Goal: Transaction & Acquisition: Purchase product/service

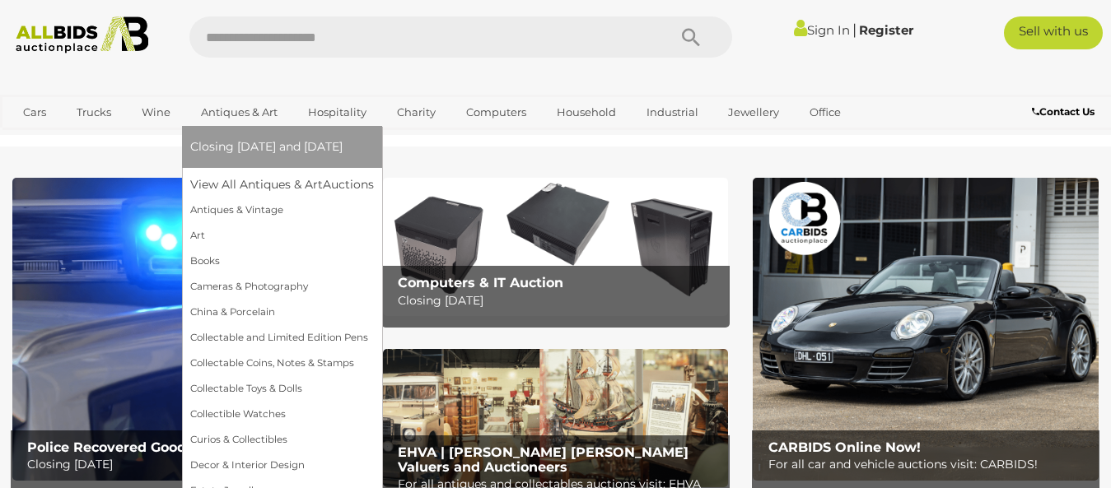
click at [237, 116] on link "Antiques & Art" at bounding box center [239, 112] width 98 height 27
click at [240, 209] on link "Antiques & Vintage" at bounding box center [282, 211] width 184 height 26
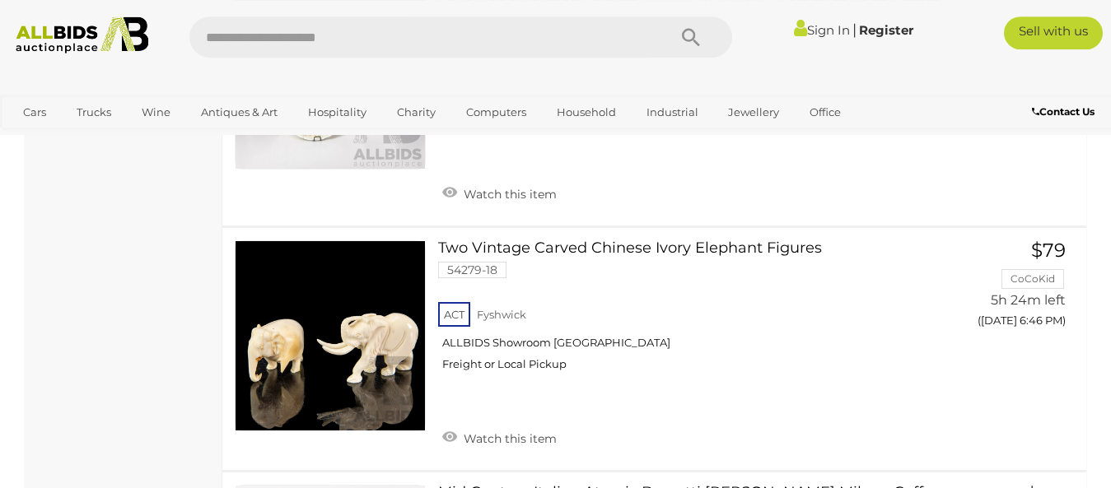
scroll to position [6582, 0]
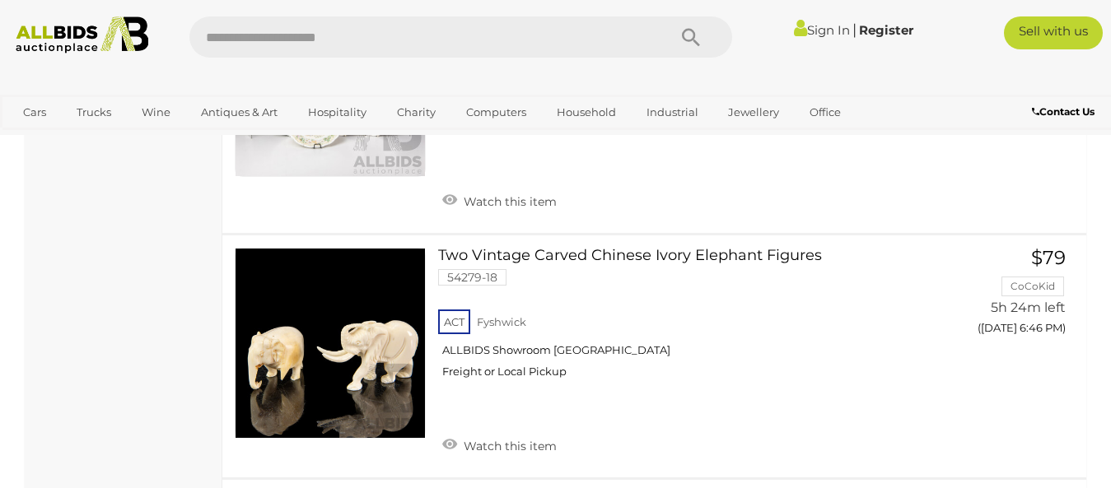
click at [814, 30] on link "Sign In" at bounding box center [822, 30] width 56 height 16
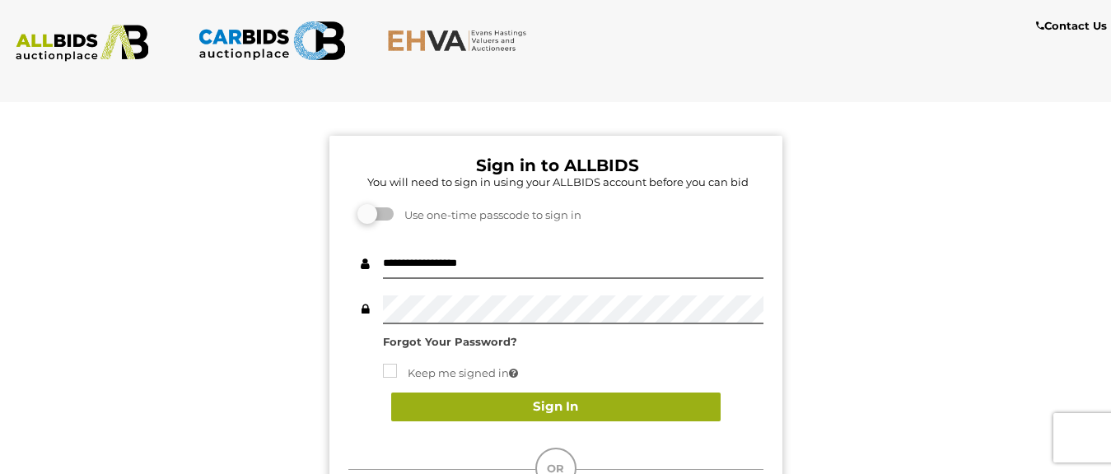
click at [553, 399] on button "Sign In" at bounding box center [555, 407] width 329 height 29
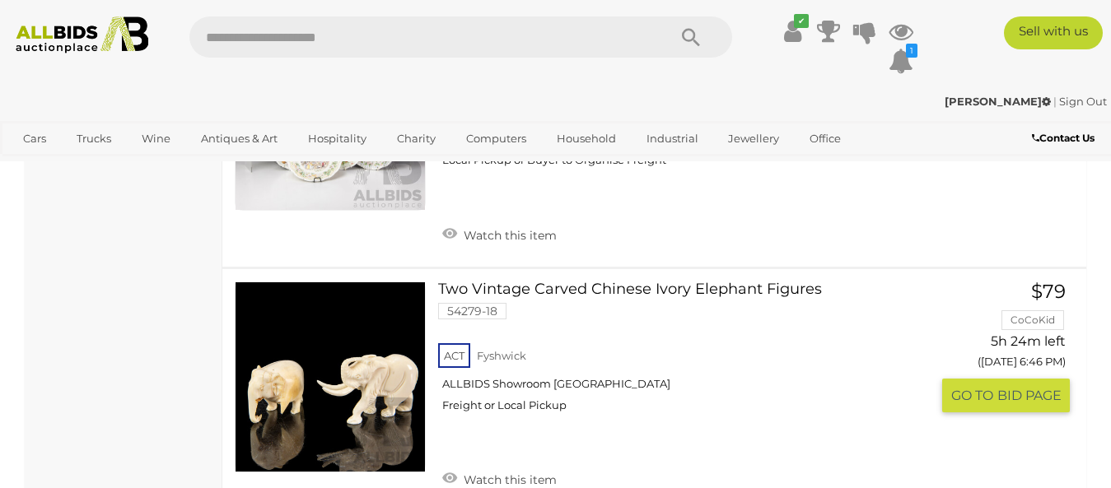
scroll to position [6666, 0]
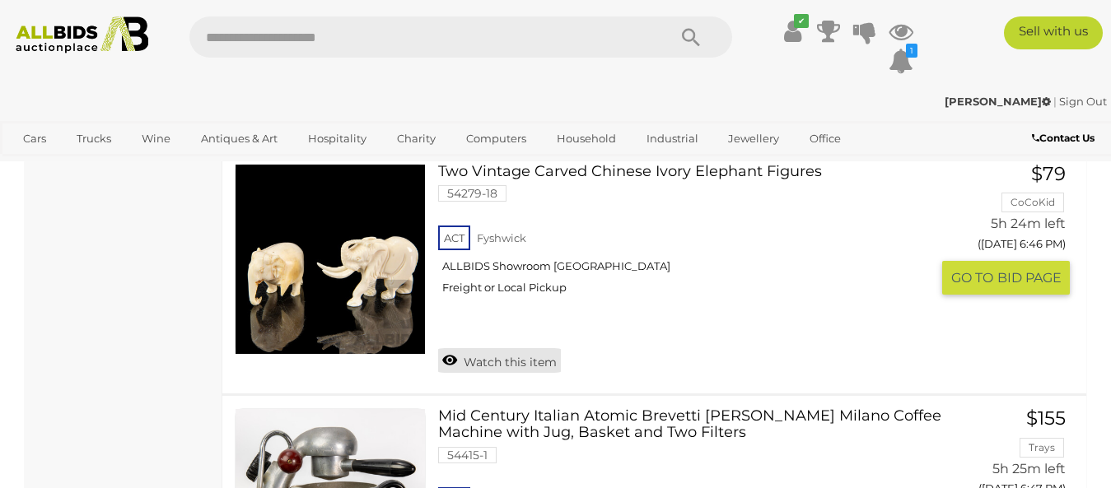
click at [511, 348] on link "Watch this item" at bounding box center [499, 360] width 123 height 25
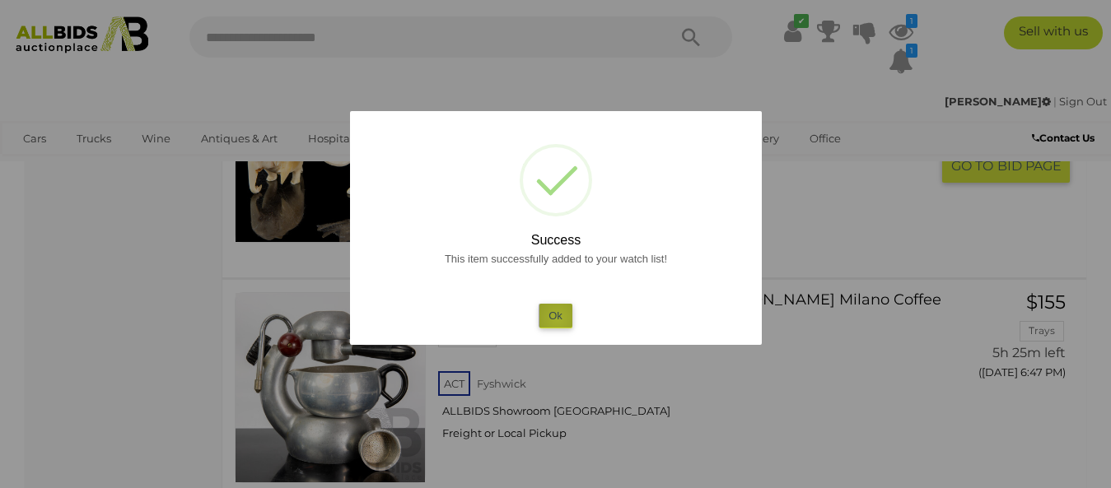
click at [558, 319] on button "Ok" at bounding box center [556, 316] width 34 height 24
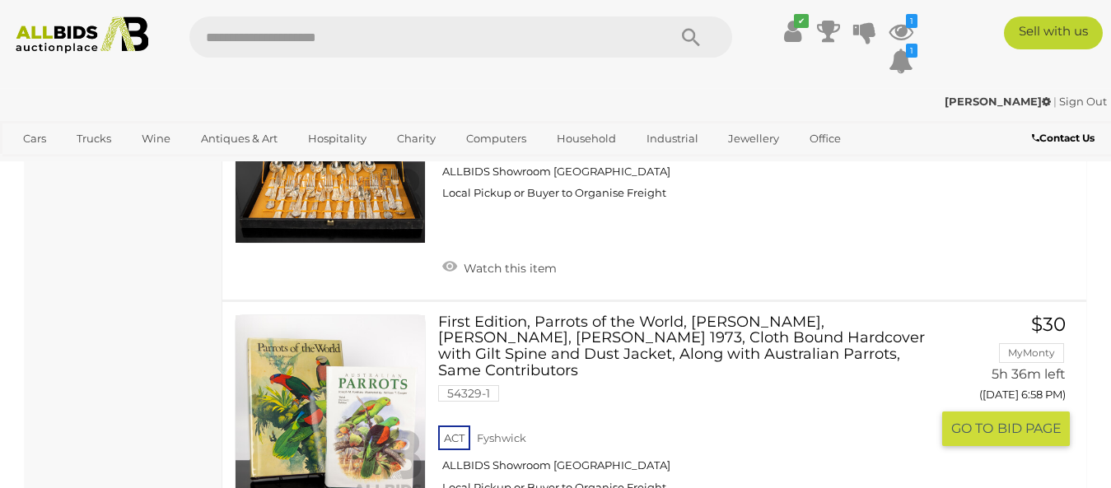
scroll to position [11119, 0]
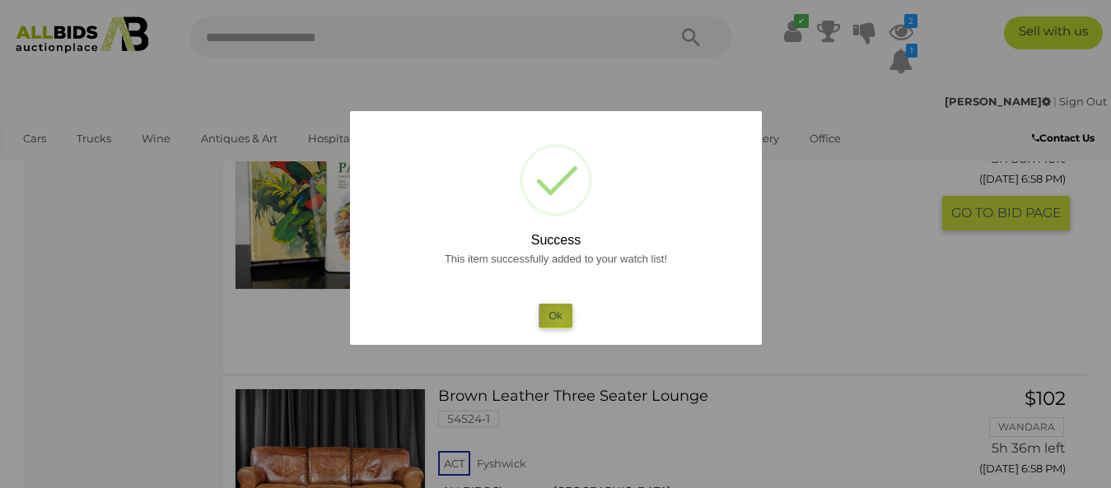
click at [561, 320] on button "Ok" at bounding box center [556, 316] width 34 height 24
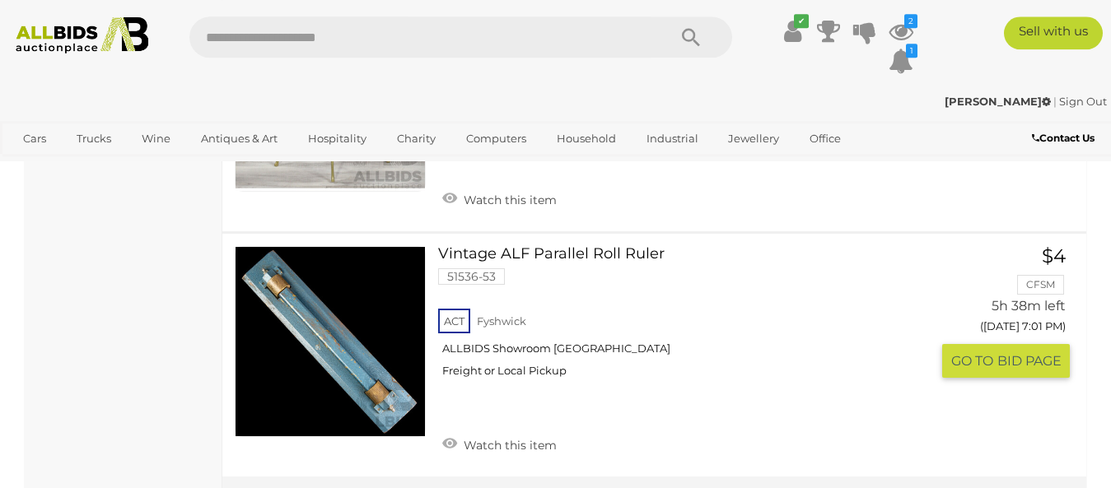
scroll to position [12799, 0]
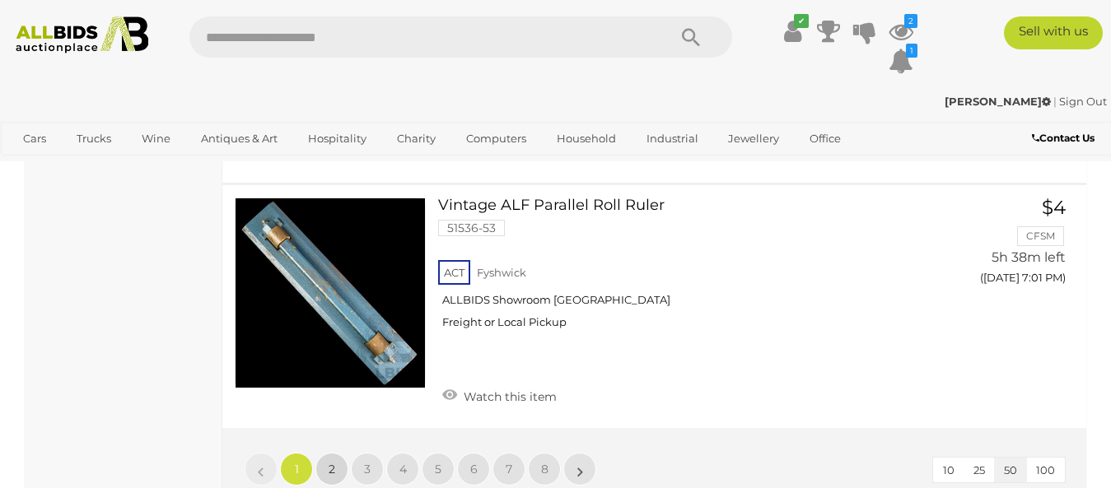
click at [329, 462] on span "2" at bounding box center [332, 469] width 7 height 15
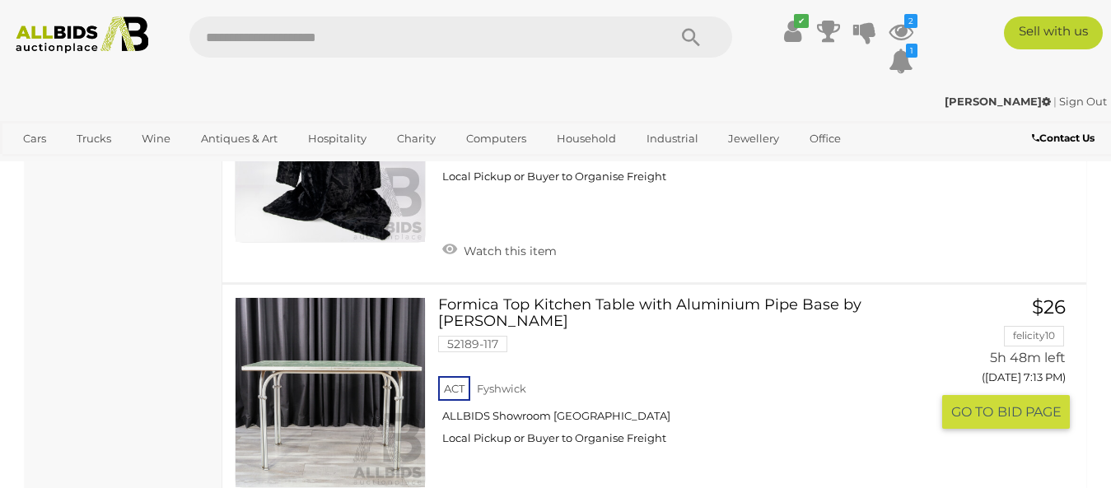
scroll to position [7614, 0]
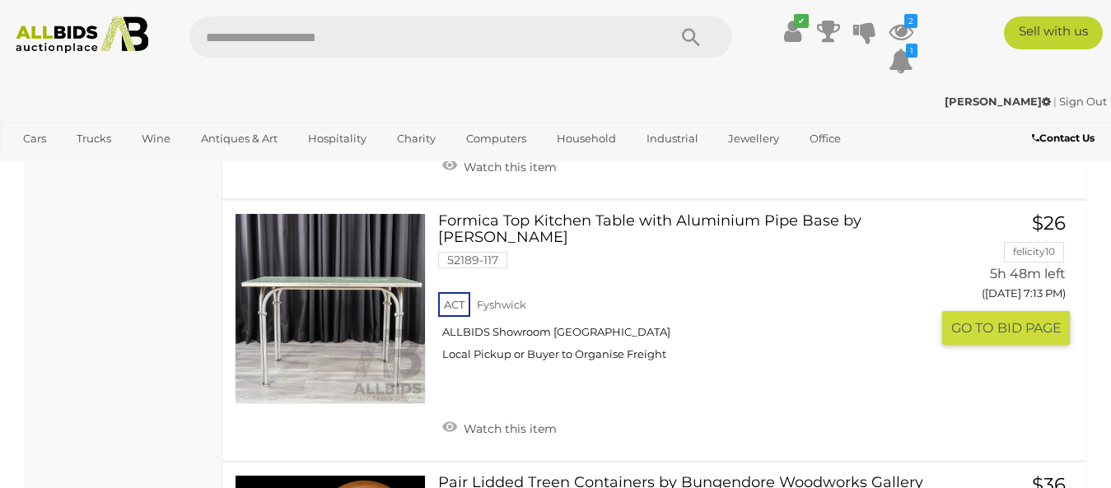
click at [301, 285] on link at bounding box center [330, 308] width 191 height 191
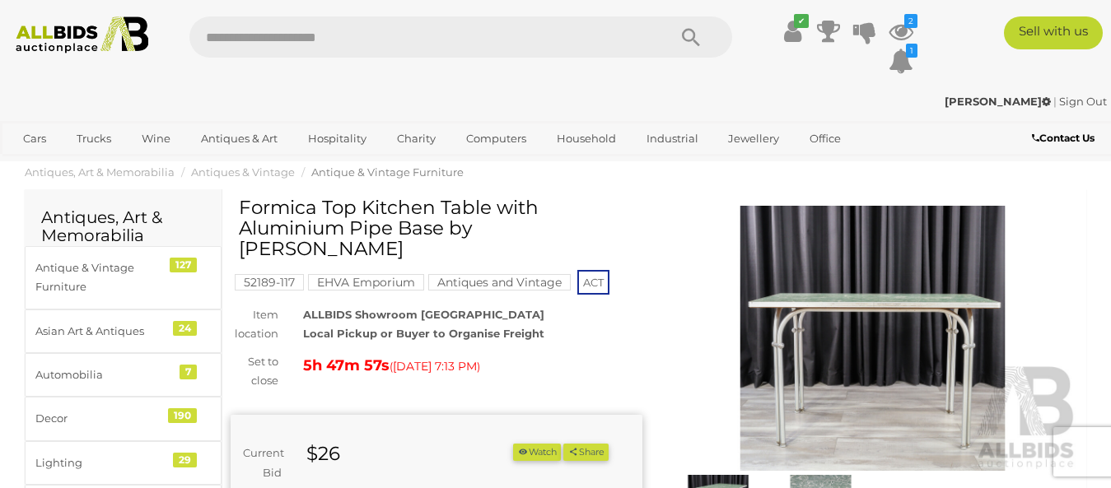
click at [863, 329] on img at bounding box center [873, 338] width 412 height 265
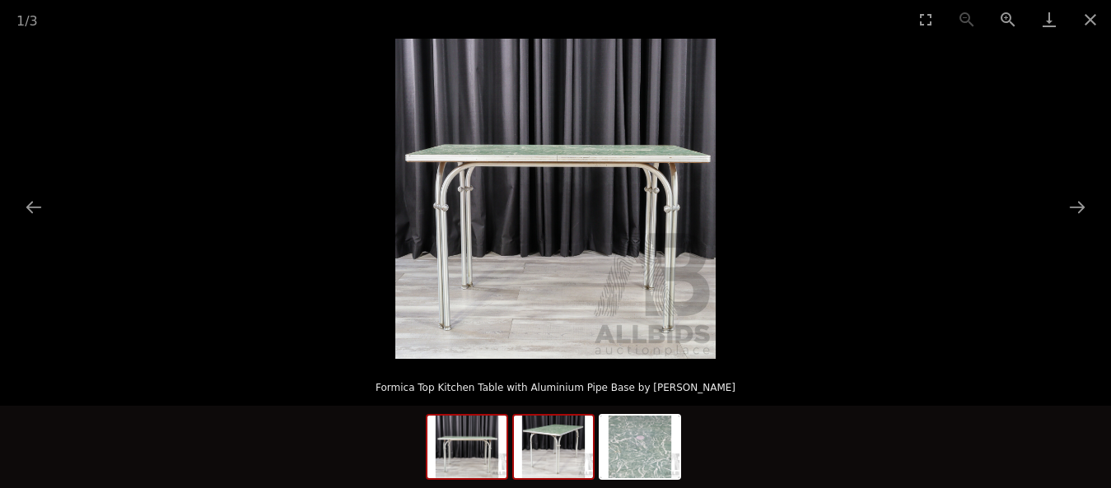
click at [544, 448] on img at bounding box center [553, 447] width 79 height 63
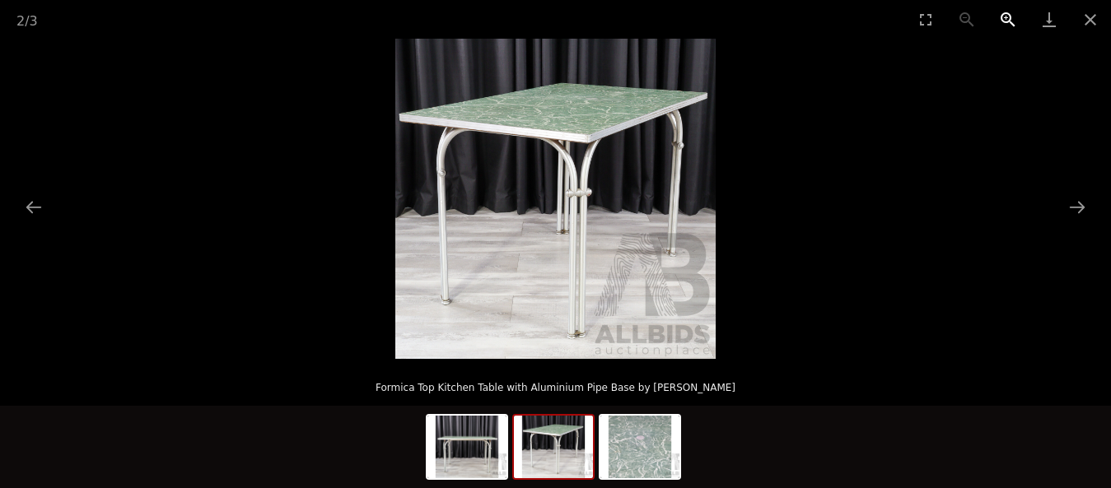
click at [1011, 18] on button "Zoom in" at bounding box center [1008, 19] width 41 height 39
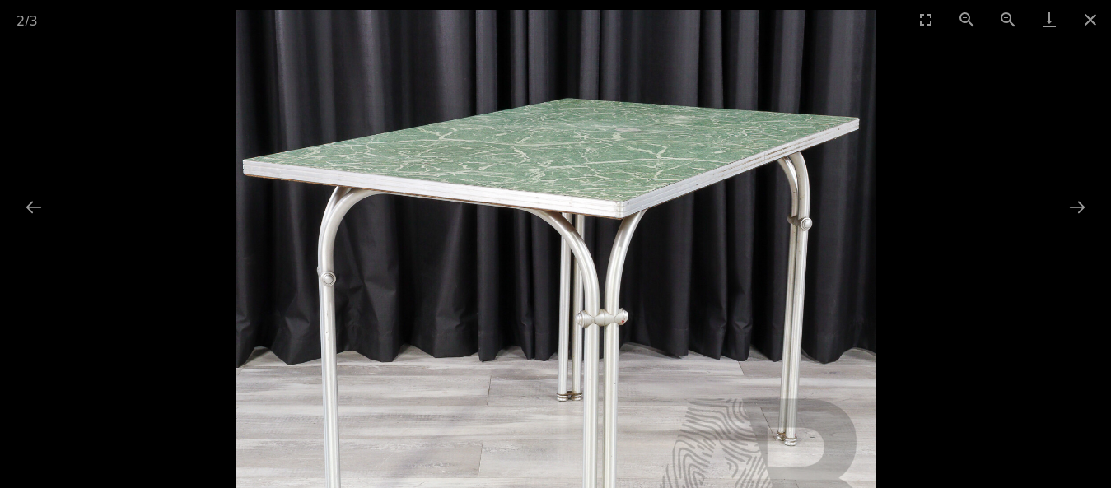
drag, startPoint x: 614, startPoint y: 148, endPoint x: 568, endPoint y: 328, distance: 185.2
click at [568, 328] on img at bounding box center [556, 330] width 641 height 641
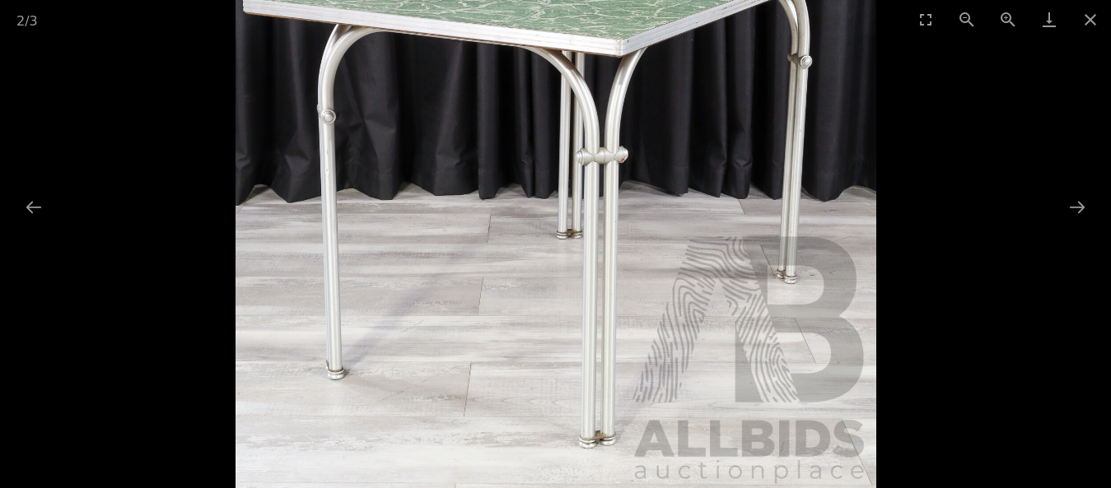
drag, startPoint x: 568, startPoint y: 328, endPoint x: 585, endPoint y: 175, distance: 154.1
click at [585, 175] on img at bounding box center [556, 168] width 641 height 641
click at [1072, 204] on button "Next slide" at bounding box center [1077, 207] width 35 height 32
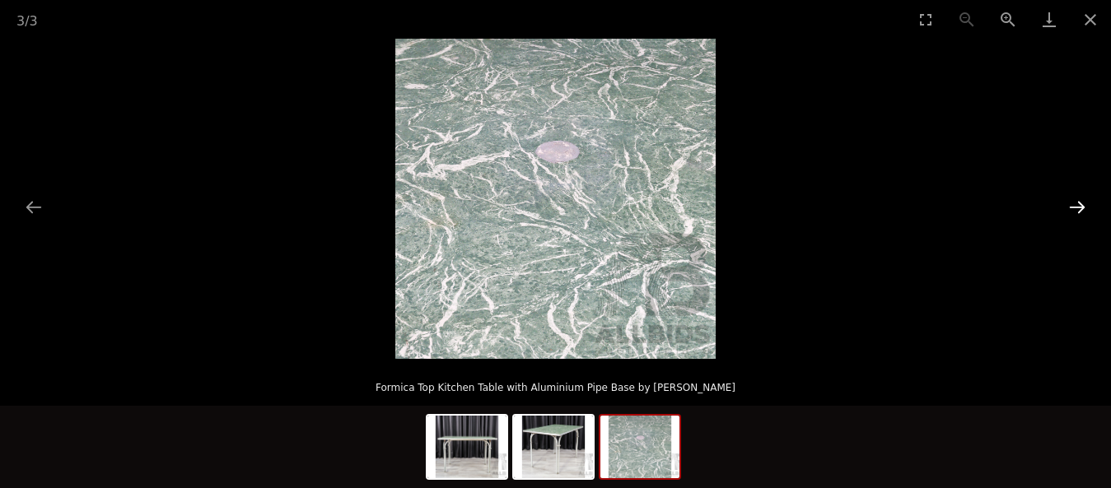
click at [1072, 207] on button "Next slide" at bounding box center [1077, 207] width 35 height 32
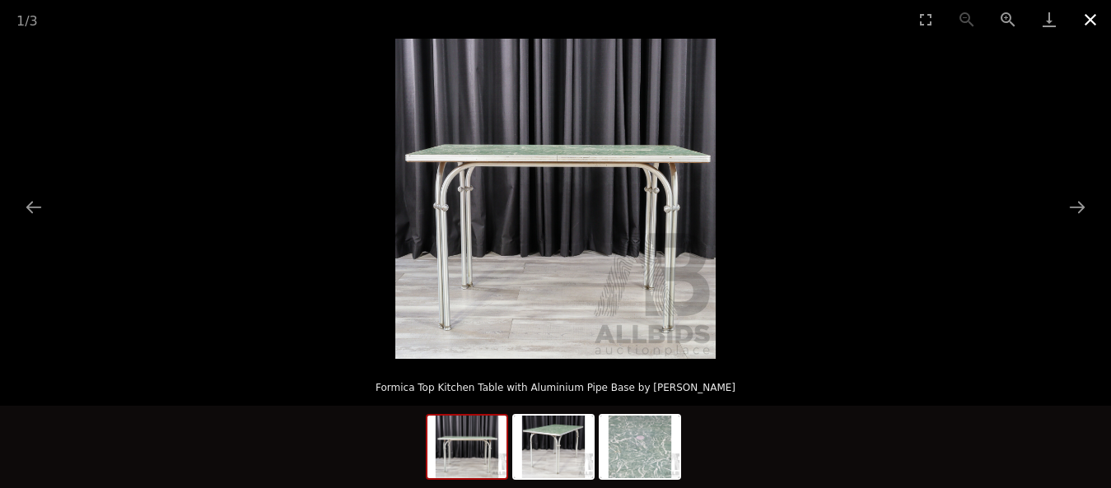
click at [1094, 23] on button "Close gallery" at bounding box center [1090, 19] width 41 height 39
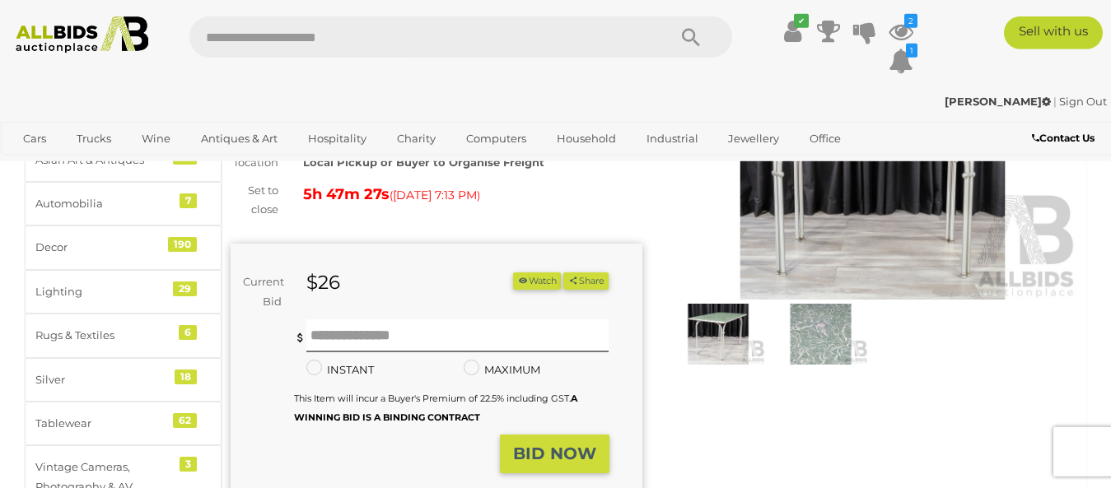
scroll to position [84, 0]
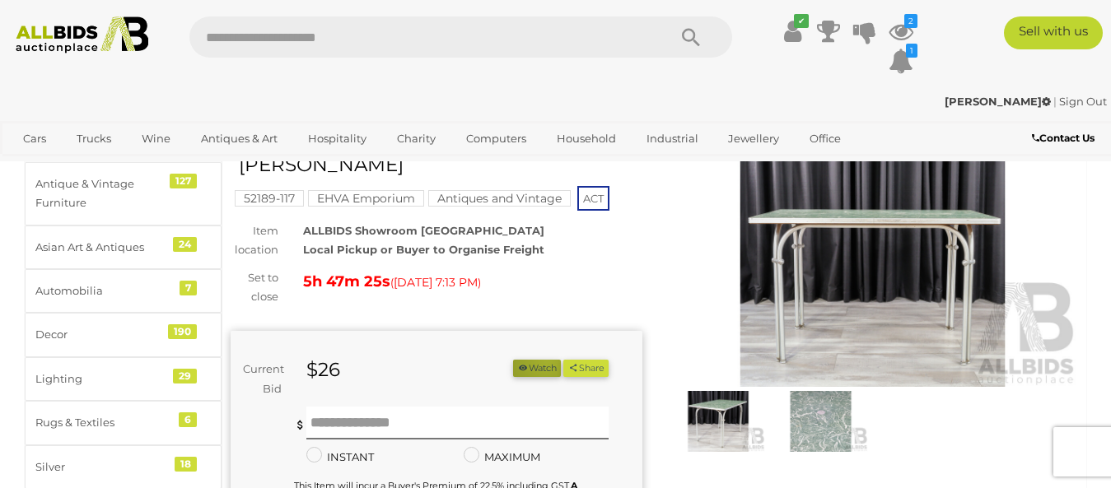
click at [539, 361] on button "Watch" at bounding box center [537, 368] width 48 height 17
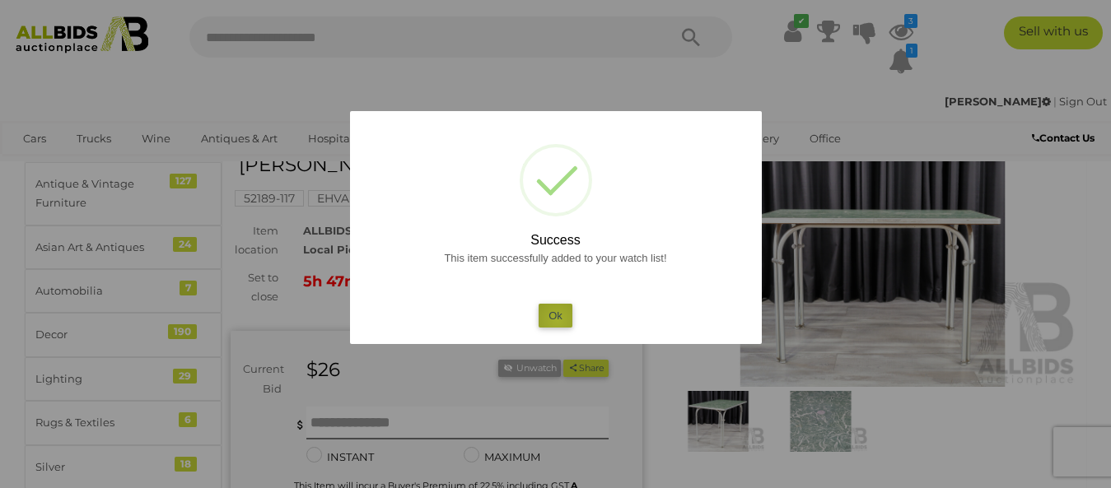
click at [558, 320] on button "Ok" at bounding box center [556, 316] width 34 height 24
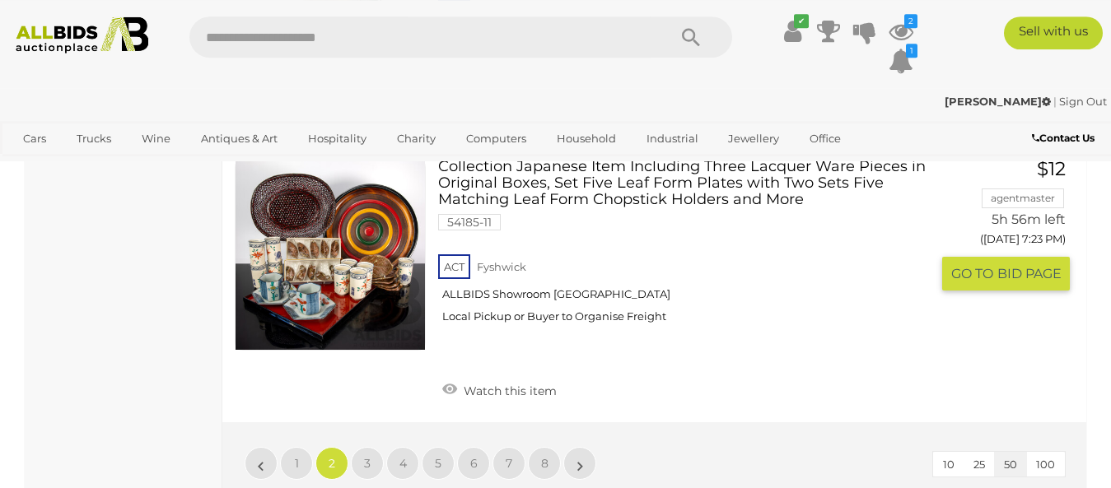
scroll to position [12805, 0]
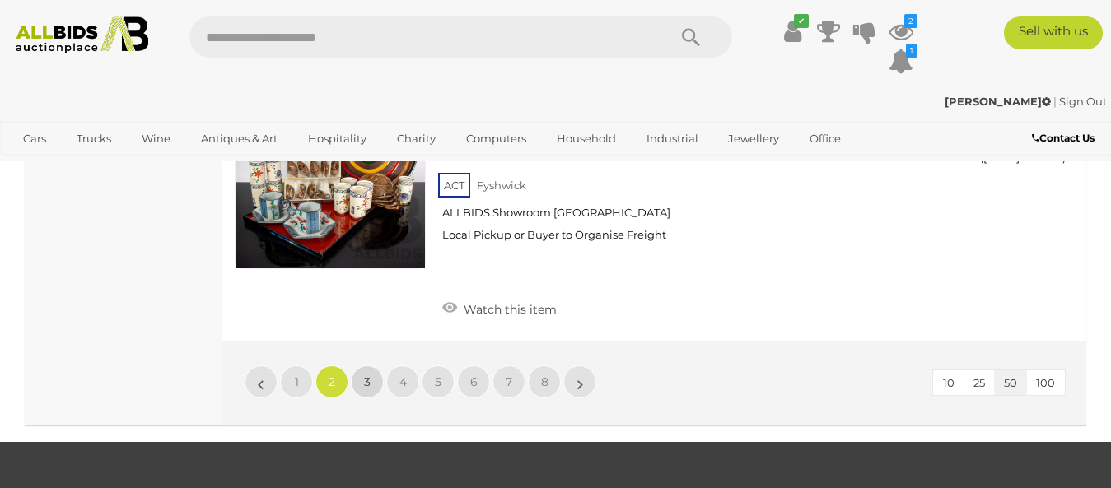
click at [362, 366] on link "3" at bounding box center [367, 382] width 33 height 33
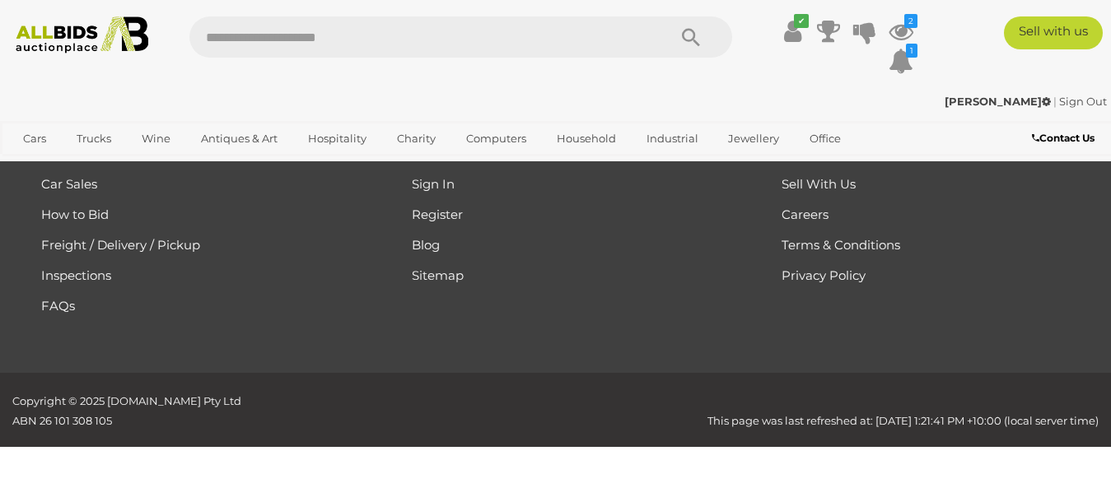
scroll to position [222, 0]
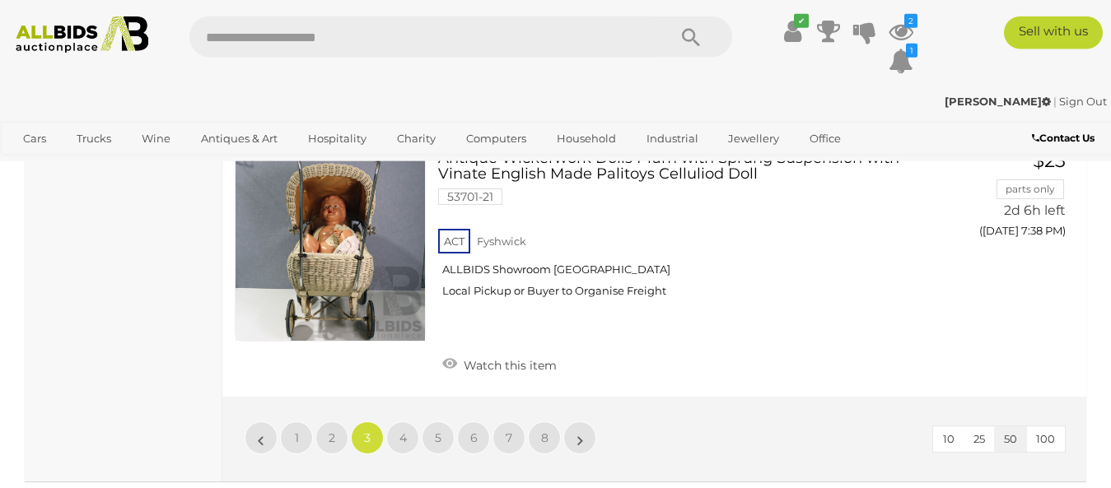
scroll to position [12823, 0]
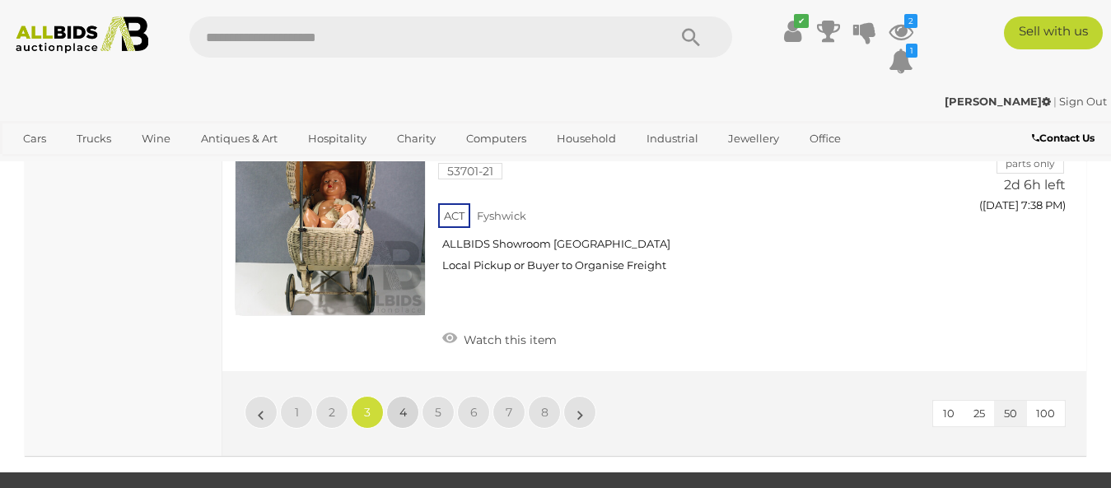
click at [399, 396] on link "4" at bounding box center [402, 412] width 33 height 33
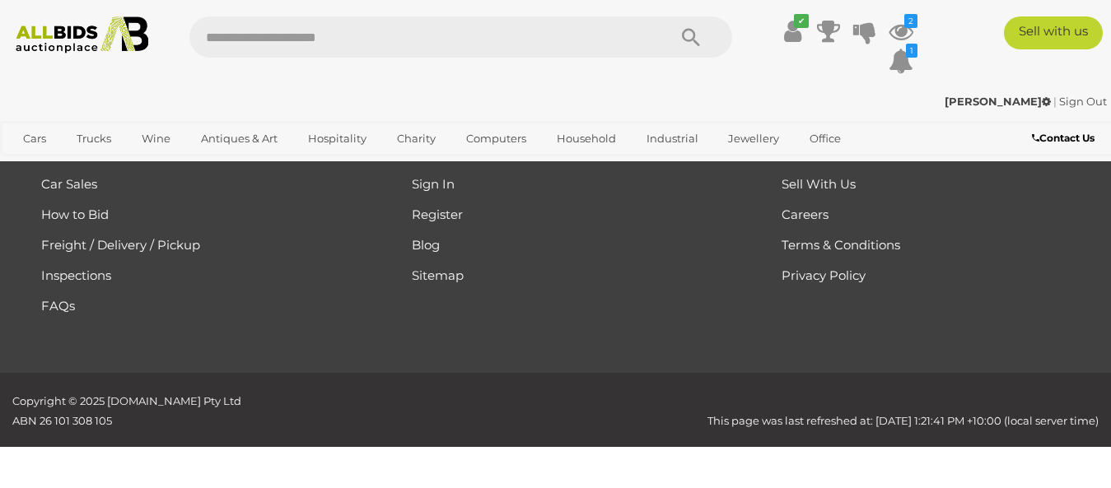
scroll to position [222, 0]
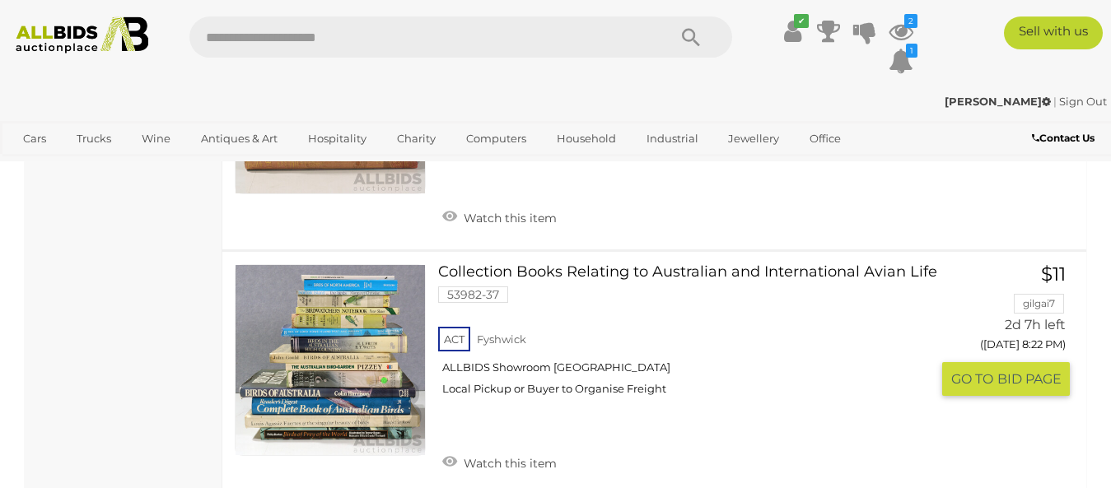
scroll to position [2490, 0]
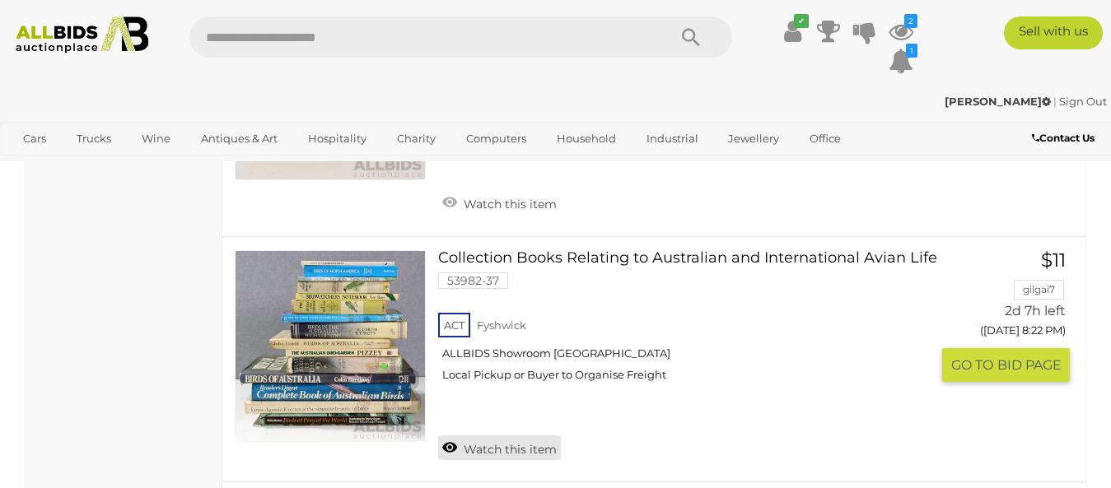
click at [445, 436] on link "Watch this item" at bounding box center [499, 448] width 123 height 25
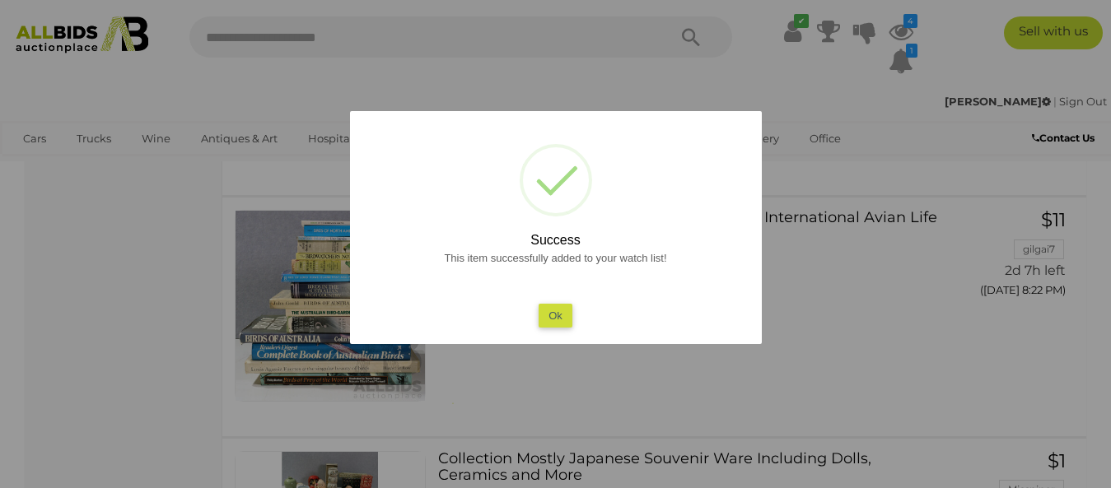
click at [339, 302] on div at bounding box center [555, 244] width 1111 height 488
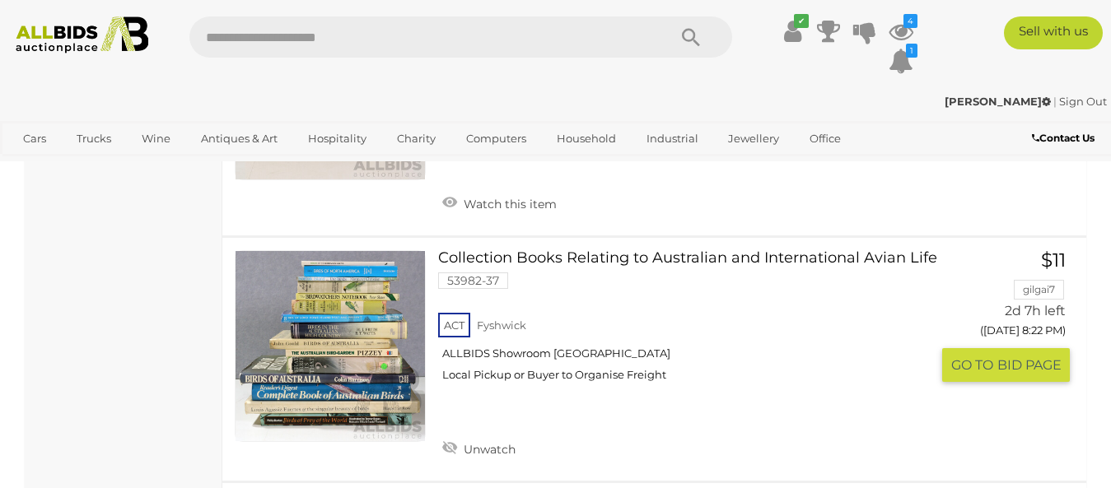
click at [339, 302] on link at bounding box center [330, 345] width 191 height 191
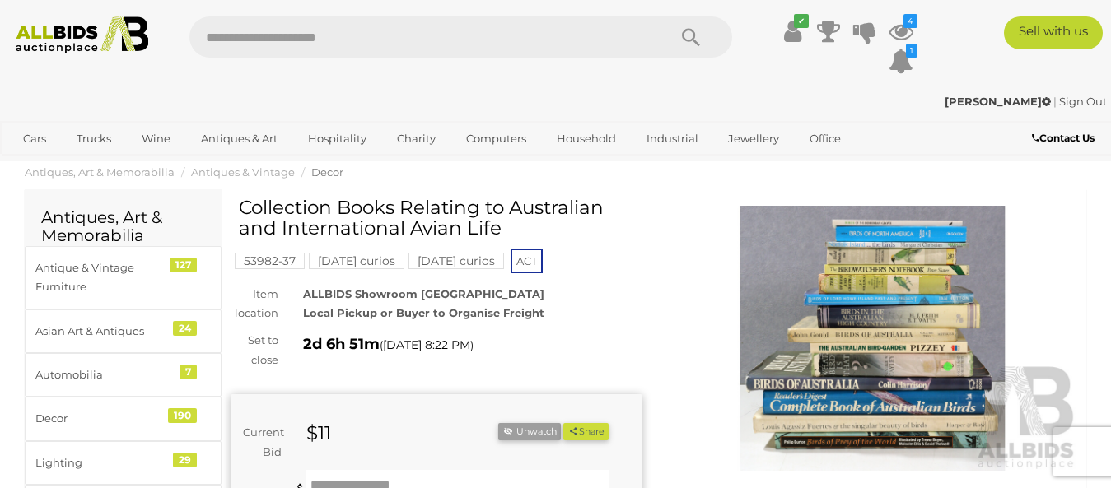
click at [885, 298] on img at bounding box center [873, 338] width 412 height 265
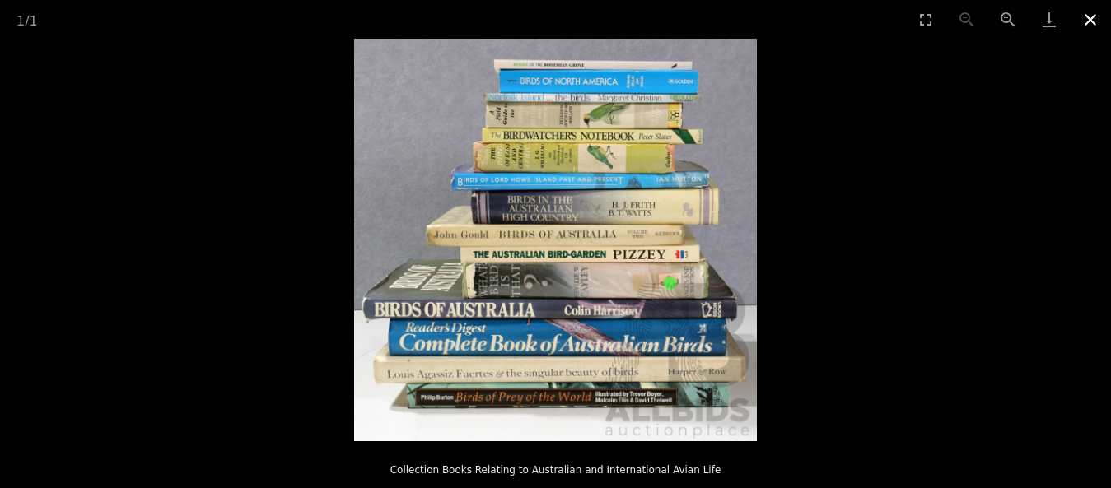
click at [1087, 23] on button "Close gallery" at bounding box center [1090, 19] width 41 height 39
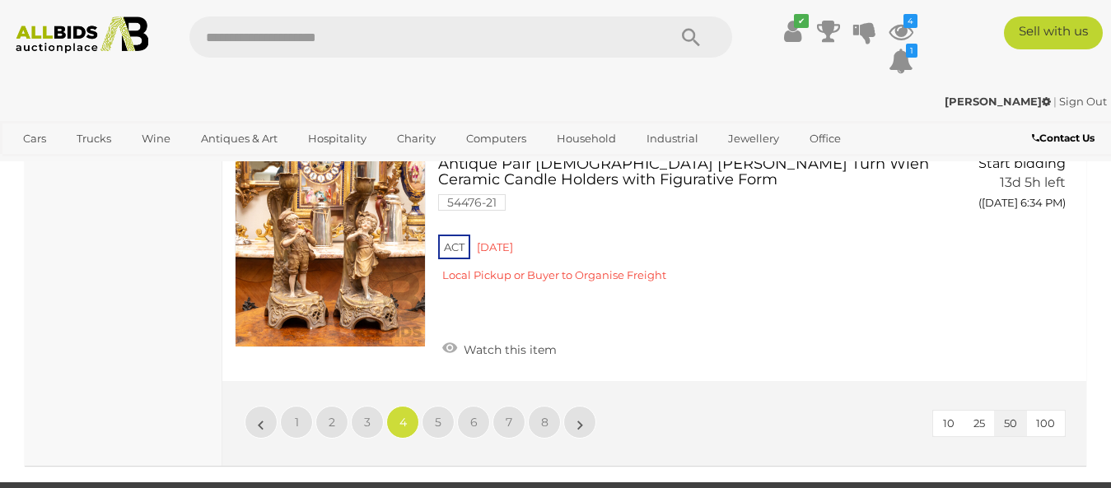
scroll to position [12875, 0]
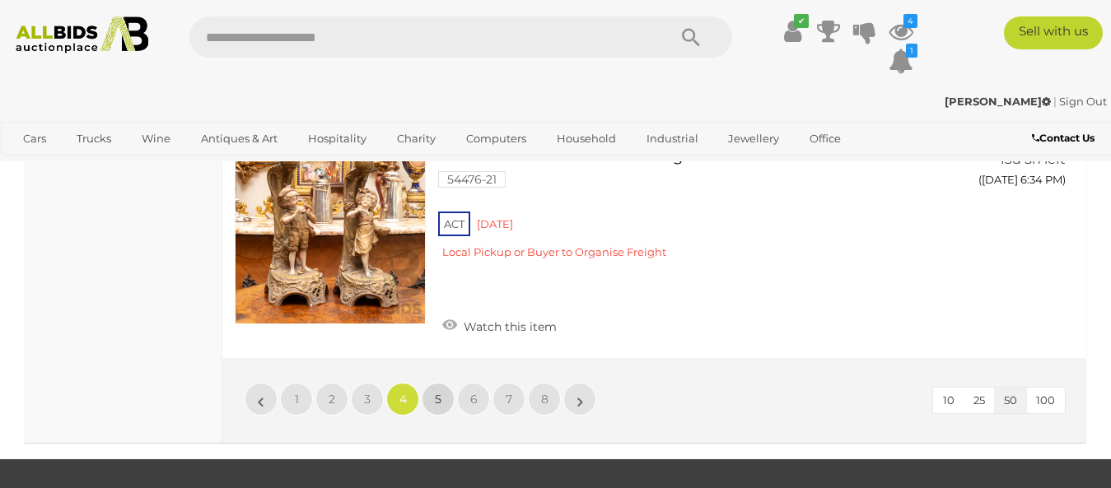
click at [439, 392] on span "5" at bounding box center [438, 399] width 7 height 15
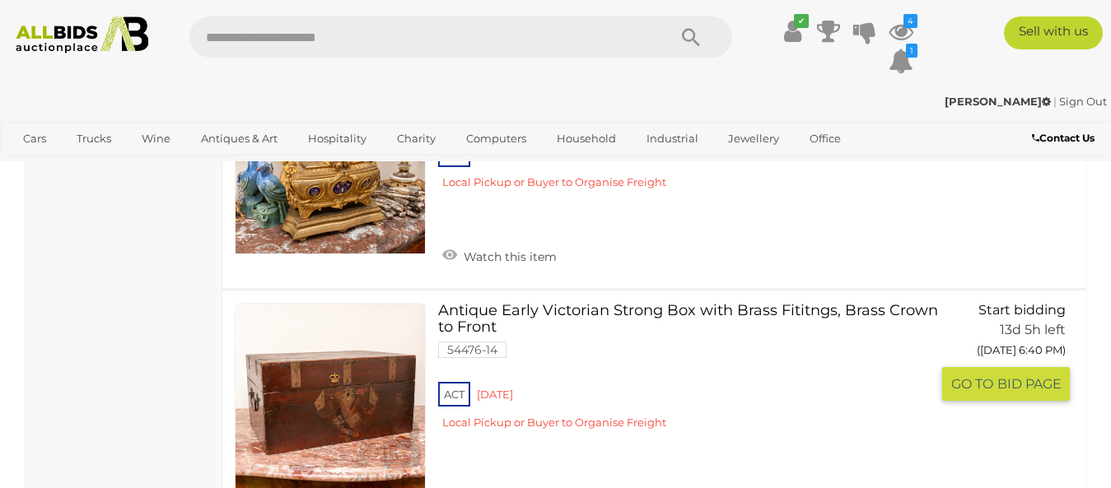
scroll to position [2070, 0]
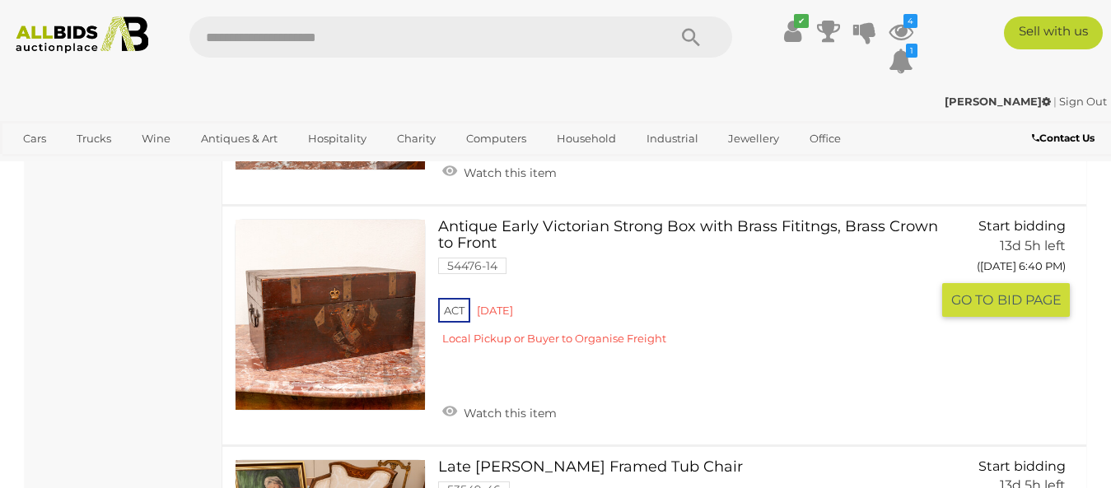
click at [324, 327] on link at bounding box center [330, 314] width 191 height 191
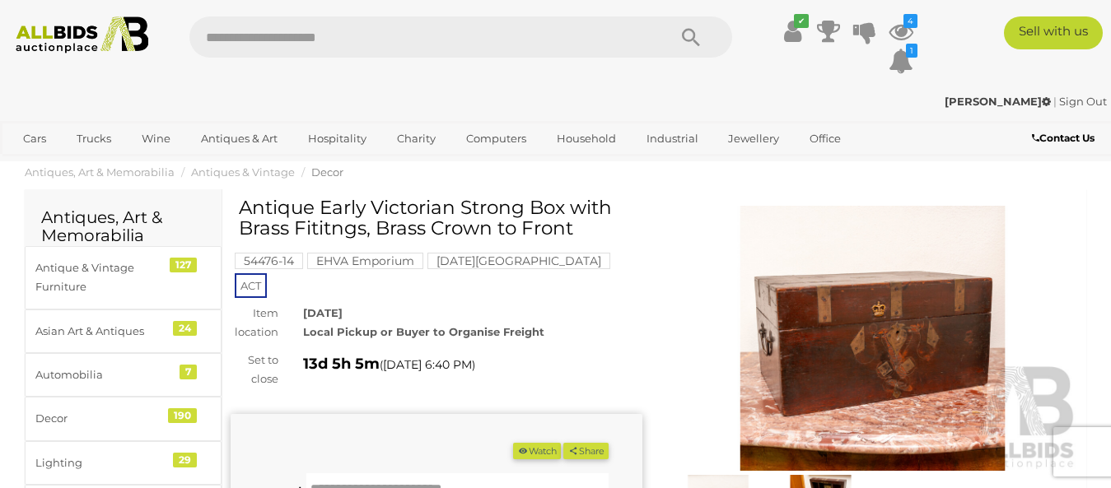
click at [888, 345] on img at bounding box center [873, 338] width 412 height 265
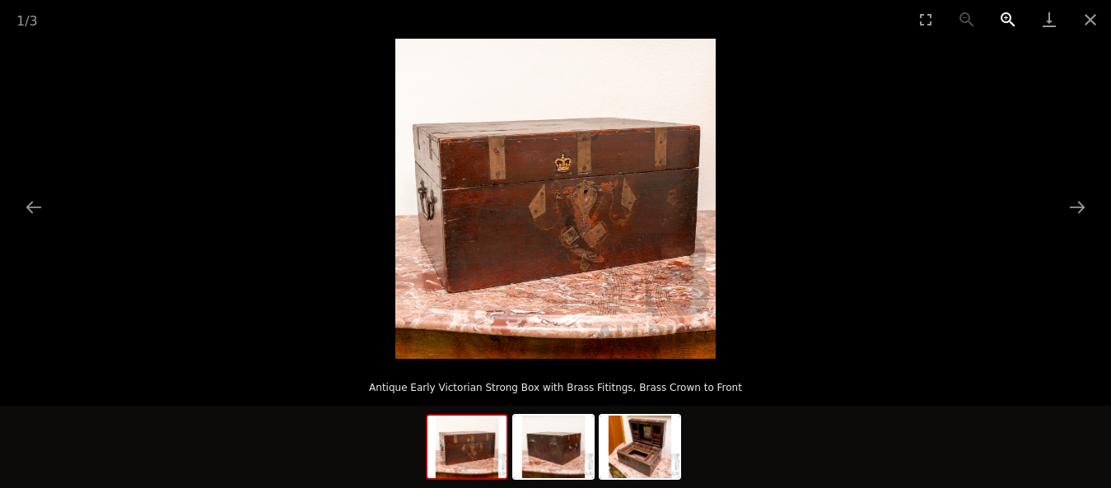
click at [1003, 19] on button "Zoom in" at bounding box center [1008, 19] width 41 height 39
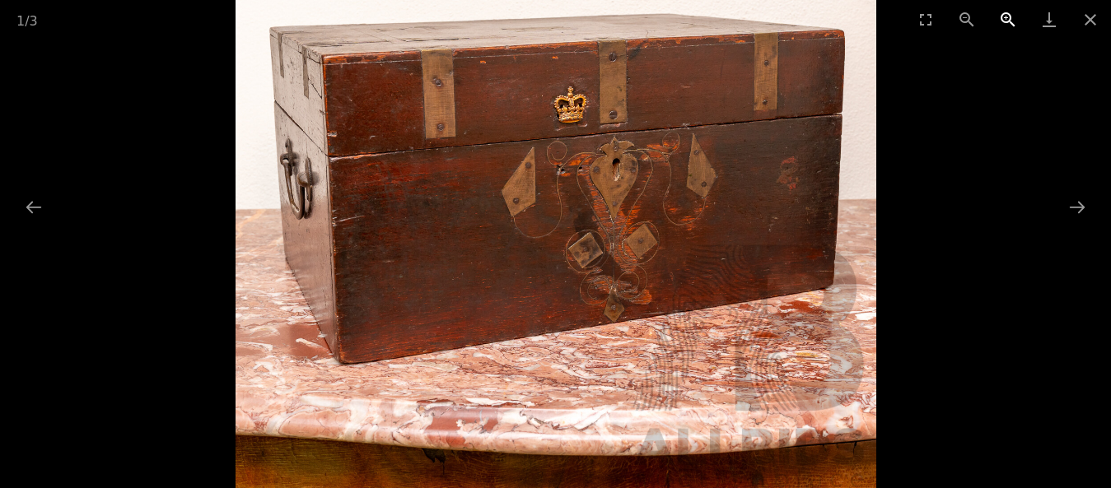
click at [1003, 19] on button "Zoom in" at bounding box center [1008, 19] width 41 height 39
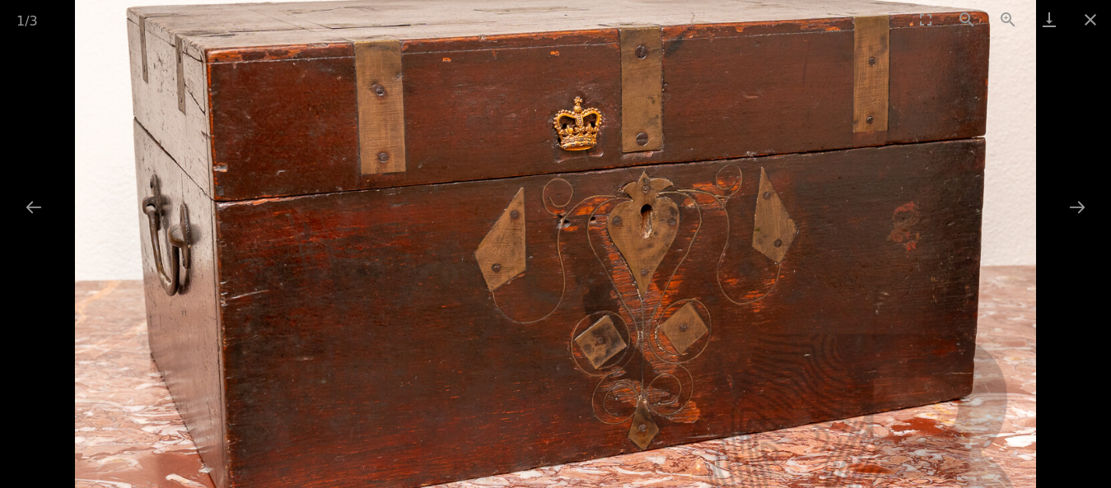
drag, startPoint x: 539, startPoint y: 259, endPoint x: 555, endPoint y: 363, distance: 105.8
click at [553, 360] on img at bounding box center [555, 230] width 961 height 961
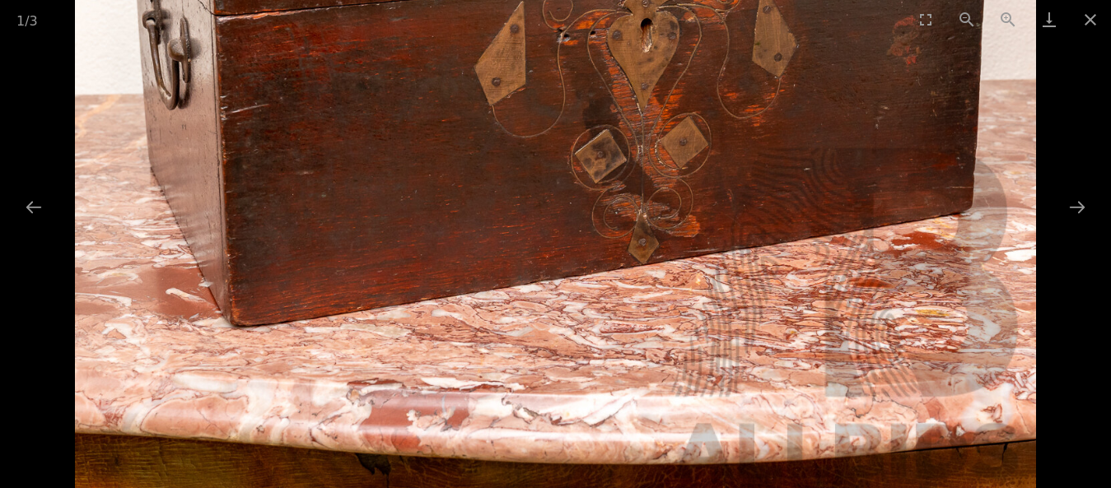
drag, startPoint x: 539, startPoint y: 357, endPoint x: 678, endPoint y: 129, distance: 266.1
click at [678, 129] on img at bounding box center [555, 44] width 961 height 961
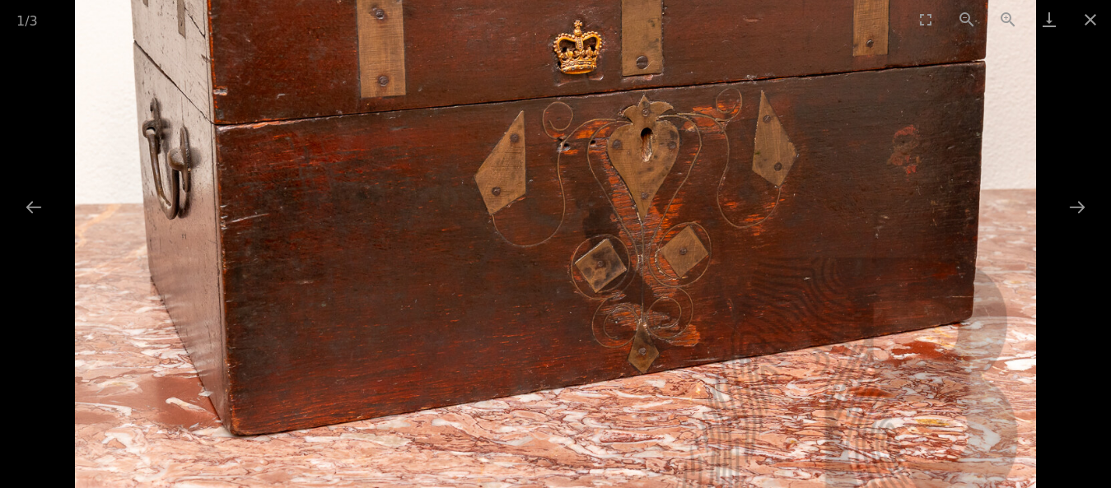
drag, startPoint x: 811, startPoint y: 110, endPoint x: 409, endPoint y: 258, distance: 428.1
click at [409, 258] on img at bounding box center [555, 154] width 961 height 961
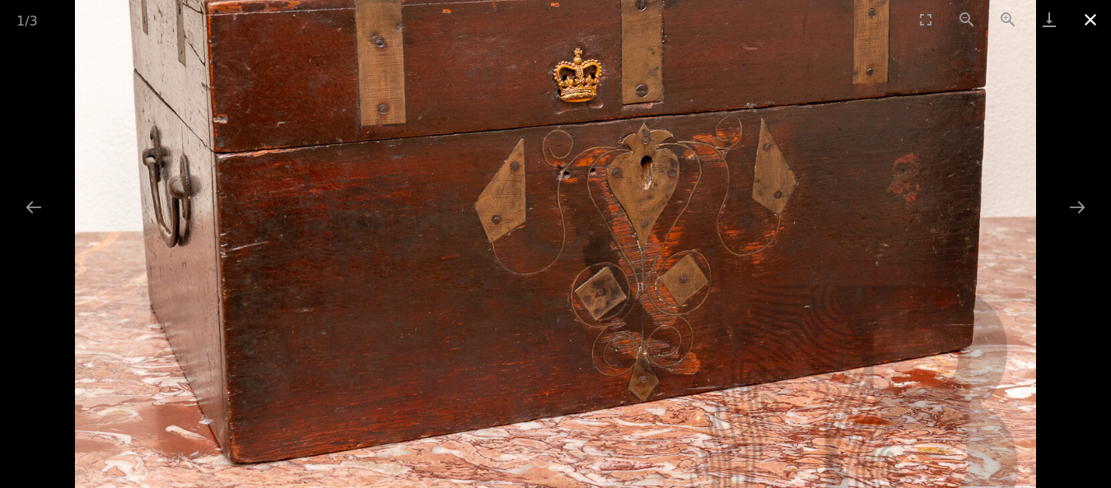
click at [1091, 15] on button "Close gallery" at bounding box center [1090, 19] width 41 height 39
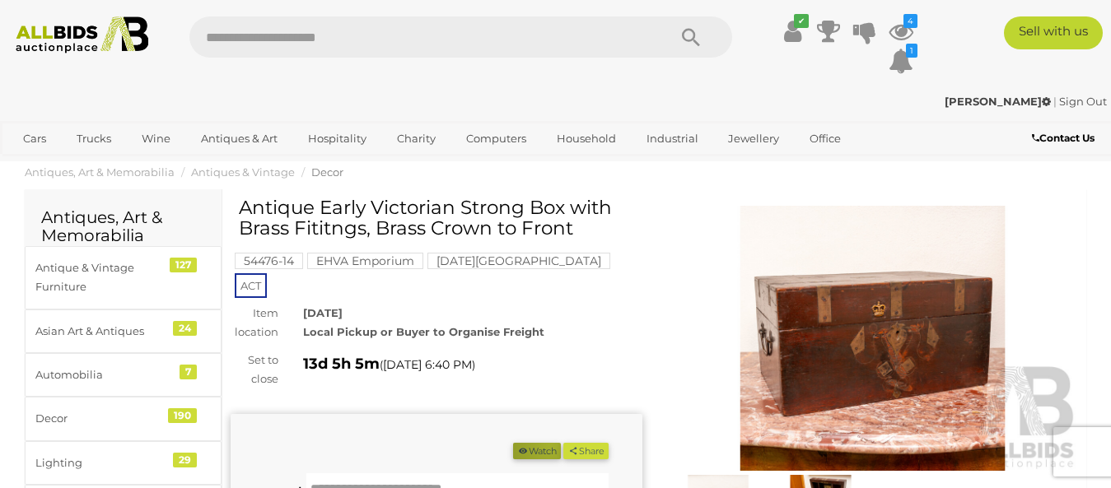
click at [542, 443] on button "Watch" at bounding box center [537, 451] width 48 height 17
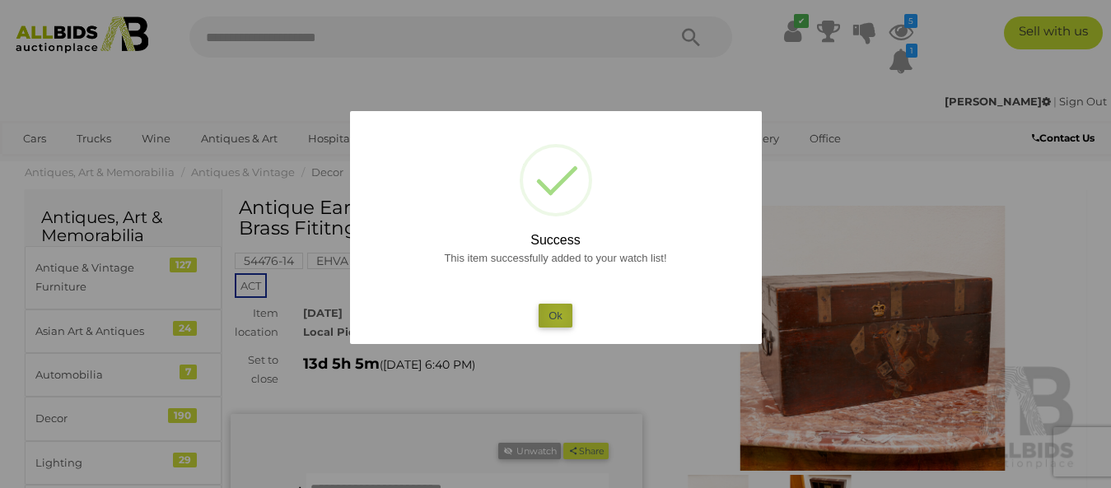
click at [559, 316] on button "Ok" at bounding box center [556, 316] width 34 height 24
click at [559, 316] on div "RED HILL 2603 Local Pickup or Buyer to Organise Freight" at bounding box center [472, 323] width 363 height 39
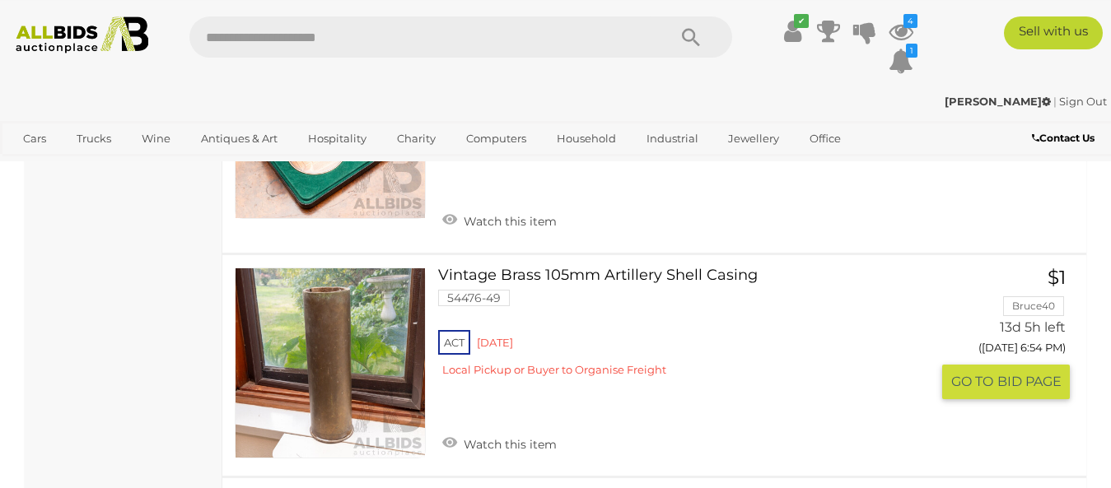
scroll to position [5887, 0]
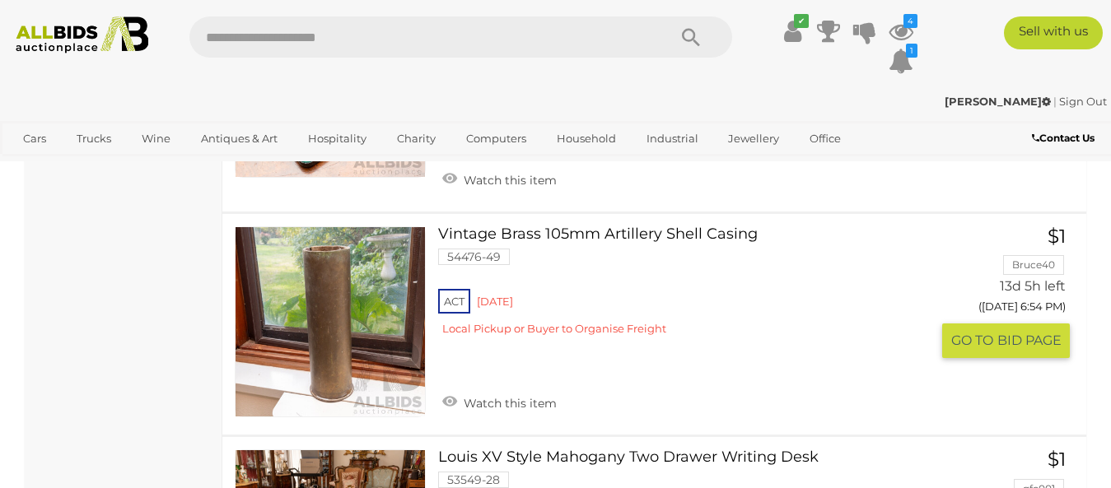
click at [350, 330] on link at bounding box center [330, 321] width 191 height 191
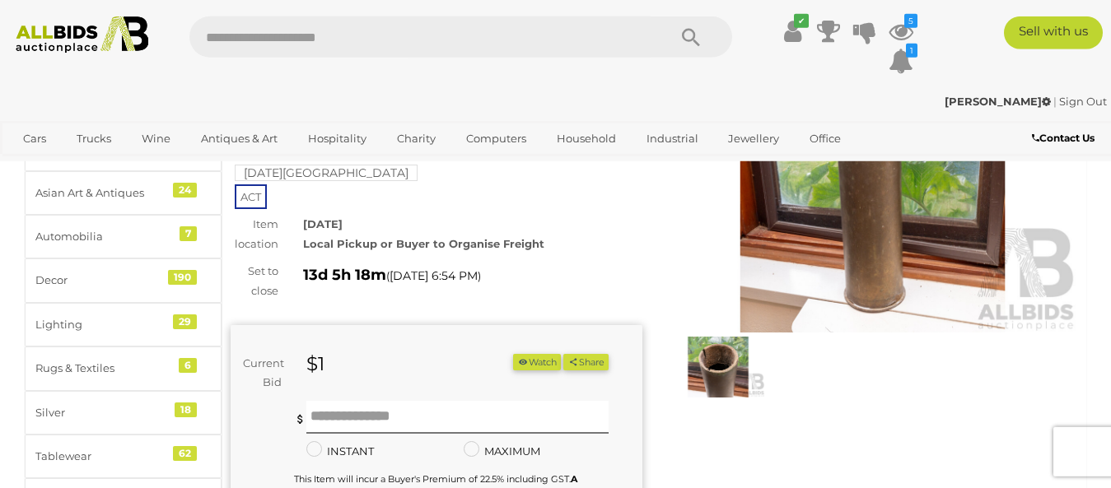
scroll to position [168, 0]
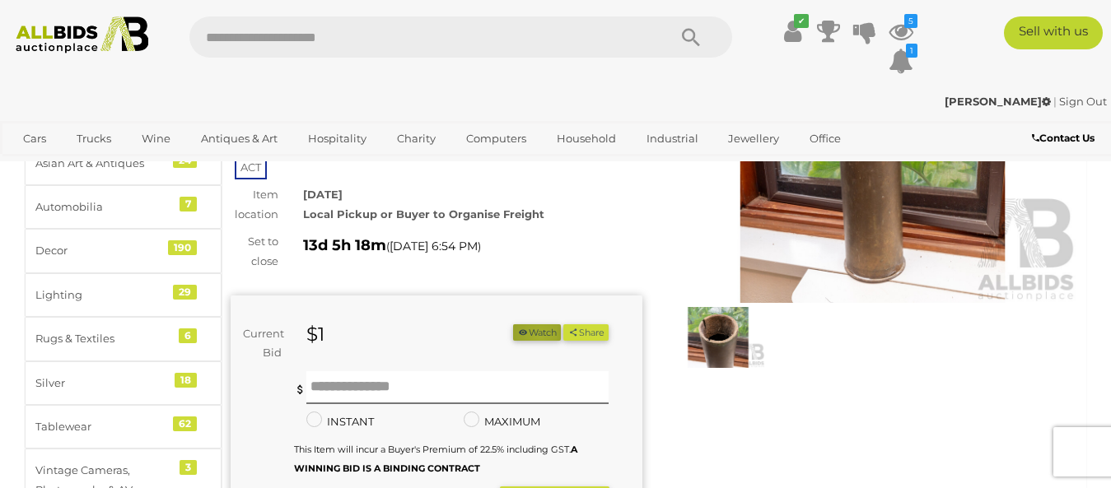
click at [533, 337] on button "Watch" at bounding box center [537, 333] width 48 height 17
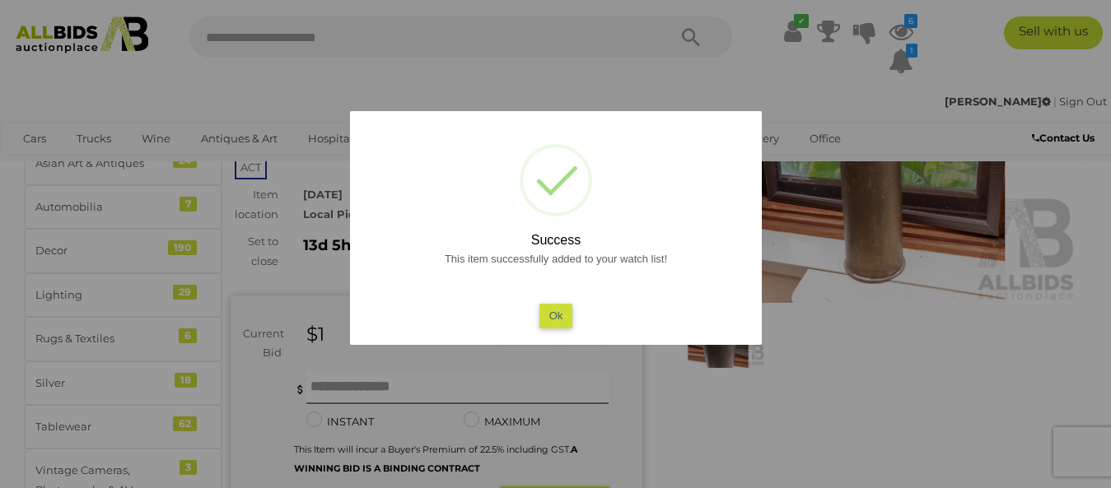
click at [566, 318] on button "Ok" at bounding box center [556, 316] width 34 height 24
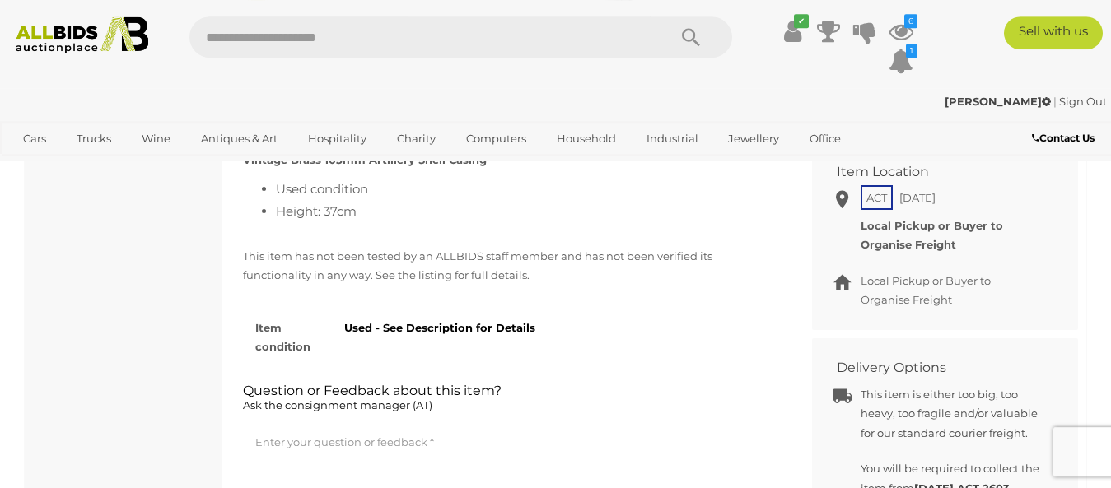
scroll to position [672, 0]
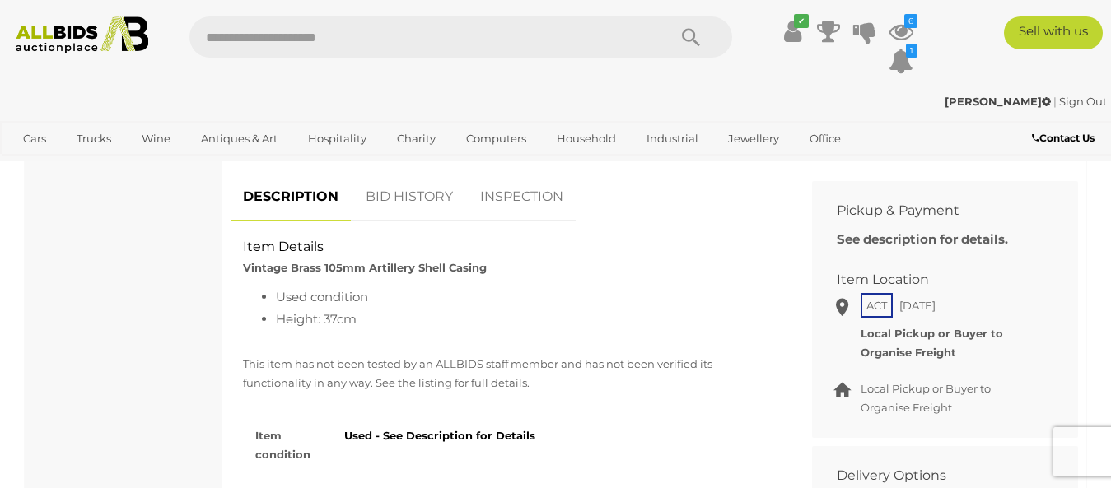
click at [521, 200] on link "INSPECTION" at bounding box center [522, 197] width 108 height 49
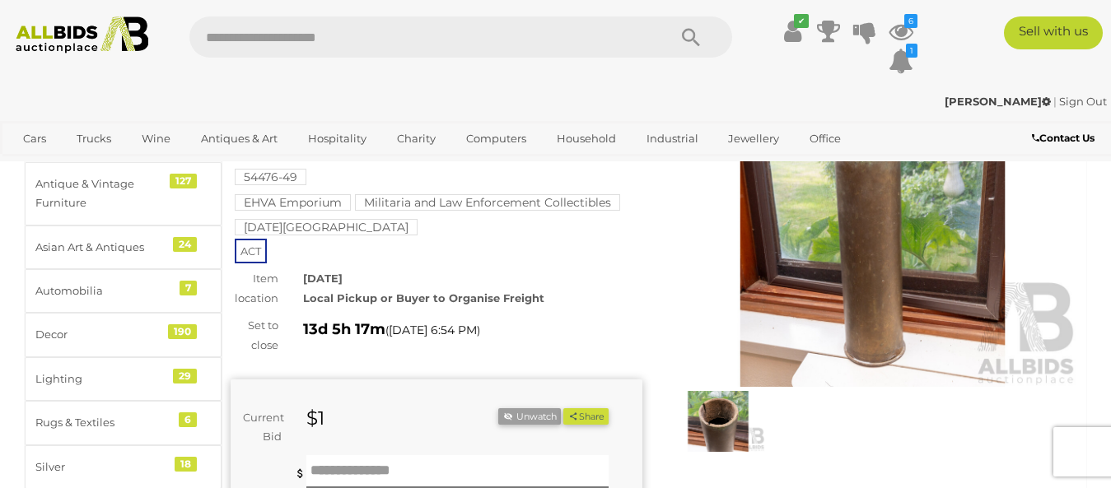
scroll to position [0, 0]
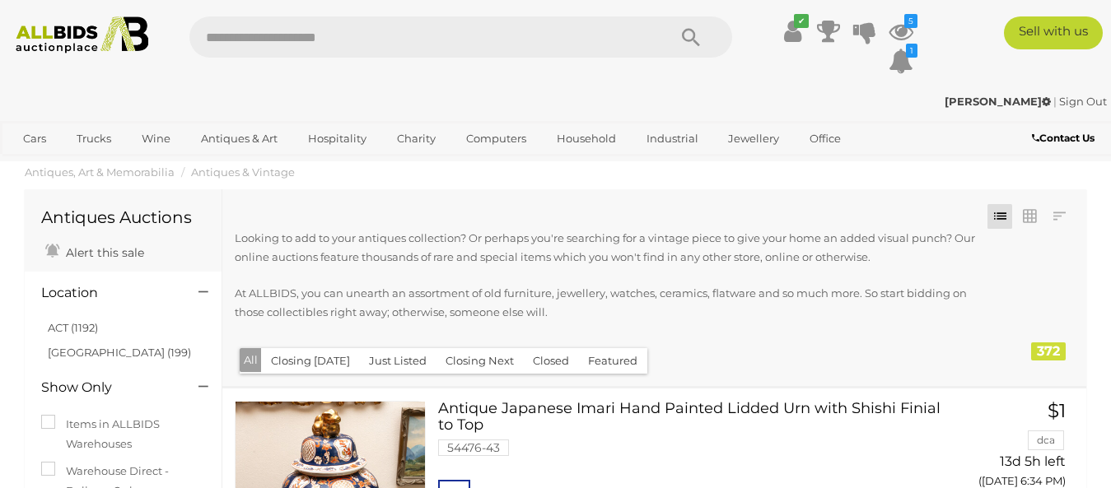
scroll to position [5999, 0]
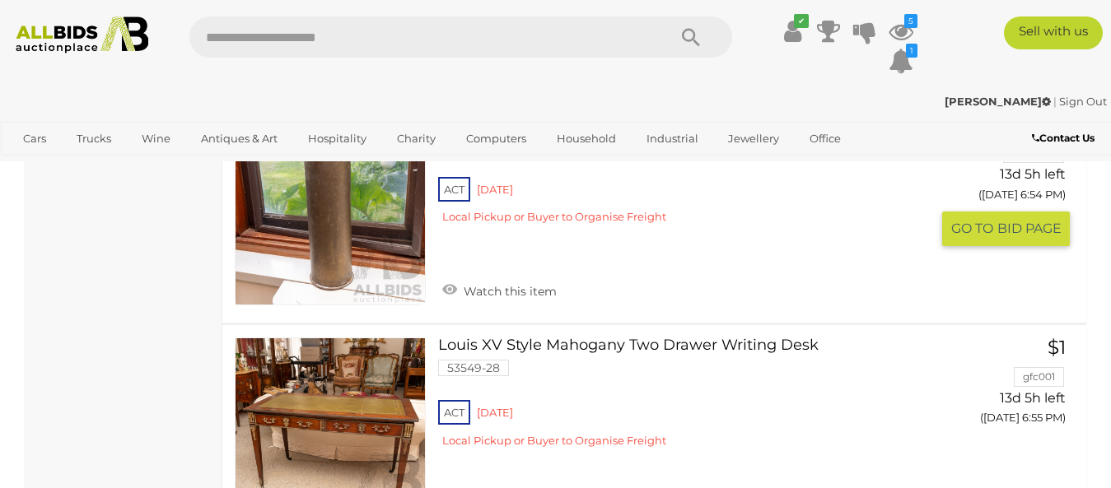
click at [334, 225] on link at bounding box center [330, 209] width 191 height 191
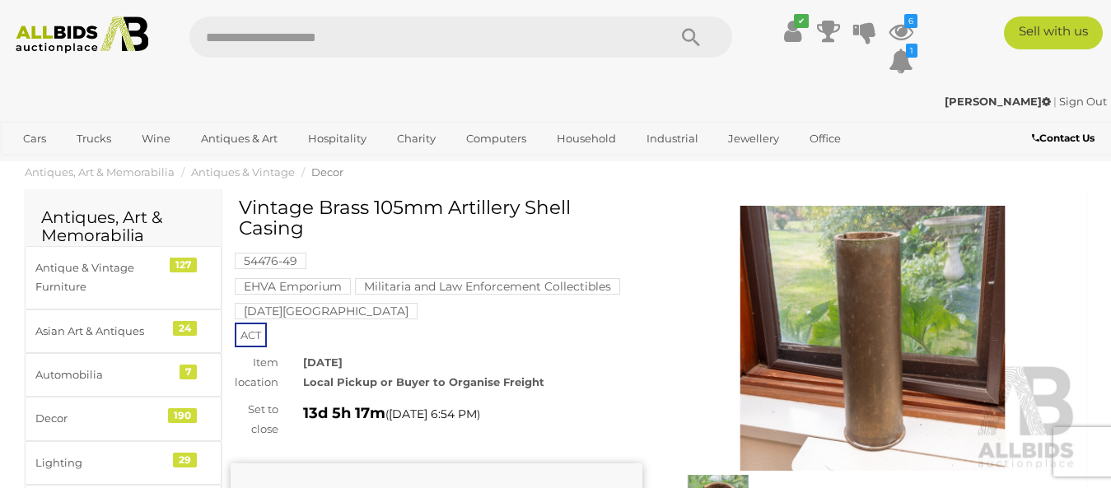
click at [853, 326] on img at bounding box center [873, 338] width 412 height 265
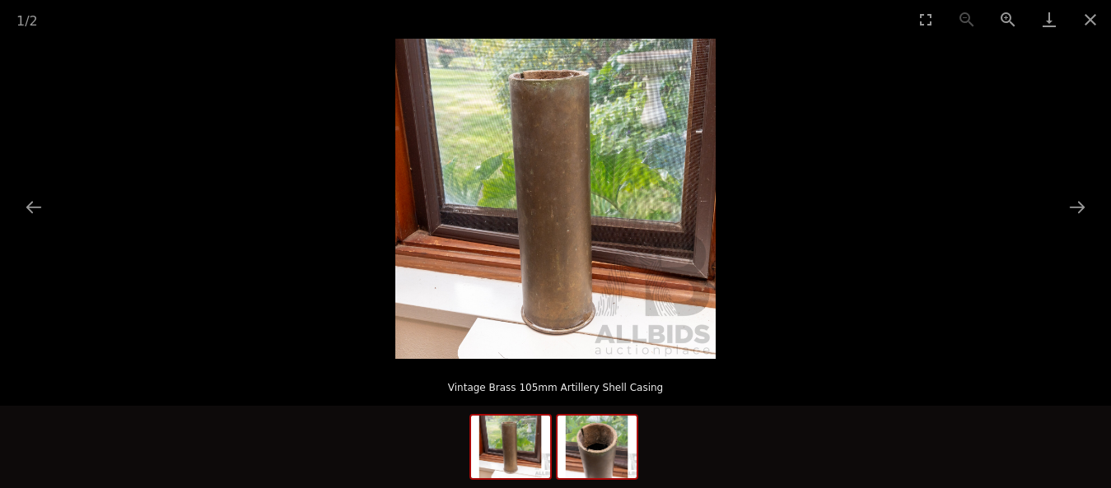
click at [604, 463] on img at bounding box center [597, 447] width 79 height 63
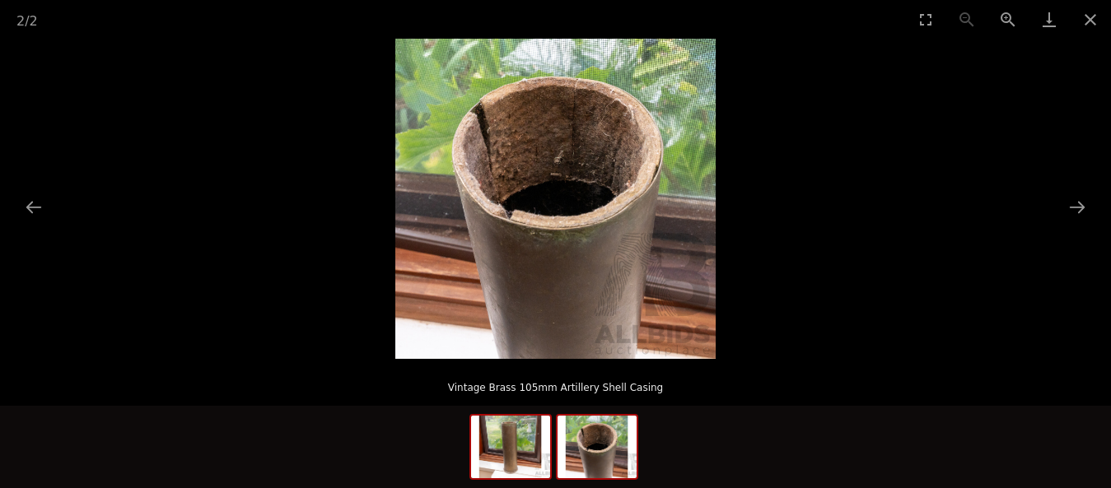
click at [521, 474] on img at bounding box center [510, 447] width 79 height 63
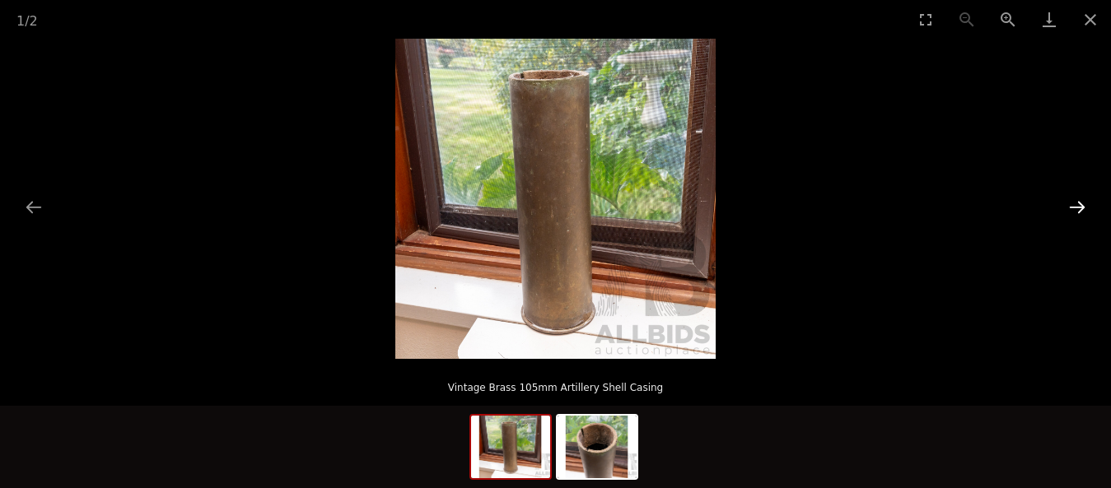
click at [1077, 217] on button "Next slide" at bounding box center [1077, 207] width 35 height 32
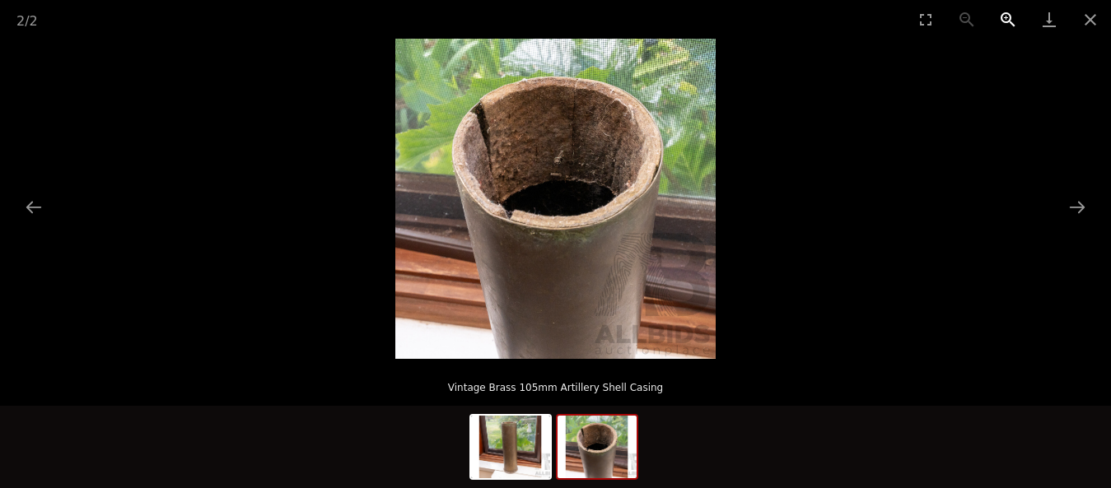
click at [1009, 28] on button "Zoom in" at bounding box center [1008, 19] width 41 height 39
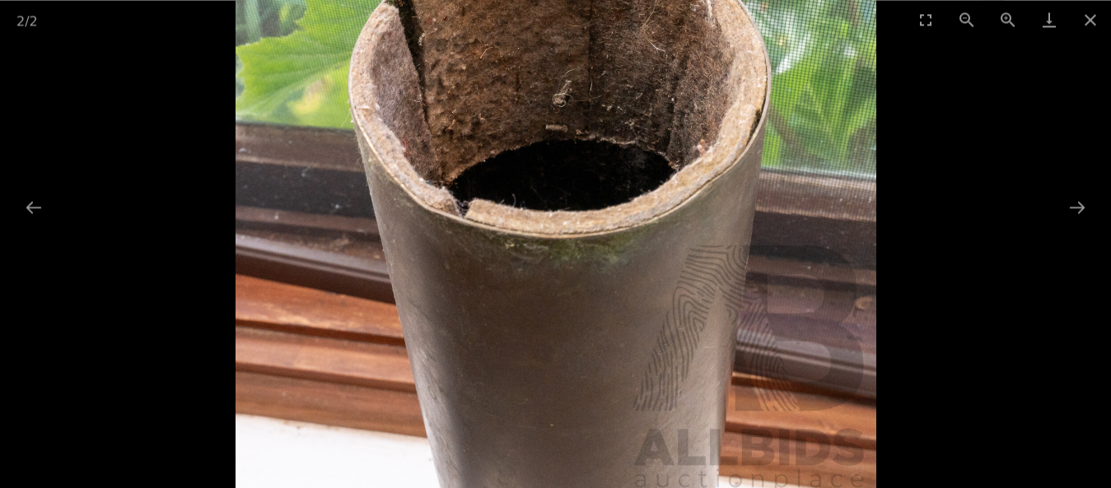
scroll to position [336, 0]
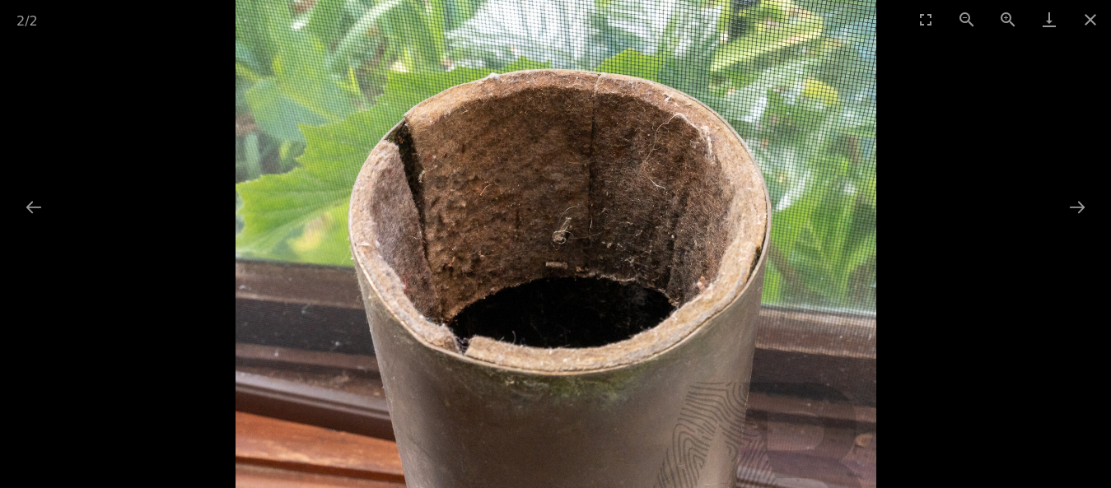
drag, startPoint x: 581, startPoint y: 153, endPoint x: 583, endPoint y: 291, distance: 137.6
click at [583, 291] on img at bounding box center [556, 313] width 641 height 641
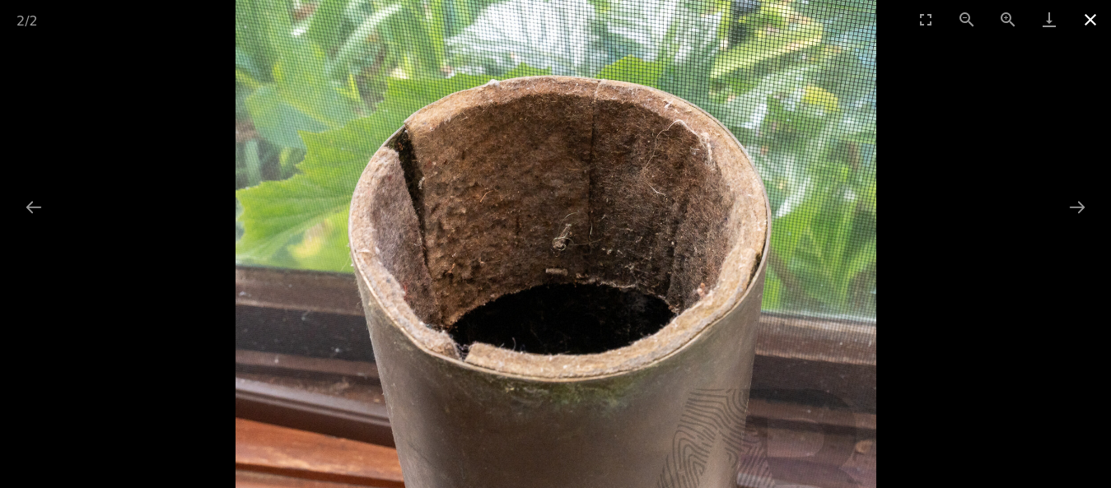
click at [1093, 21] on button "Close gallery" at bounding box center [1090, 19] width 41 height 39
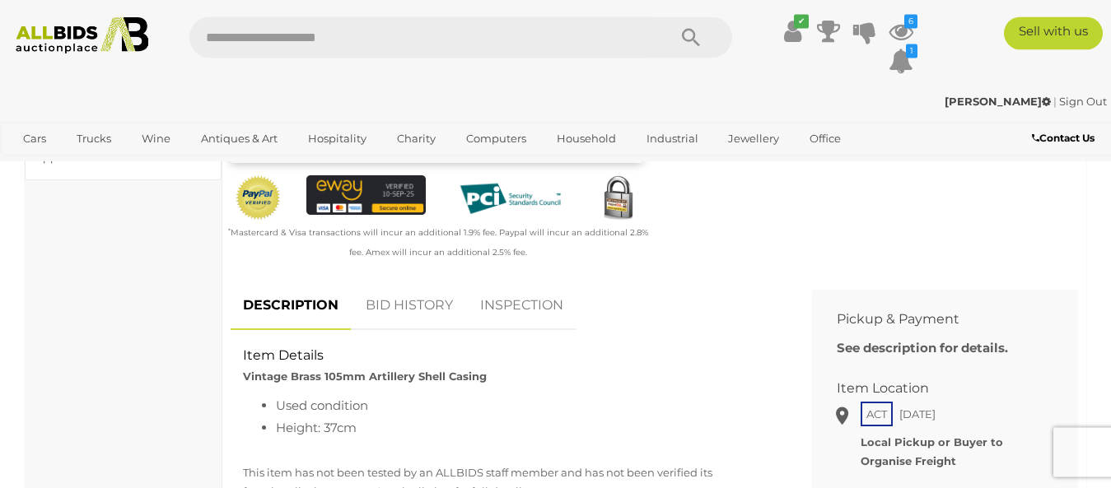
scroll to position [588, 0]
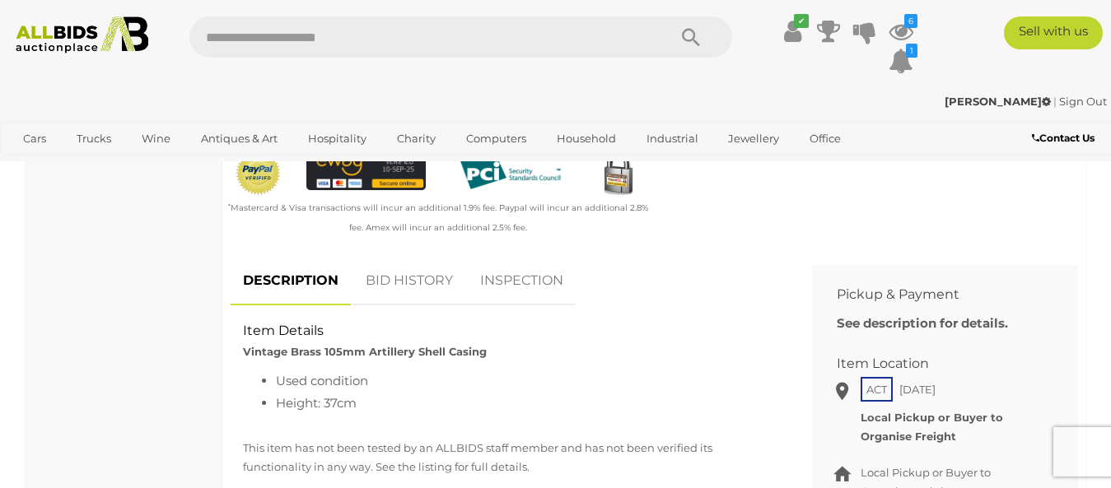
click at [530, 289] on link "INSPECTION" at bounding box center [522, 281] width 108 height 49
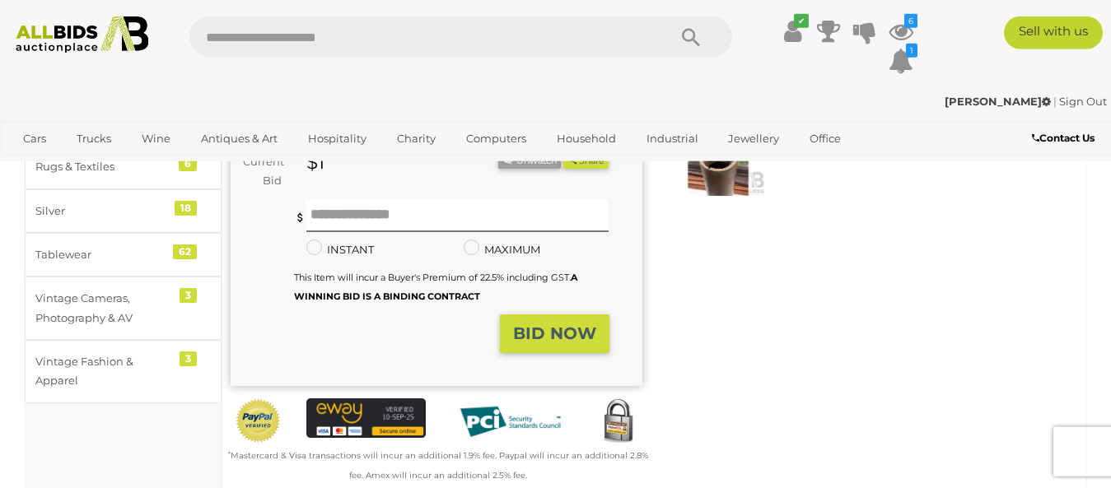
scroll to position [252, 0]
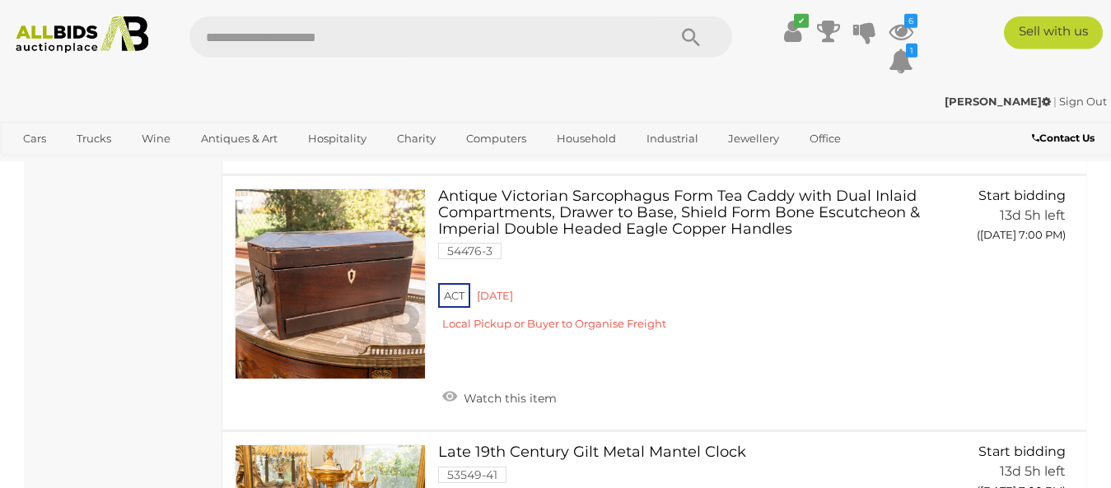
scroll to position [7343, 0]
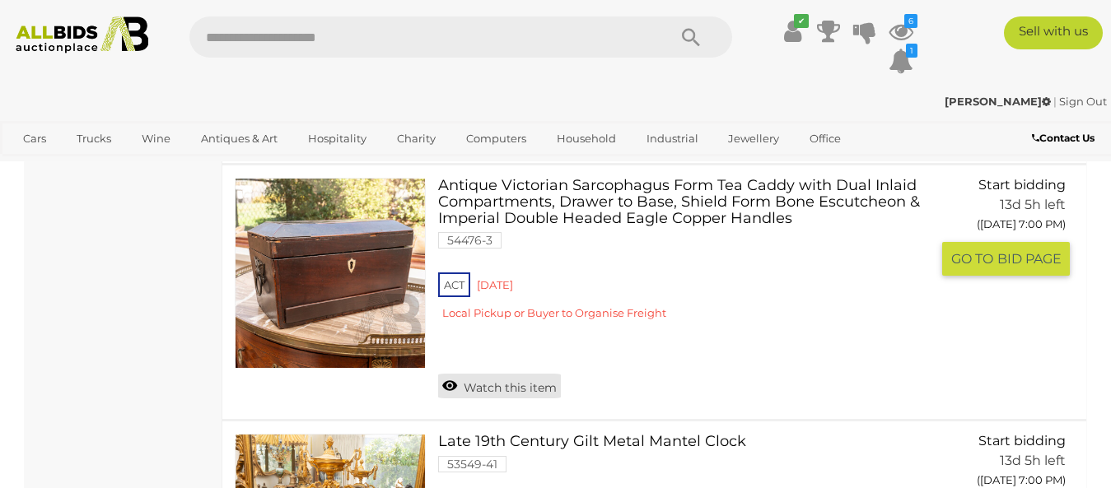
click at [472, 374] on link "Watch this item" at bounding box center [499, 386] width 123 height 25
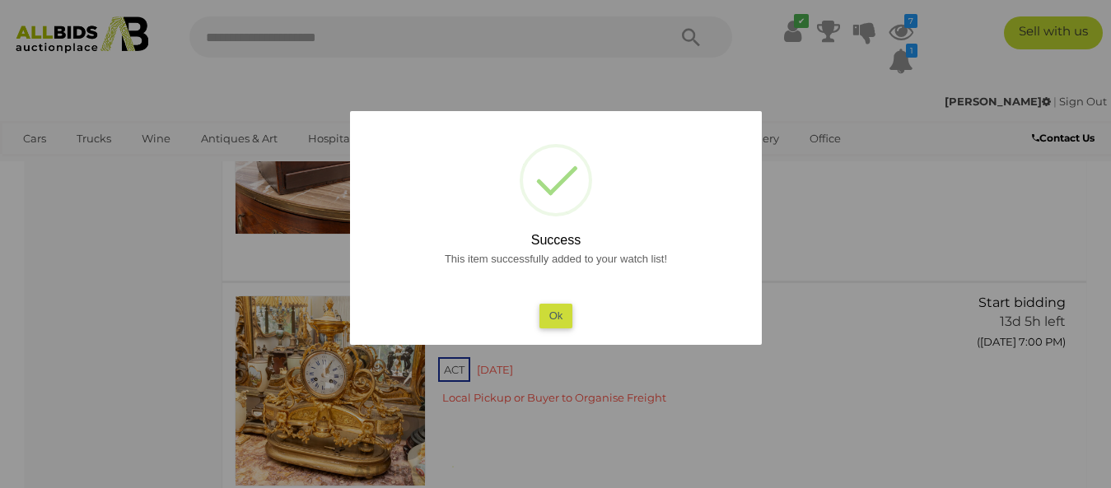
click at [549, 310] on button "Ok" at bounding box center [556, 316] width 34 height 24
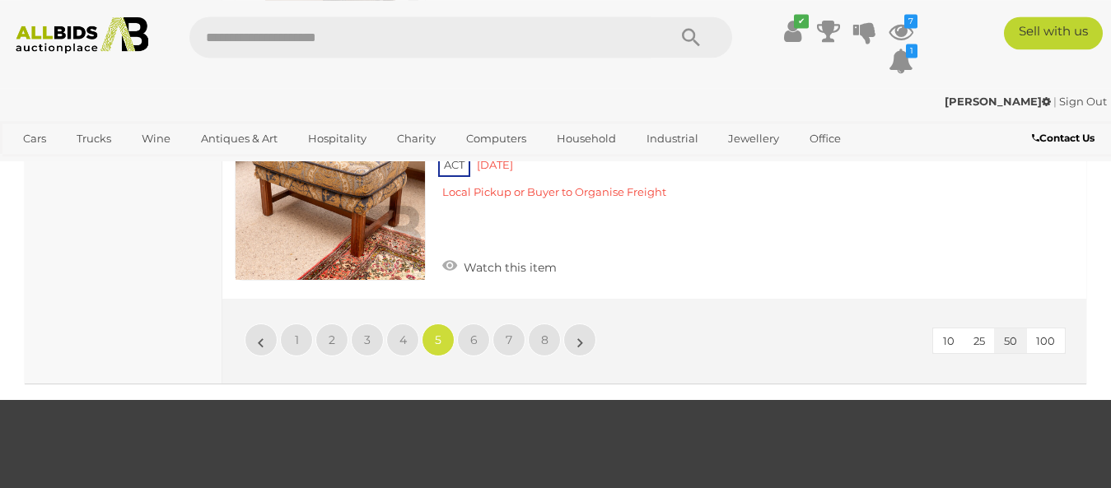
scroll to position [11880, 0]
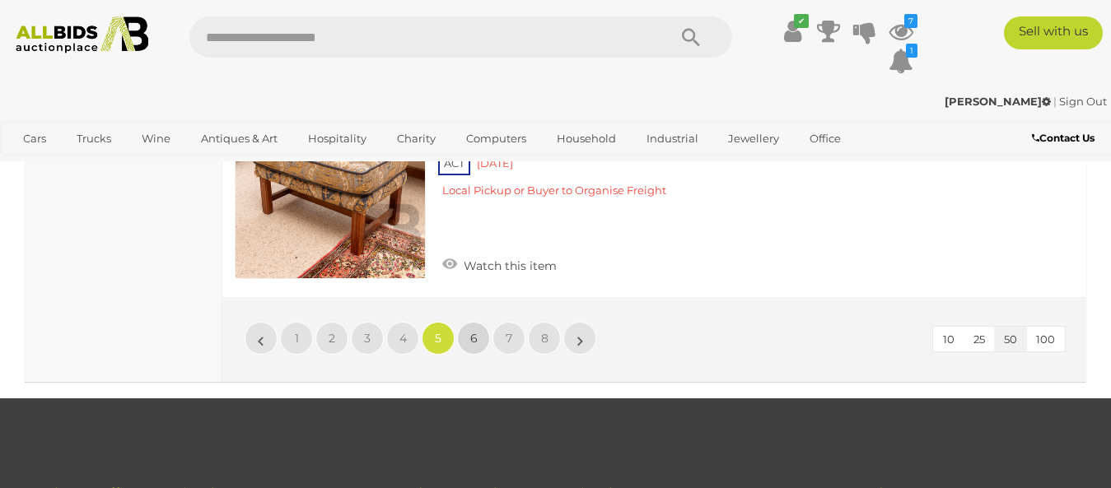
click at [476, 331] on span "6" at bounding box center [473, 338] width 7 height 15
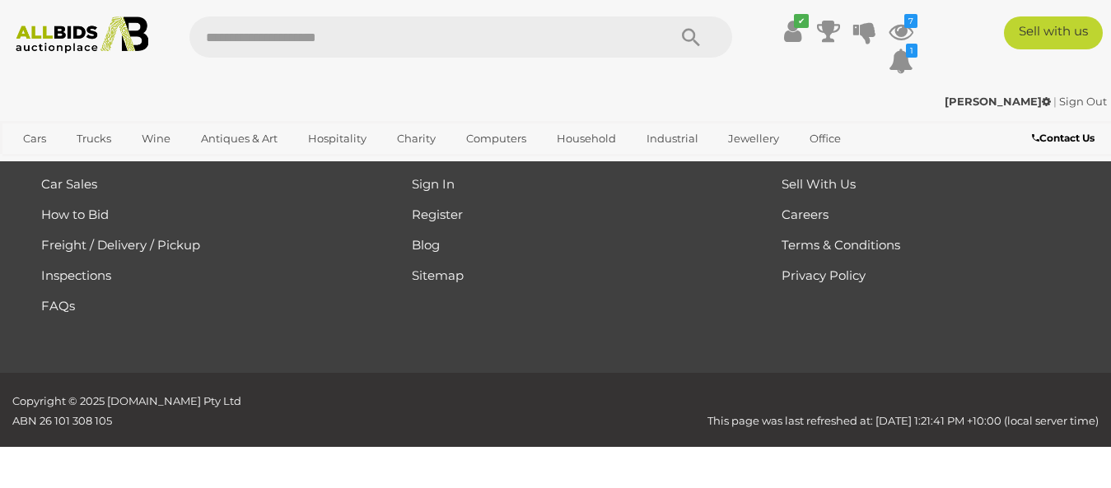
scroll to position [222, 0]
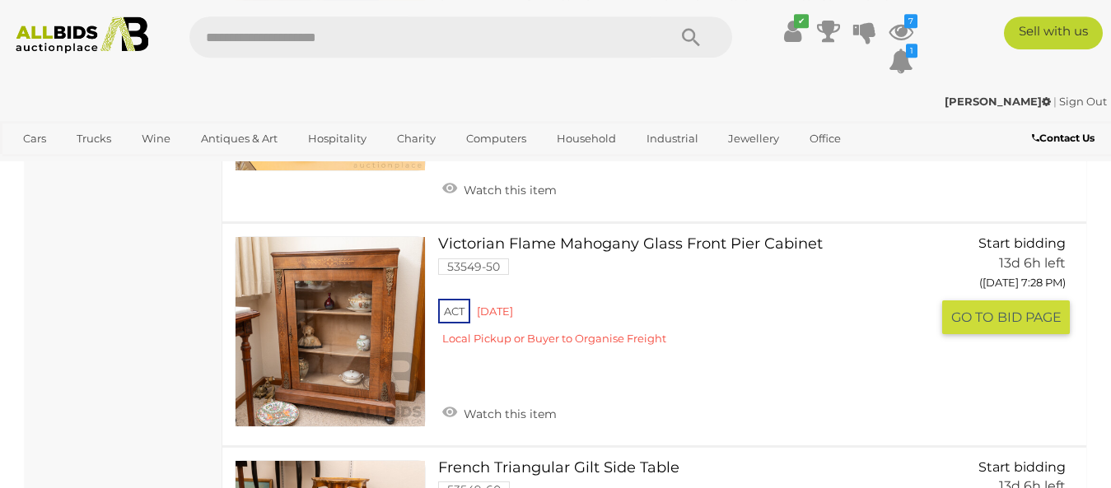
scroll to position [4002, 0]
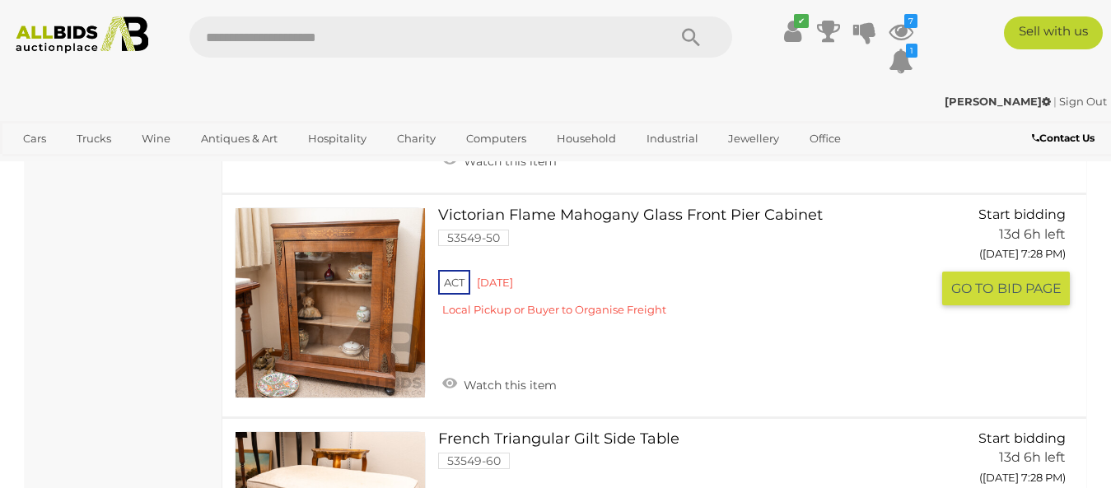
click at [288, 293] on link at bounding box center [330, 303] width 191 height 191
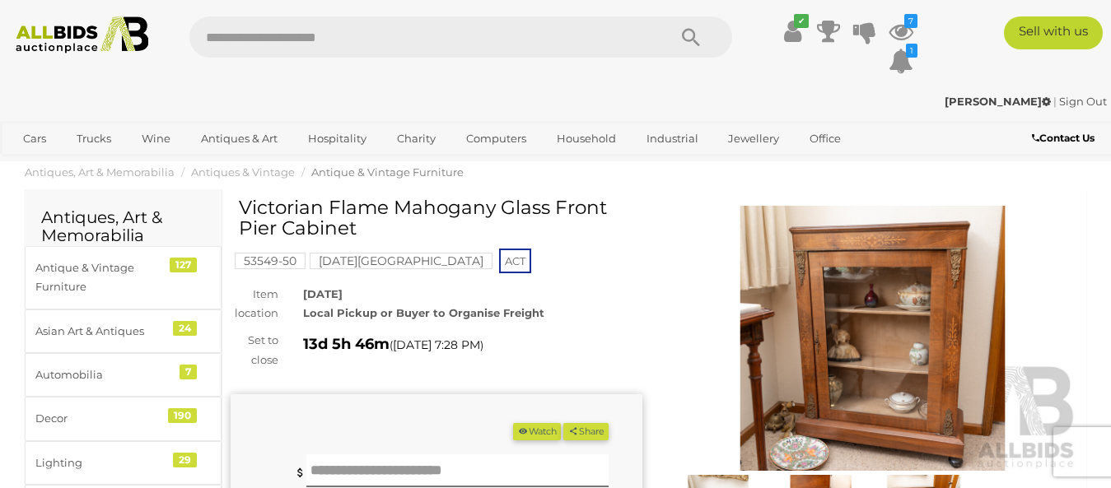
click at [913, 306] on img at bounding box center [873, 338] width 412 height 265
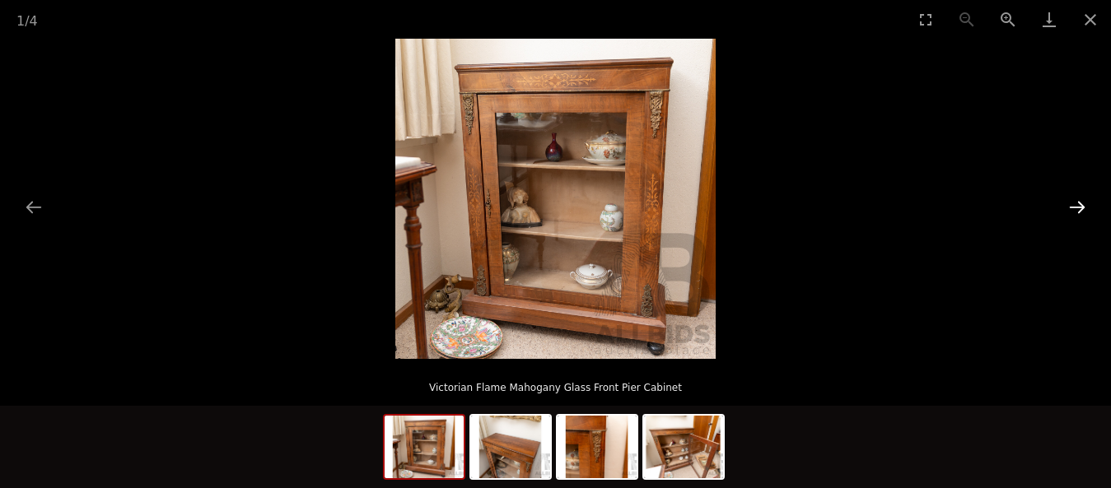
click at [1080, 202] on button "Next slide" at bounding box center [1077, 207] width 35 height 32
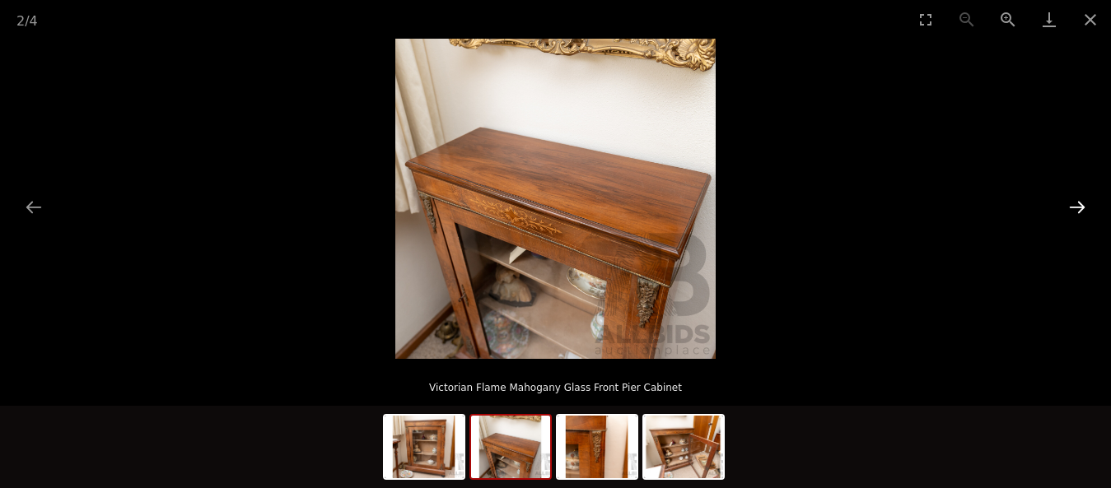
click at [1081, 203] on button "Next slide" at bounding box center [1077, 207] width 35 height 32
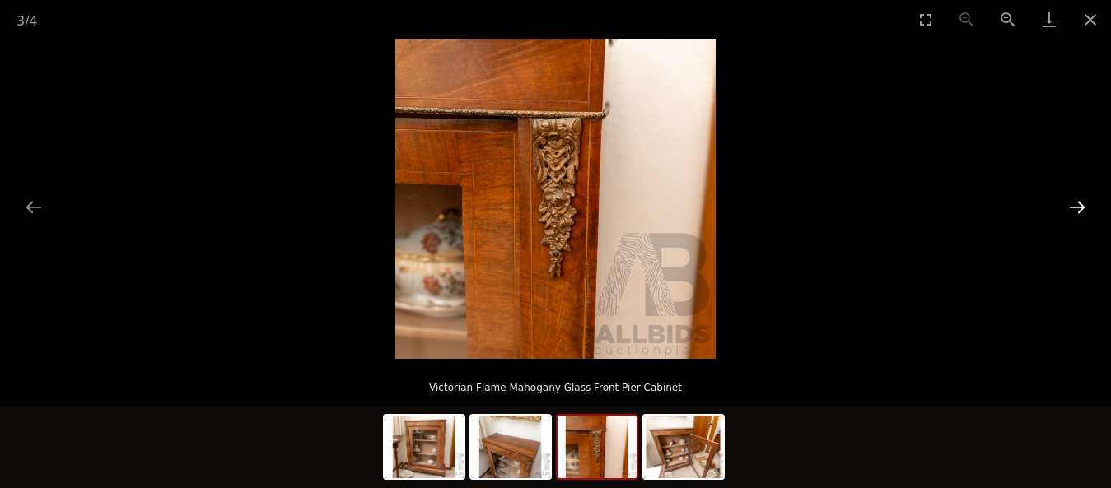
click at [1081, 206] on button "Next slide" at bounding box center [1077, 207] width 35 height 32
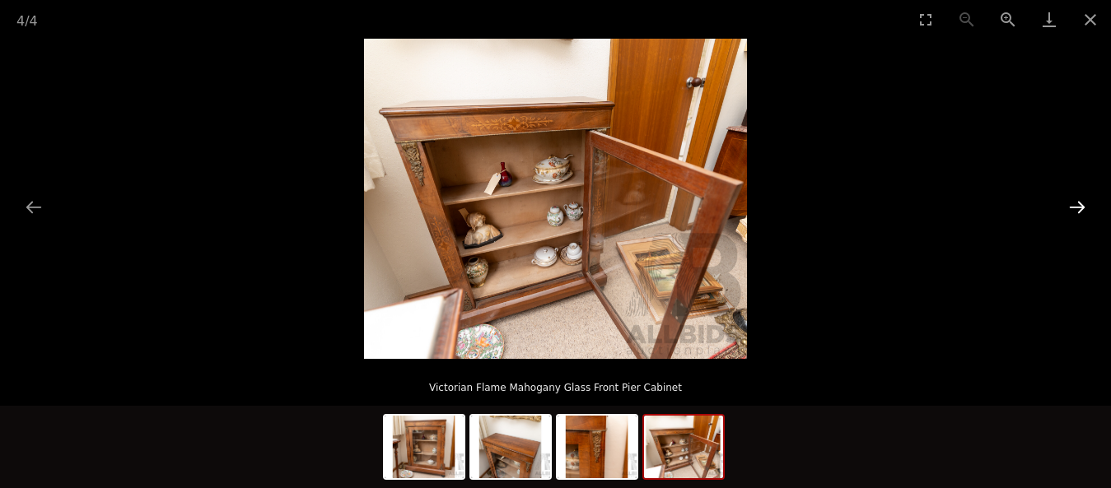
click at [1077, 217] on button "Next slide" at bounding box center [1077, 207] width 35 height 32
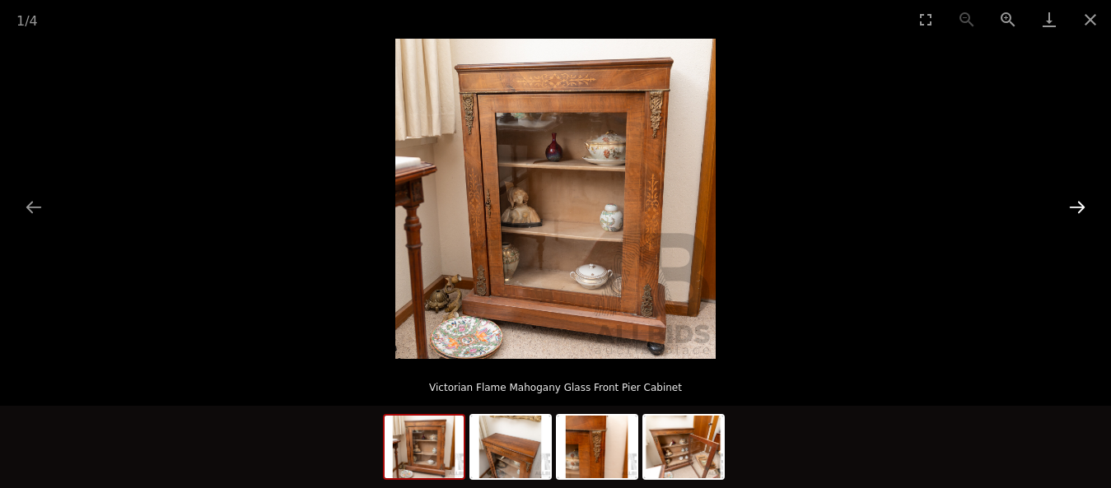
click at [1077, 217] on button "Next slide" at bounding box center [1077, 207] width 35 height 32
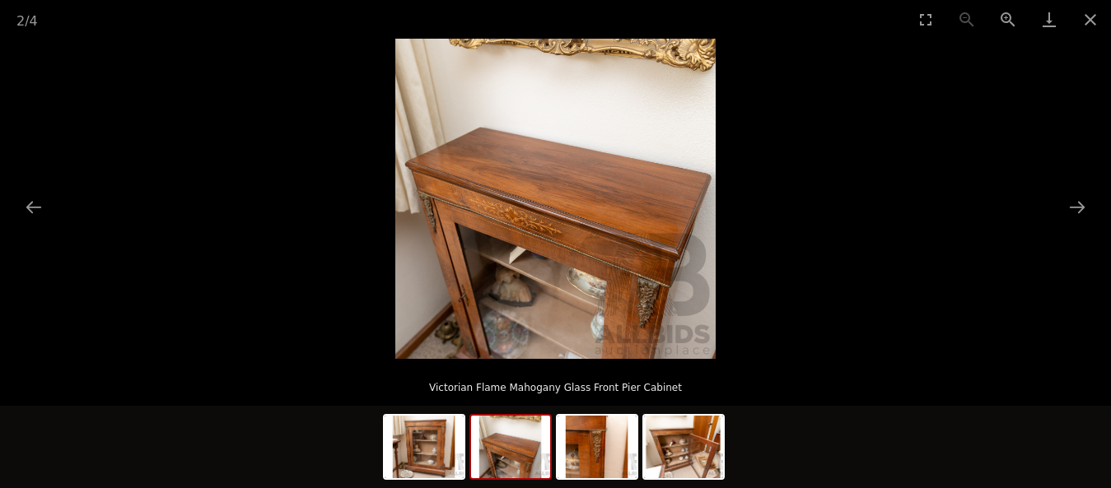
click at [1076, 224] on div at bounding box center [555, 199] width 1111 height 320
click at [1090, 21] on button "Close gallery" at bounding box center [1090, 19] width 41 height 39
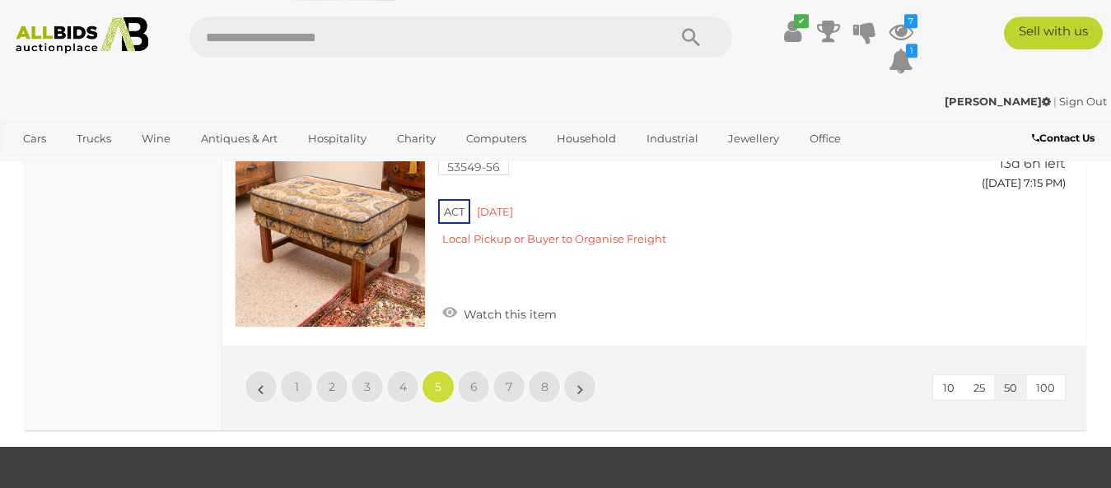
scroll to position [11929, 0]
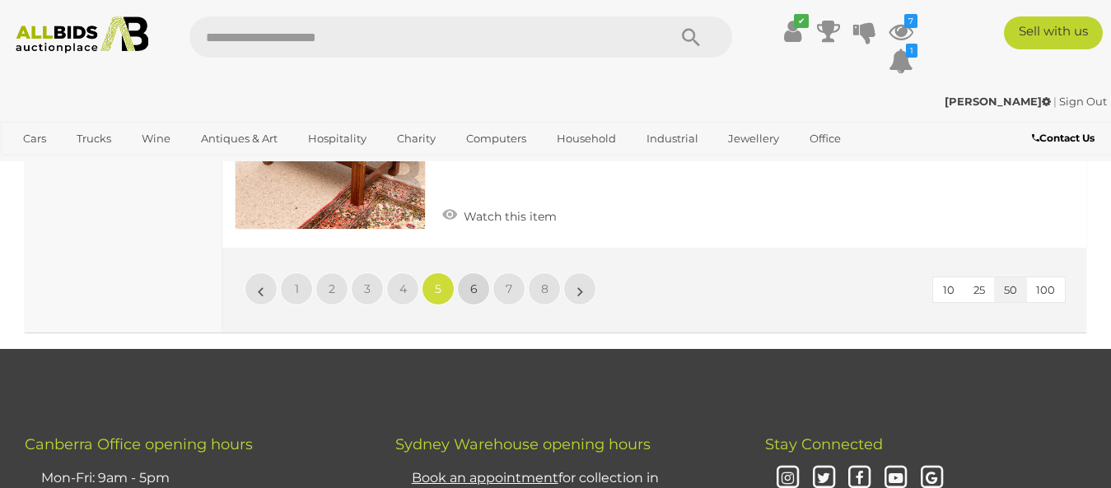
click at [477, 282] on span "6" at bounding box center [473, 289] width 7 height 15
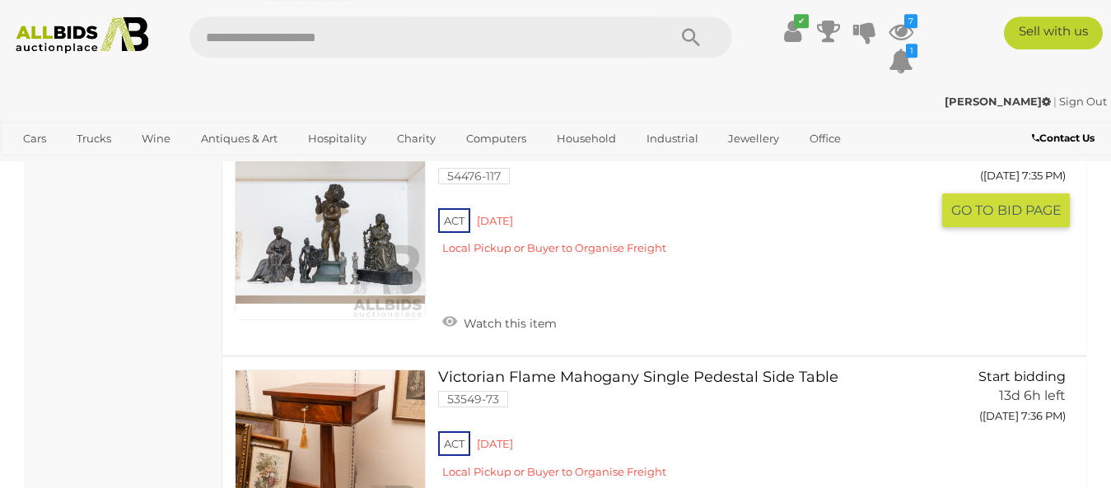
scroll to position [6515, 0]
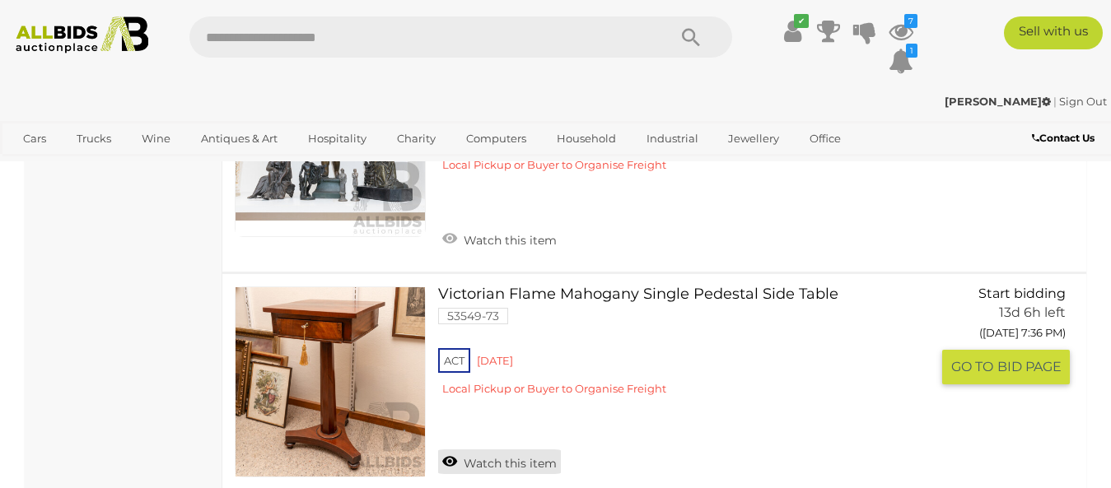
click at [479, 450] on link "Watch this item" at bounding box center [499, 462] width 123 height 25
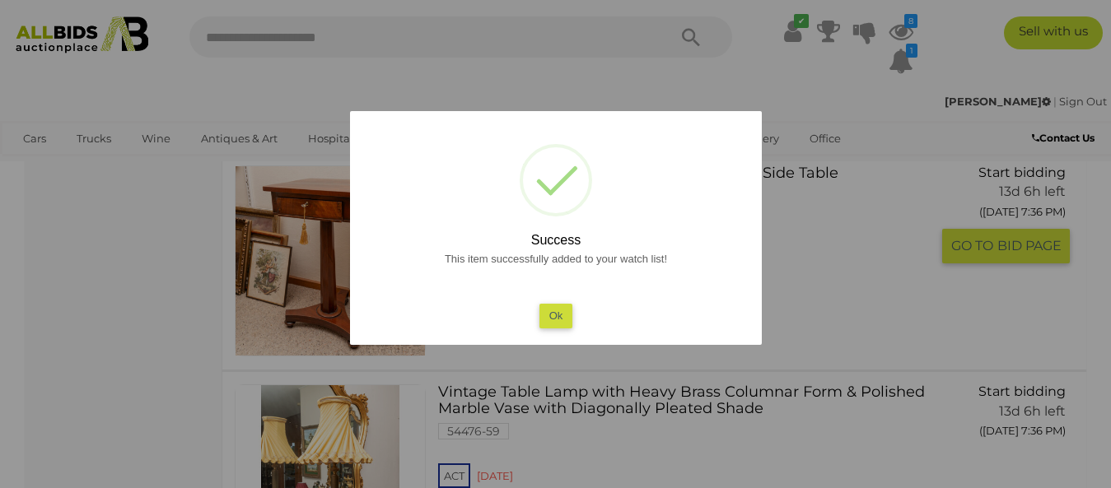
click at [551, 320] on button "Ok" at bounding box center [556, 316] width 34 height 24
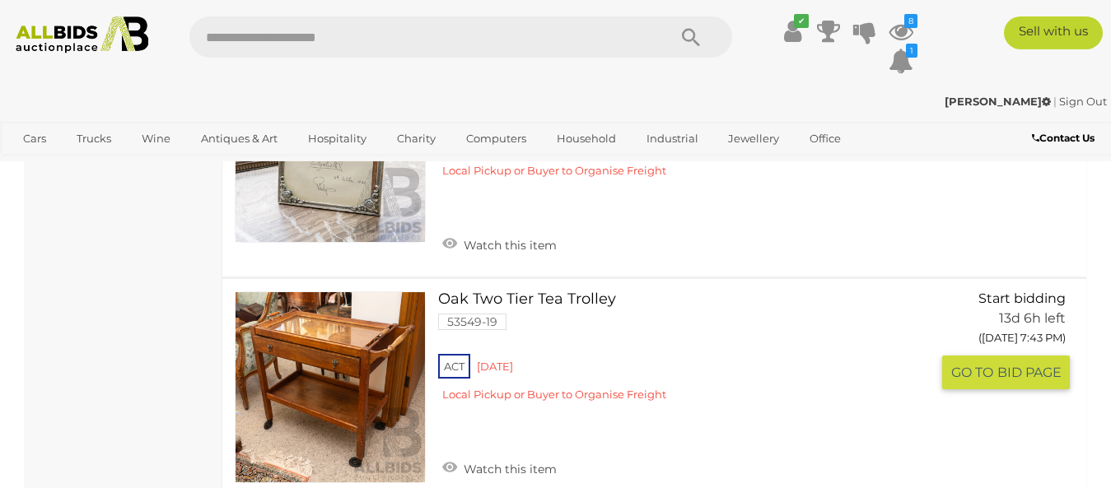
scroll to position [11135, 0]
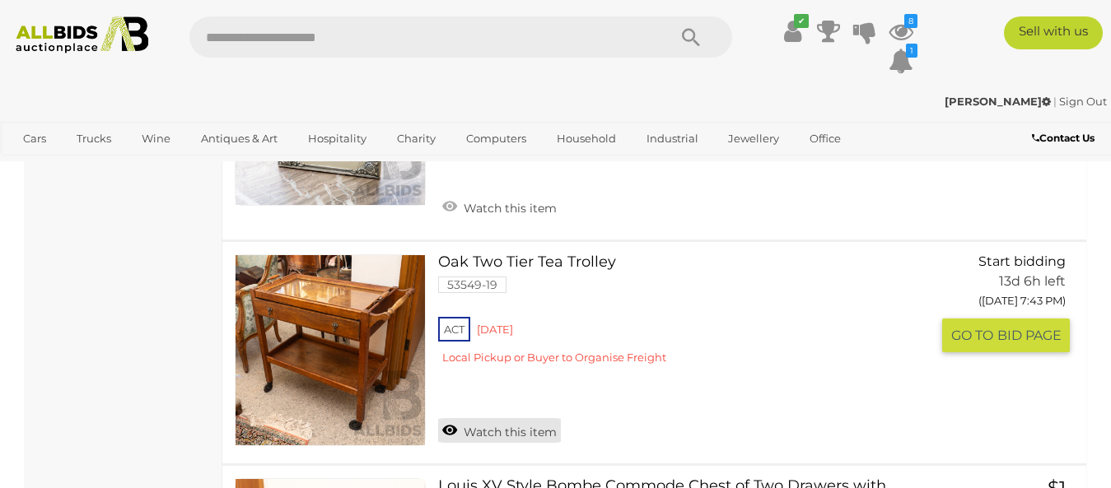
click at [530, 418] on link "Watch this item" at bounding box center [499, 430] width 123 height 25
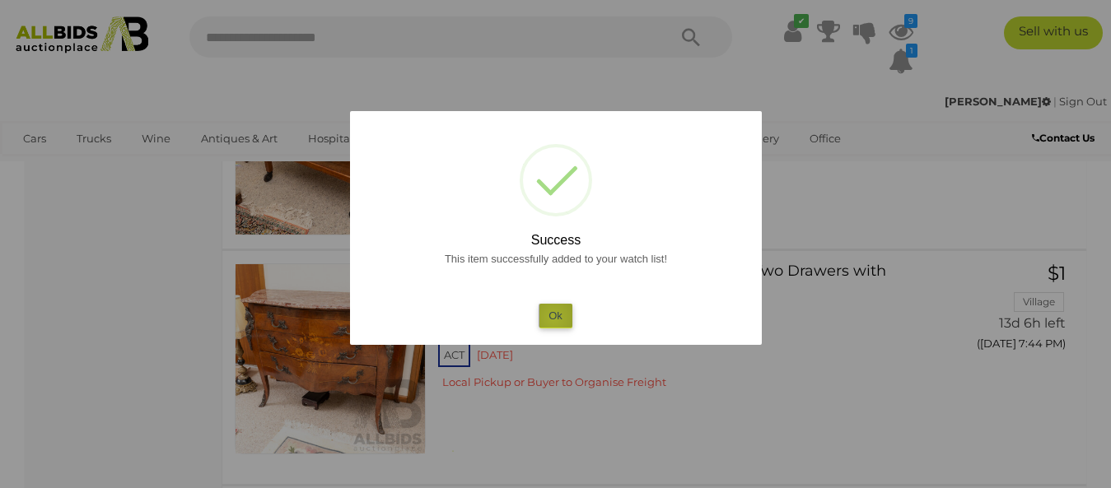
click at [553, 318] on button "Ok" at bounding box center [556, 316] width 34 height 24
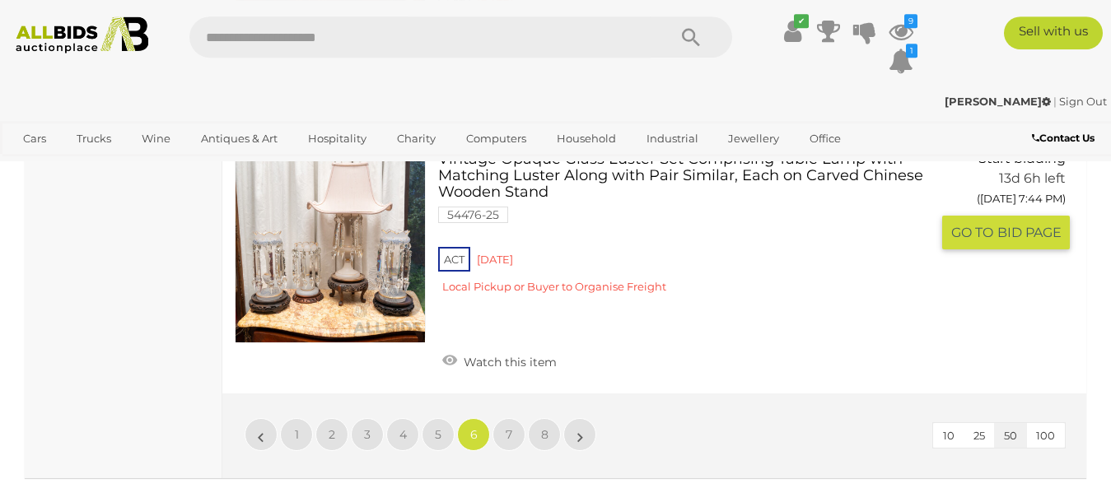
scroll to position [11723, 0]
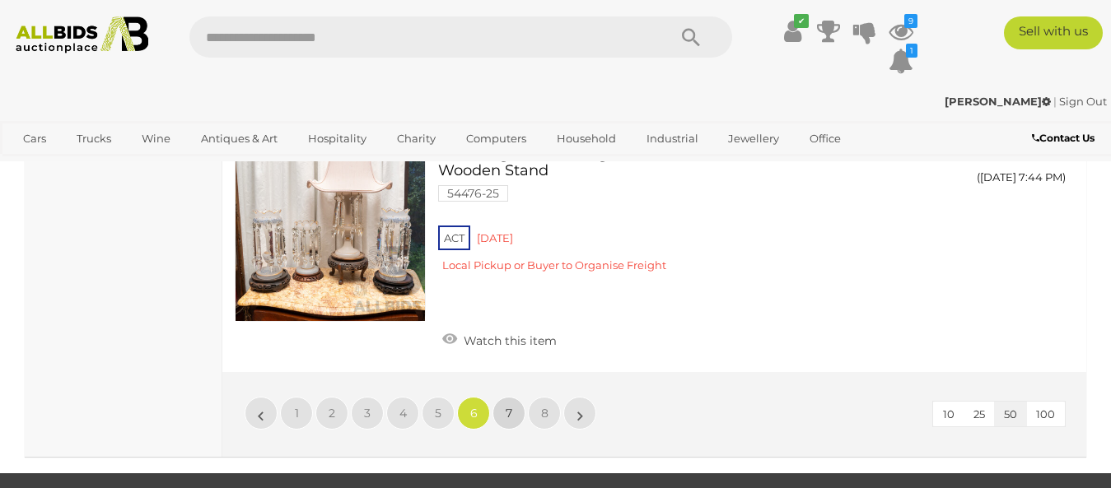
click at [503, 397] on link "7" at bounding box center [509, 413] width 33 height 33
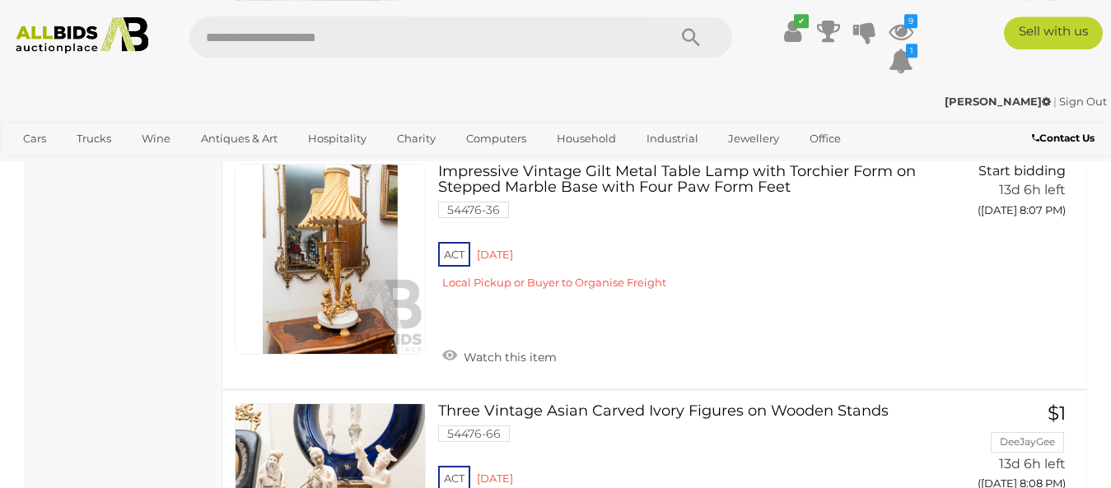
scroll to position [10471, 0]
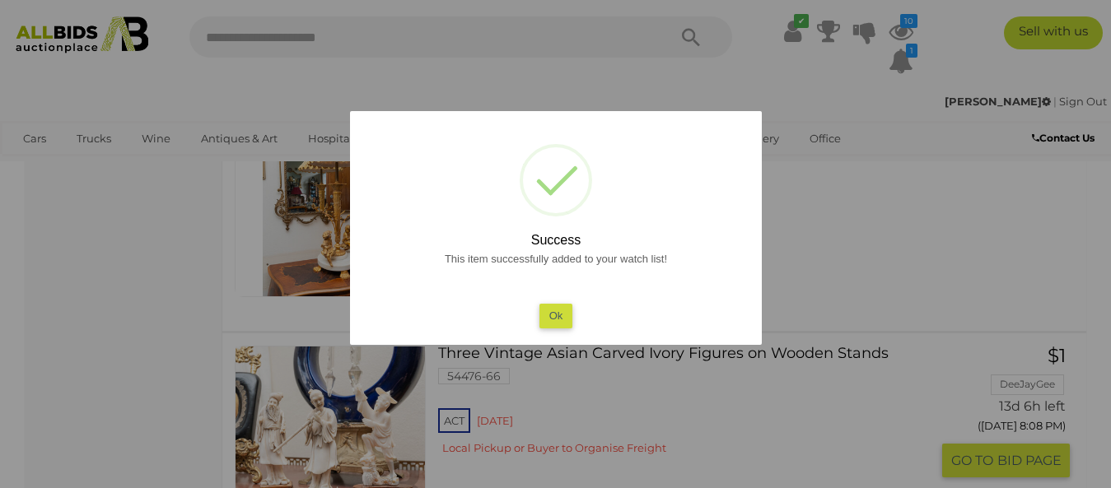
click at [551, 319] on button "Ok" at bounding box center [556, 316] width 34 height 24
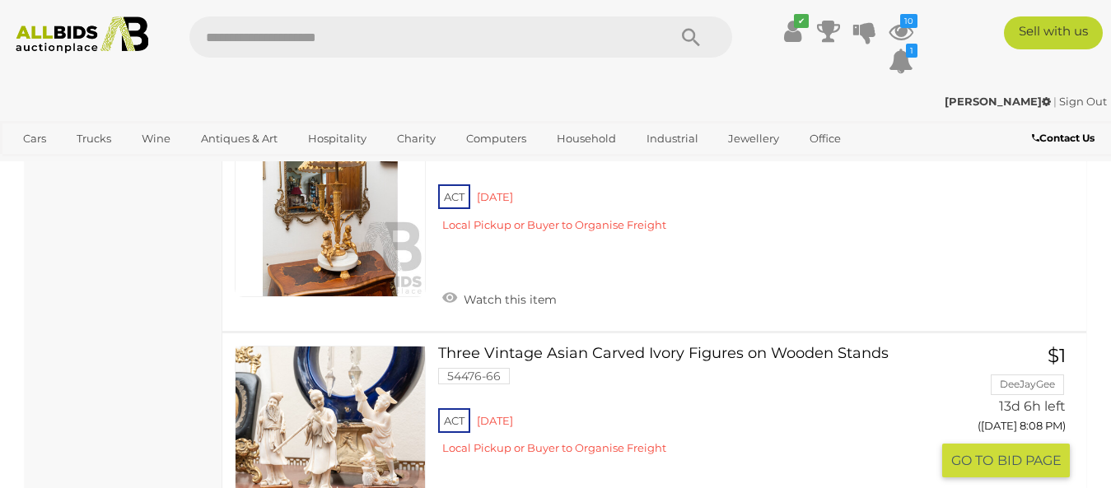
click at [551, 346] on link "Three Vintage Asian Carved Ivory Figures on Wooden Stands 54476-66 ACT Red Hill" at bounding box center [690, 407] width 479 height 123
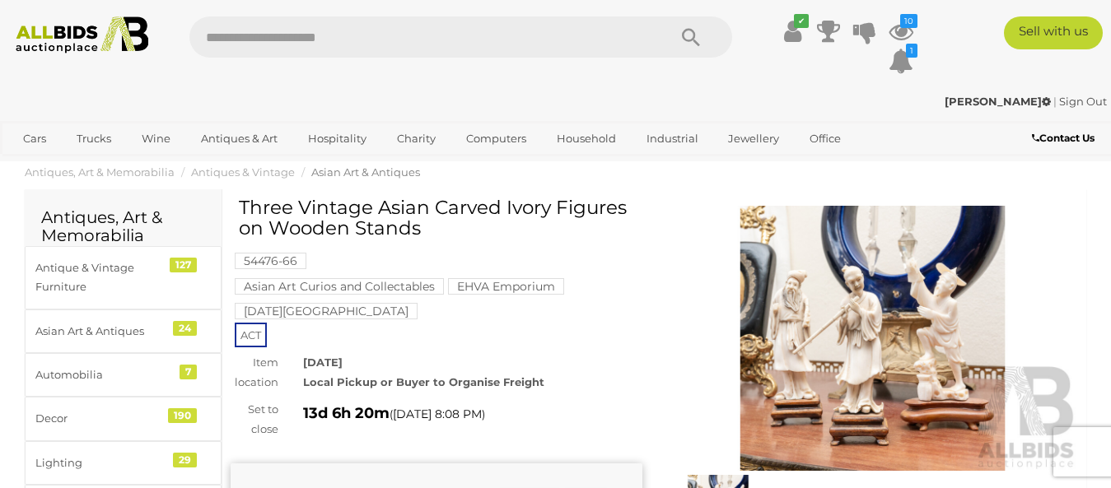
click at [846, 325] on img at bounding box center [873, 338] width 412 height 265
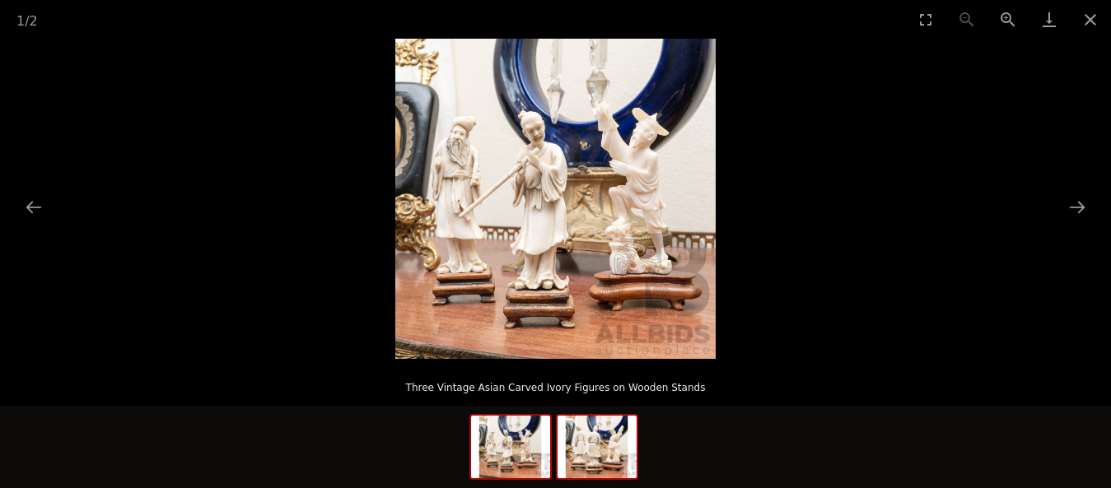
click at [605, 465] on img at bounding box center [597, 447] width 79 height 63
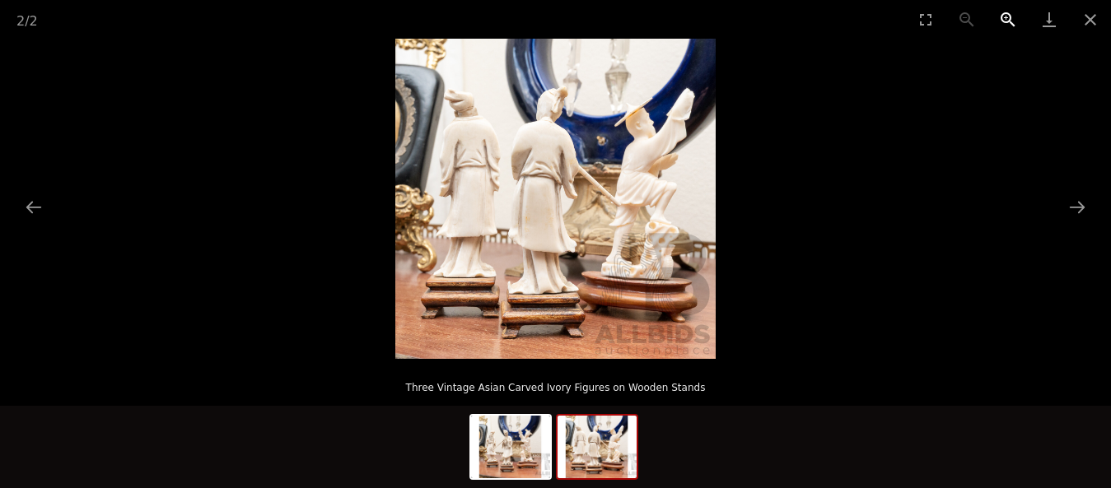
click at [1002, 21] on button "Zoom in" at bounding box center [1008, 19] width 41 height 39
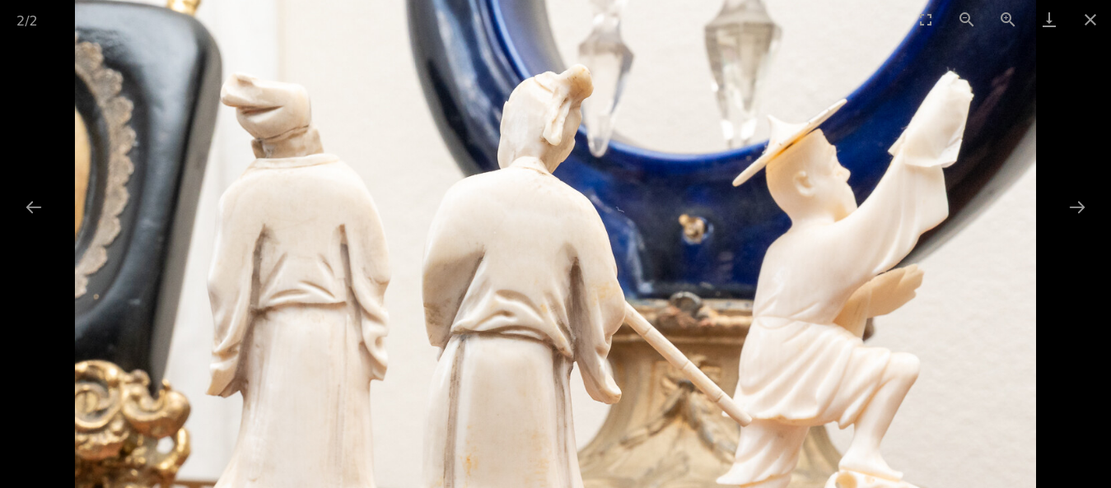
drag, startPoint x: 552, startPoint y: 238, endPoint x: 542, endPoint y: 488, distance: 249.8
click at [542, 488] on img at bounding box center [555, 403] width 961 height 961
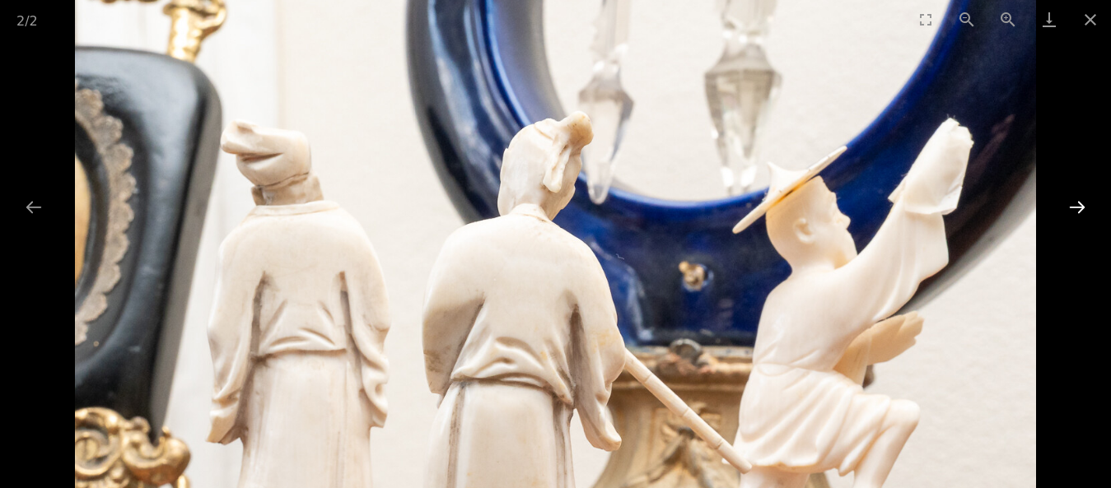
click at [1071, 204] on button "Next slide" at bounding box center [1077, 207] width 35 height 32
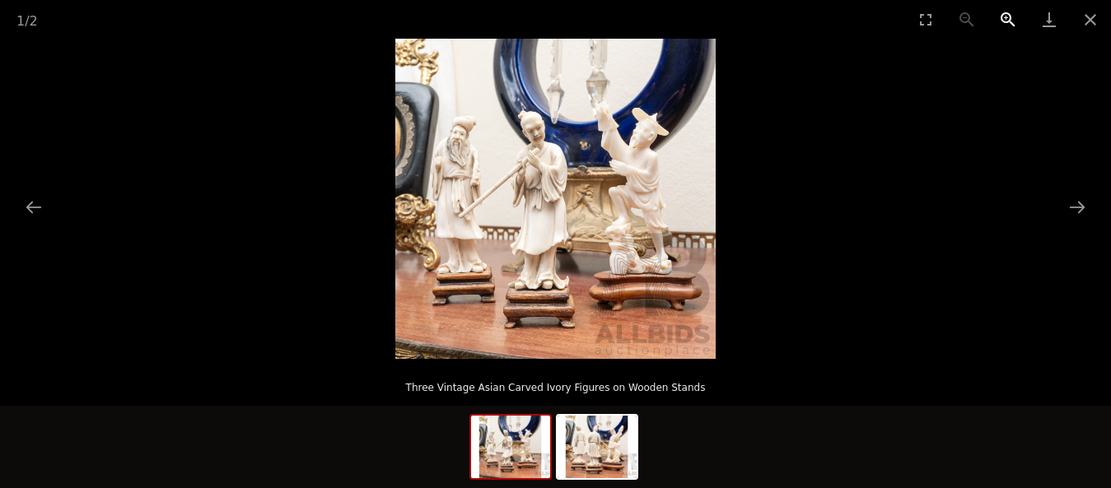
click at [1000, 16] on button "Zoom in" at bounding box center [1008, 19] width 41 height 39
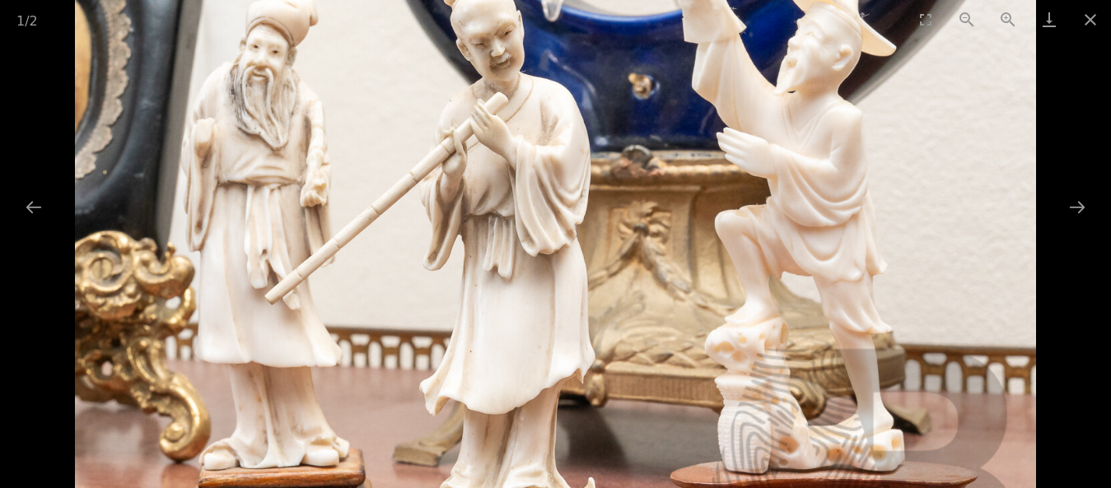
drag, startPoint x: 890, startPoint y: 68, endPoint x: 907, endPoint y: 184, distance: 116.5
click at [907, 184] on img at bounding box center [555, 245] width 961 height 961
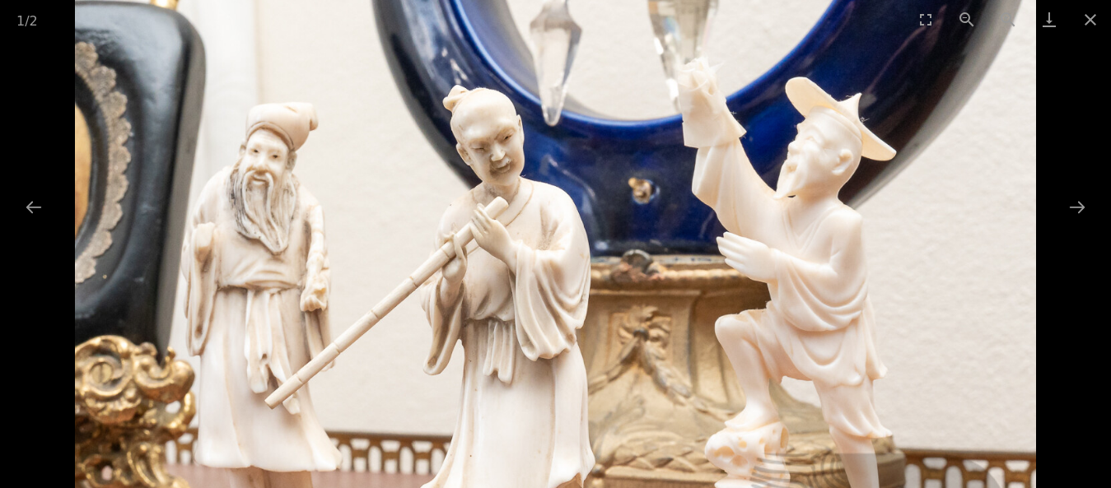
drag, startPoint x: 907, startPoint y: 184, endPoint x: 907, endPoint y: 208, distance: 23.9
click at [907, 208] on img at bounding box center [555, 350] width 961 height 961
click at [1091, 12] on button "Close gallery" at bounding box center [1090, 19] width 41 height 39
click at [1091, 13] on button "Close gallery" at bounding box center [1090, 19] width 41 height 39
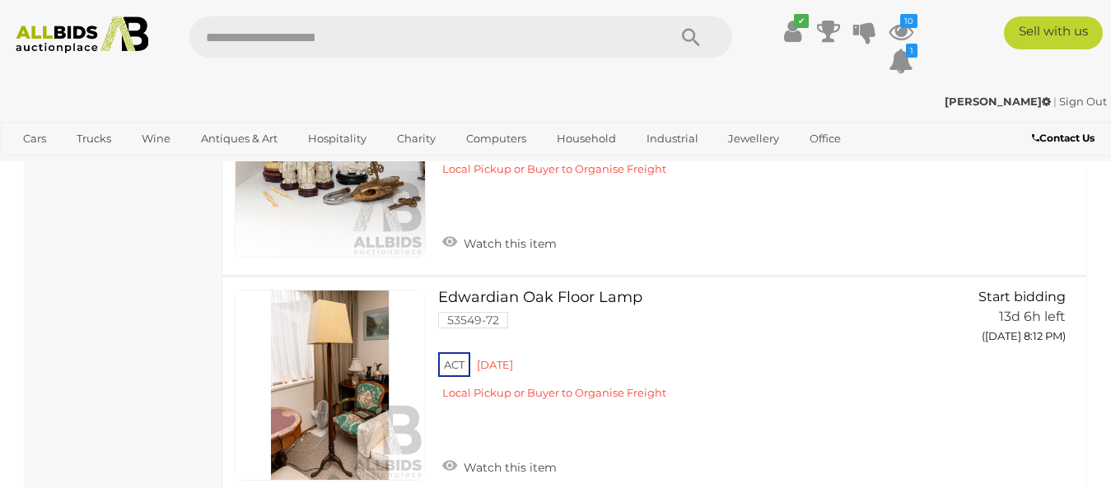
scroll to position [11746, 0]
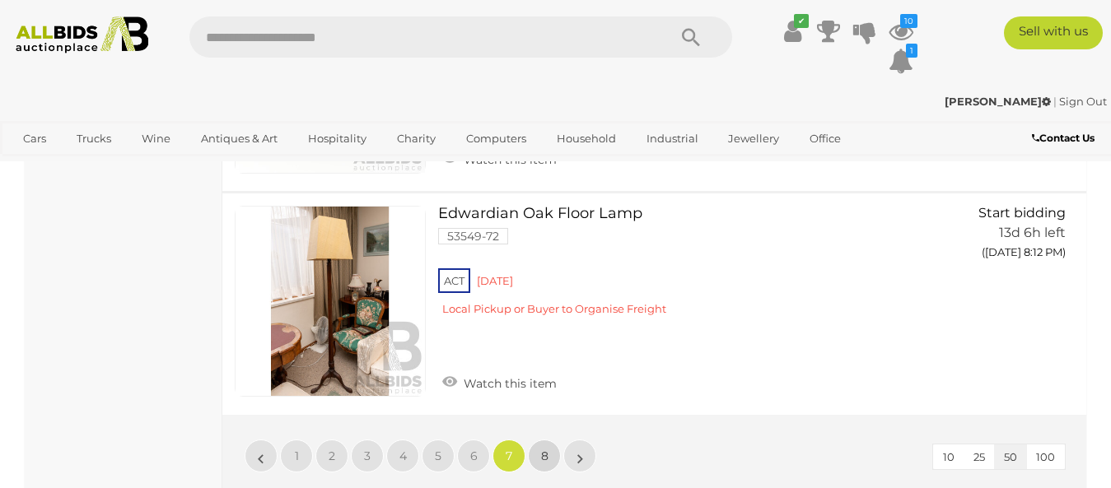
click at [547, 449] on span "8" at bounding box center [544, 456] width 7 height 15
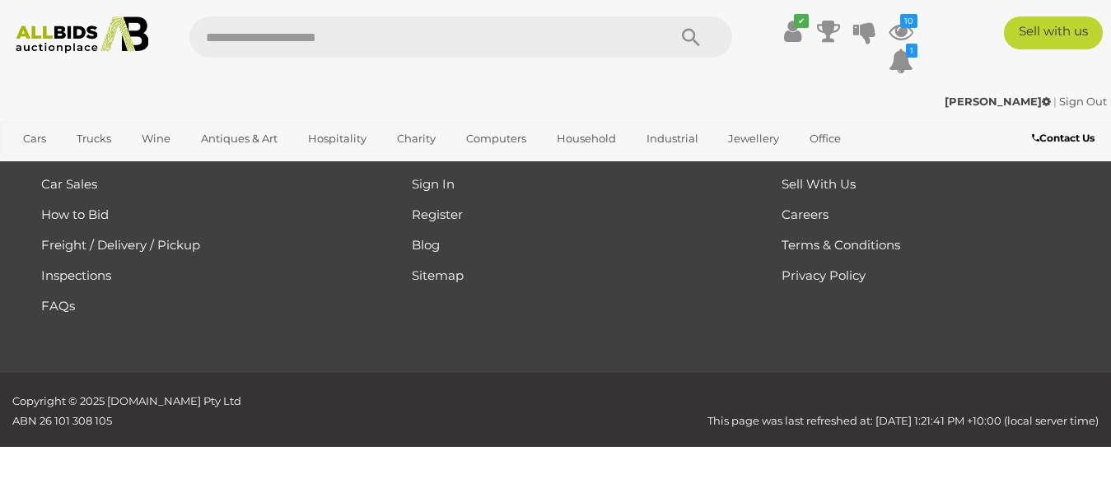
scroll to position [222, 0]
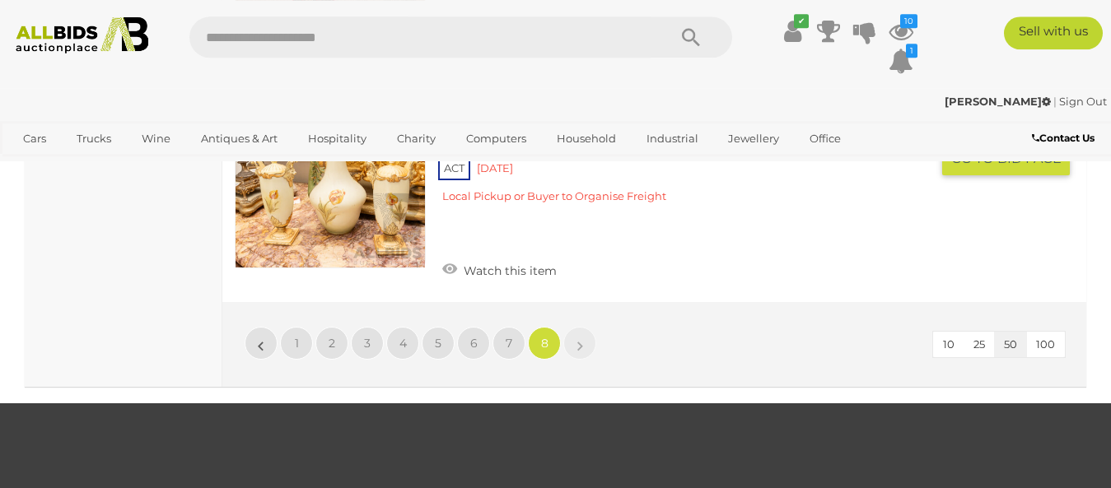
scroll to position [5262, 0]
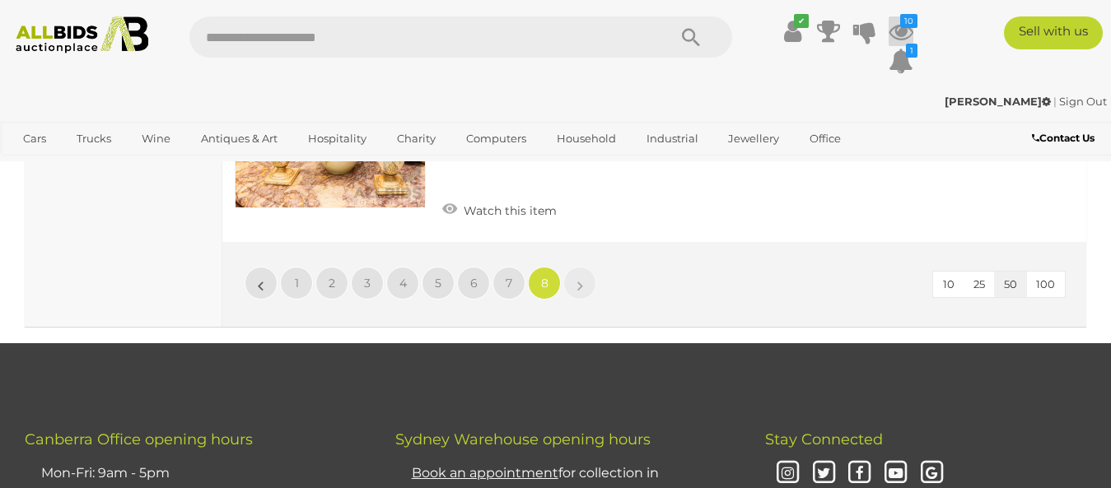
click at [913, 19] on icon "10" at bounding box center [908, 21] width 17 height 14
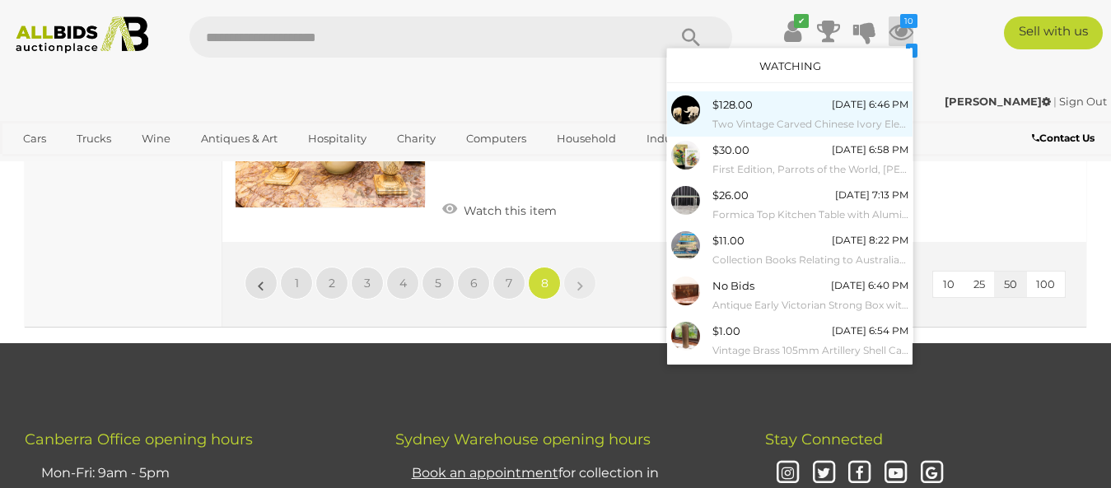
click at [686, 109] on img at bounding box center [685, 110] width 29 height 29
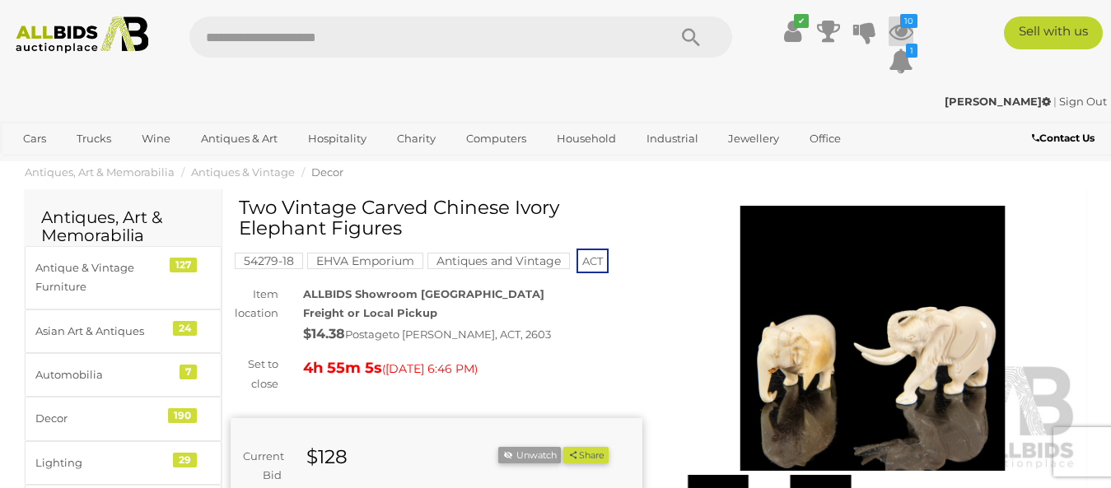
click at [909, 17] on icon "10" at bounding box center [908, 21] width 17 height 14
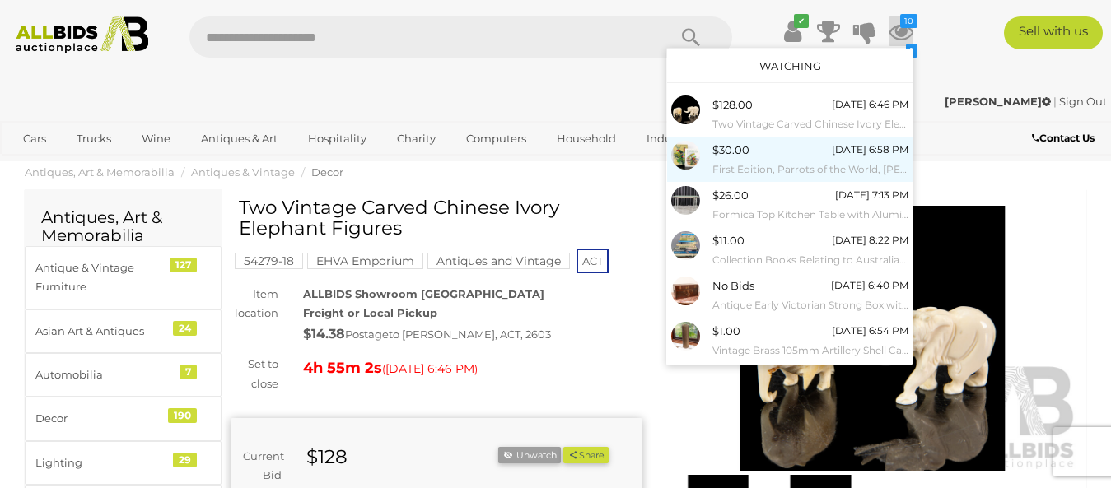
click at [735, 154] on span "$30.00" at bounding box center [730, 149] width 37 height 13
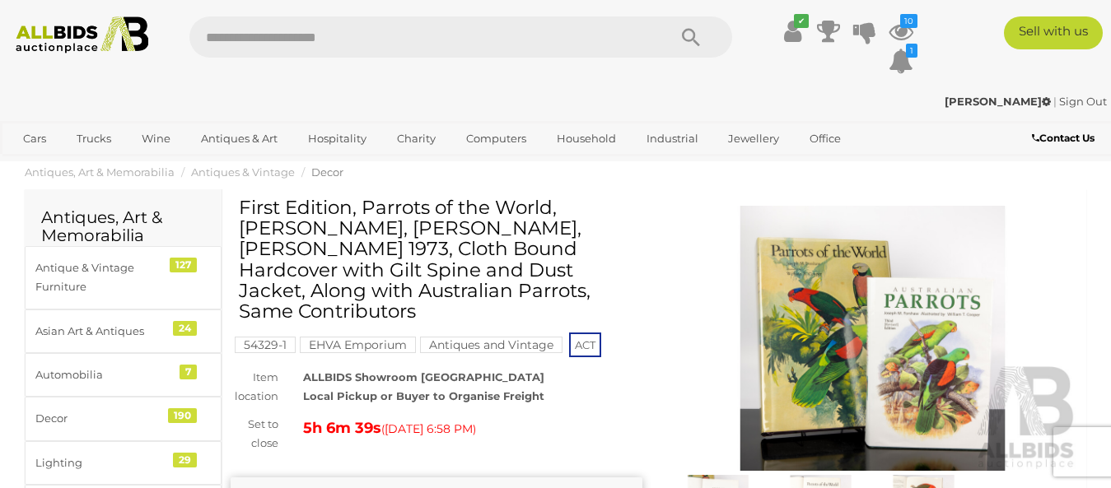
click at [819, 333] on img at bounding box center [873, 338] width 412 height 265
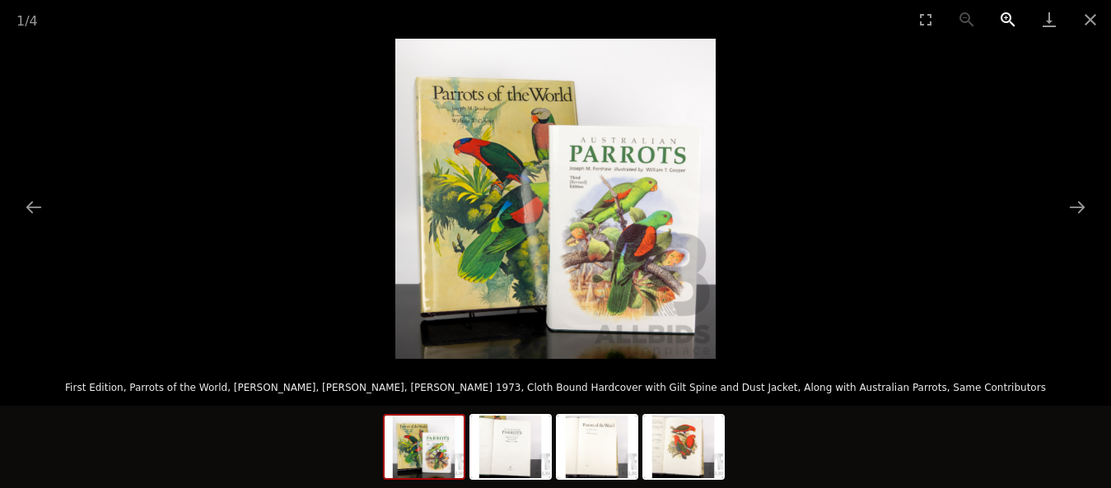
click at [1010, 16] on button "Zoom in" at bounding box center [1008, 19] width 41 height 39
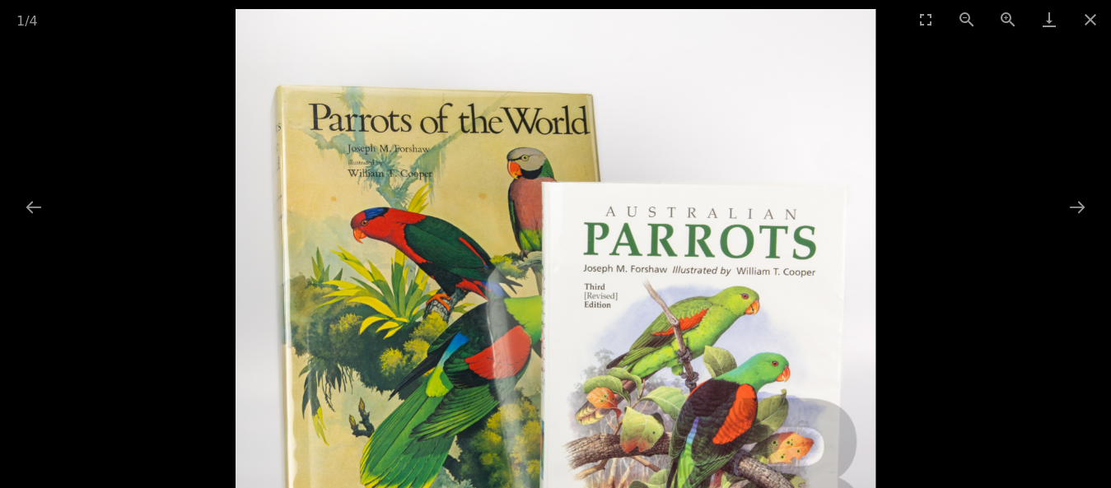
drag, startPoint x: 419, startPoint y: 142, endPoint x: 470, endPoint y: 340, distance: 205.0
click at [470, 340] on img at bounding box center [556, 329] width 641 height 641
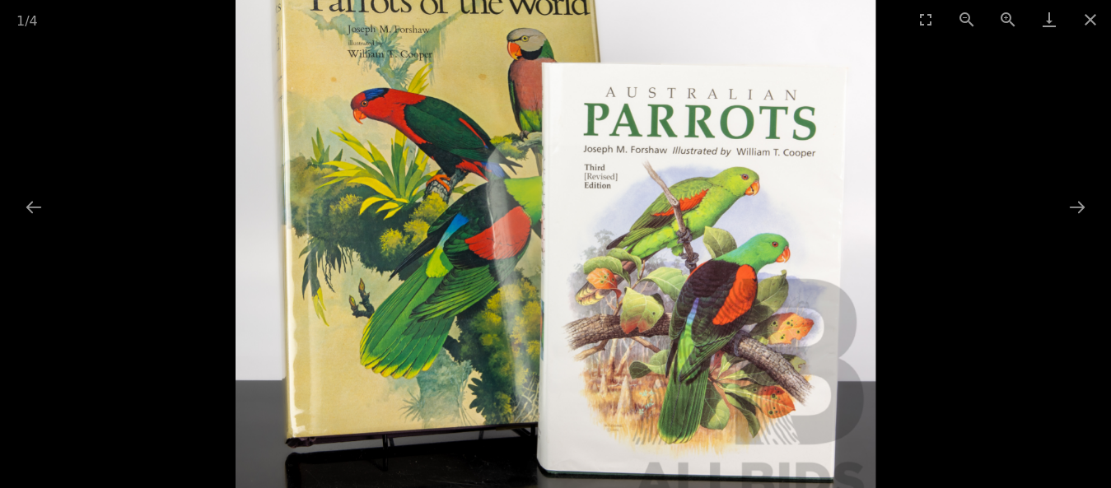
drag, startPoint x: 665, startPoint y: 434, endPoint x: 642, endPoint y: 324, distance: 112.6
click at [642, 324] on img at bounding box center [556, 210] width 641 height 641
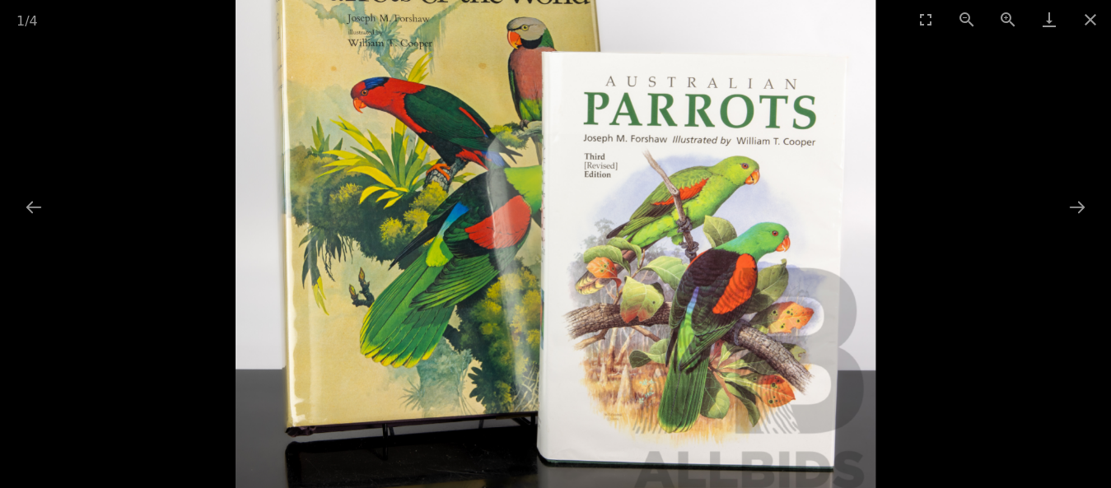
click at [642, 324] on img at bounding box center [556, 199] width 641 height 641
click at [1074, 16] on button "Close gallery" at bounding box center [1090, 19] width 41 height 39
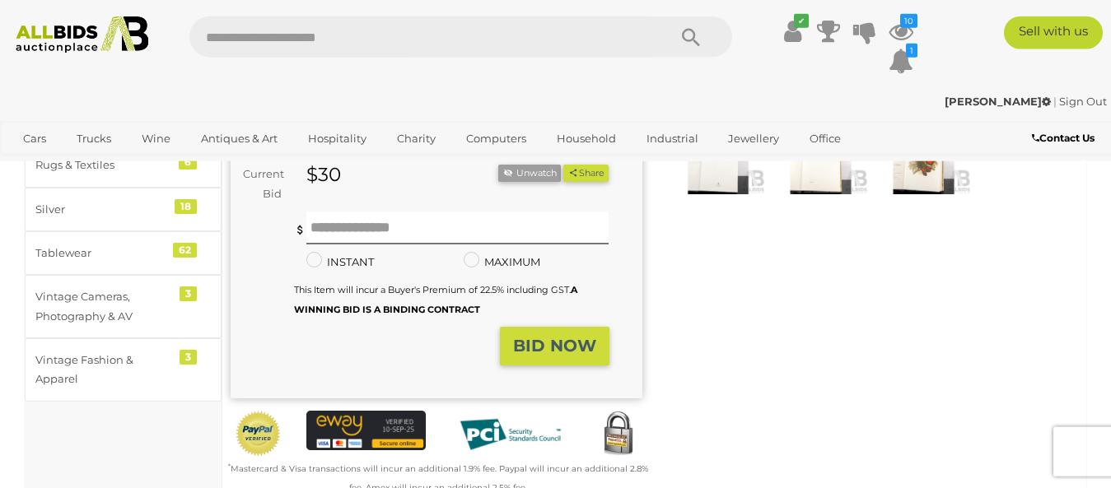
scroll to position [252, 0]
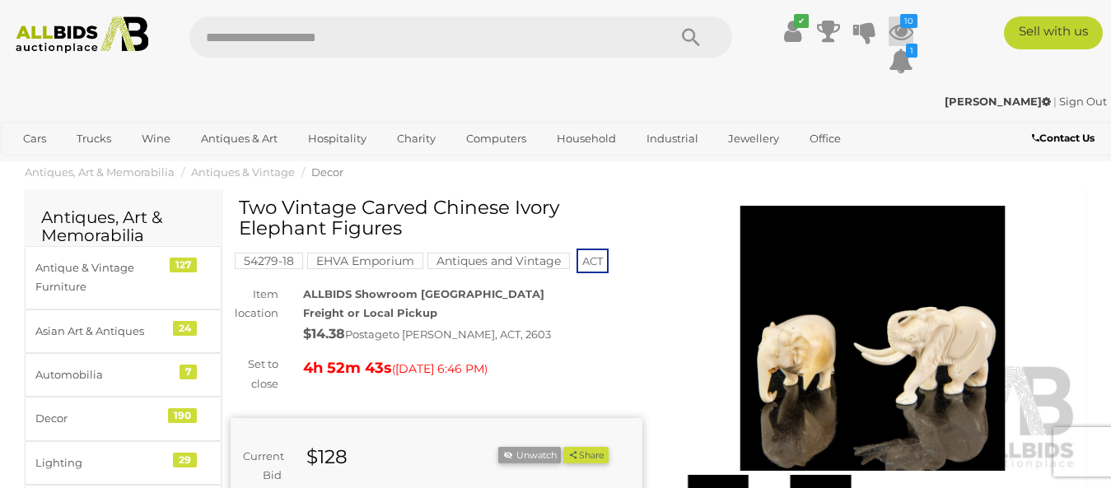
click at [909, 23] on icon "10" at bounding box center [908, 21] width 17 height 14
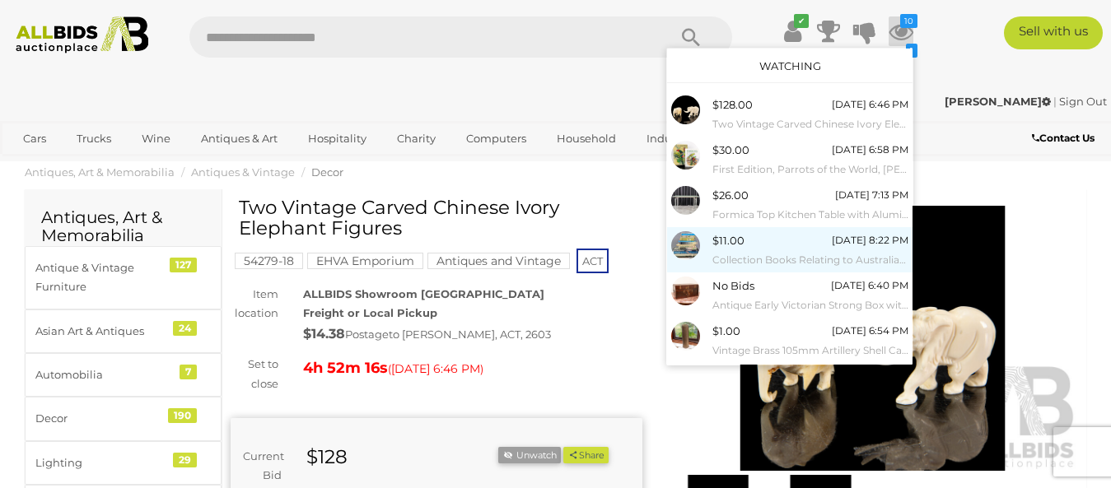
click at [682, 243] on img at bounding box center [685, 245] width 29 height 29
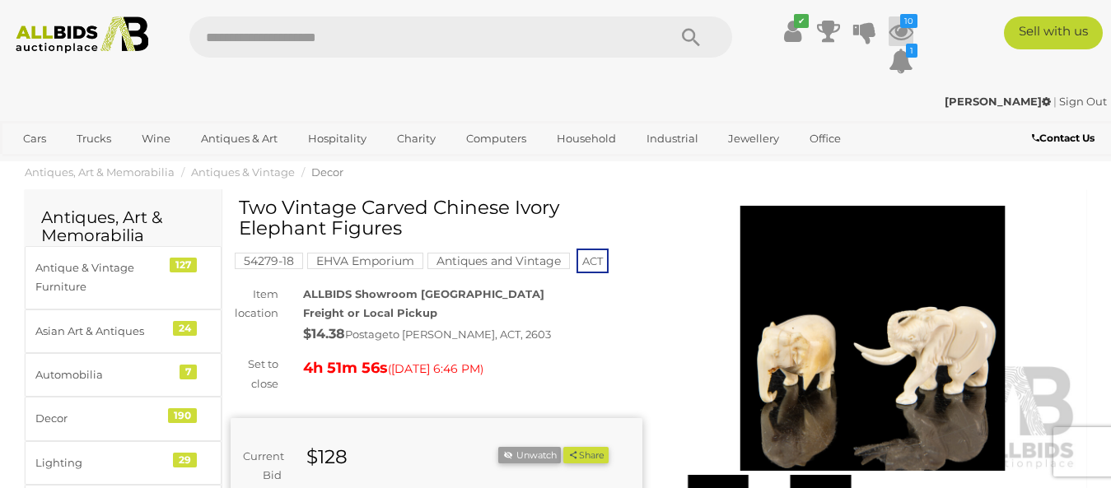
click at [911, 23] on icon "10" at bounding box center [908, 21] width 17 height 14
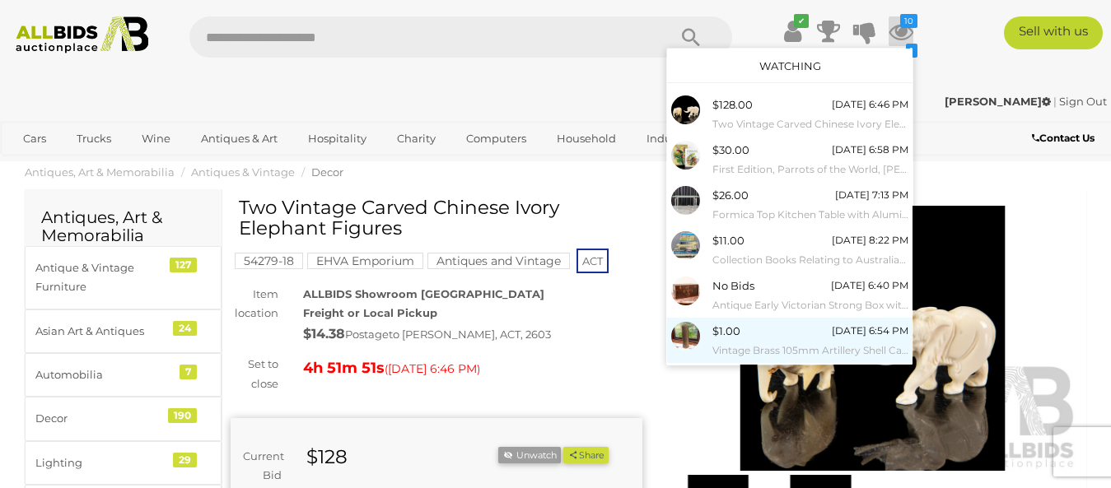
click at [723, 335] on span "$1.00" at bounding box center [726, 331] width 28 height 13
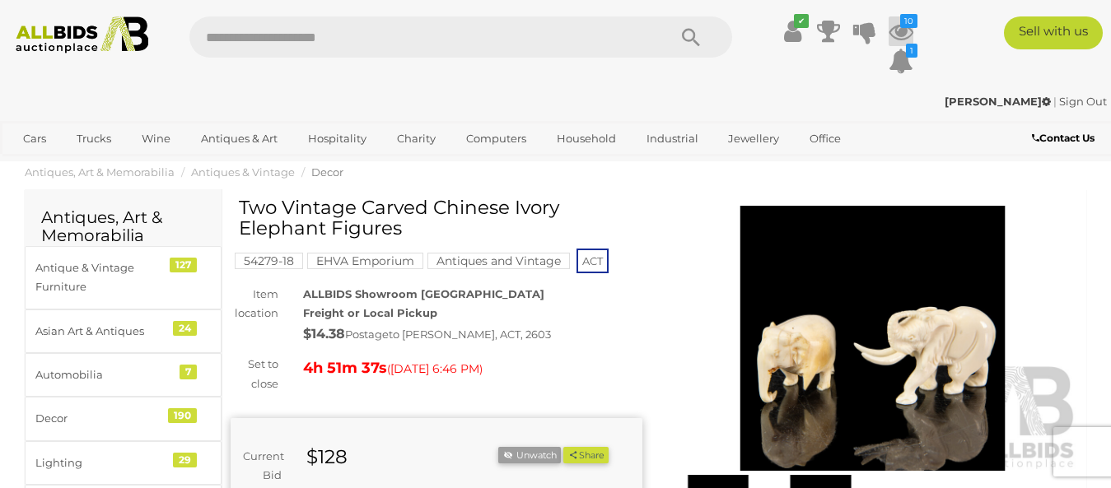
click at [908, 18] on icon "10" at bounding box center [908, 21] width 17 height 14
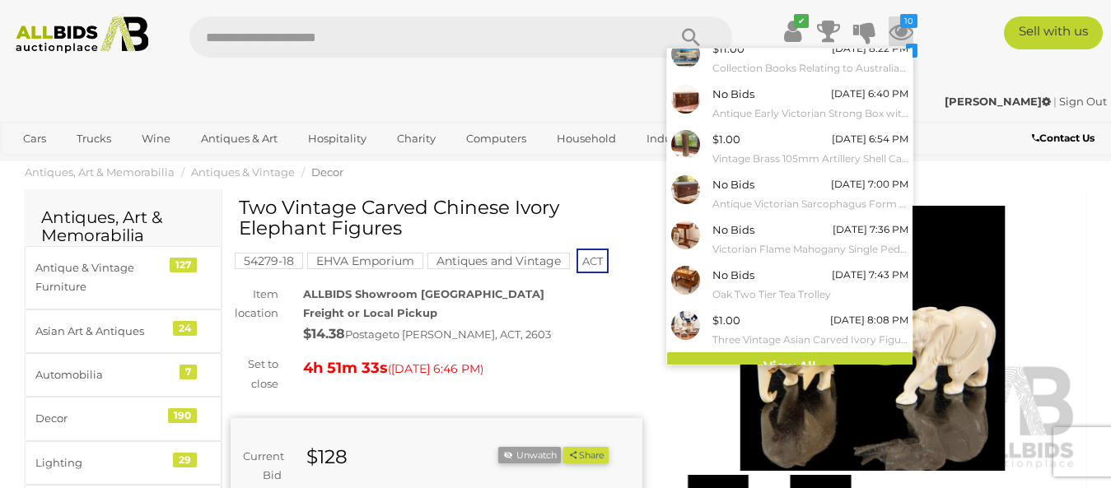
scroll to position [209, 0]
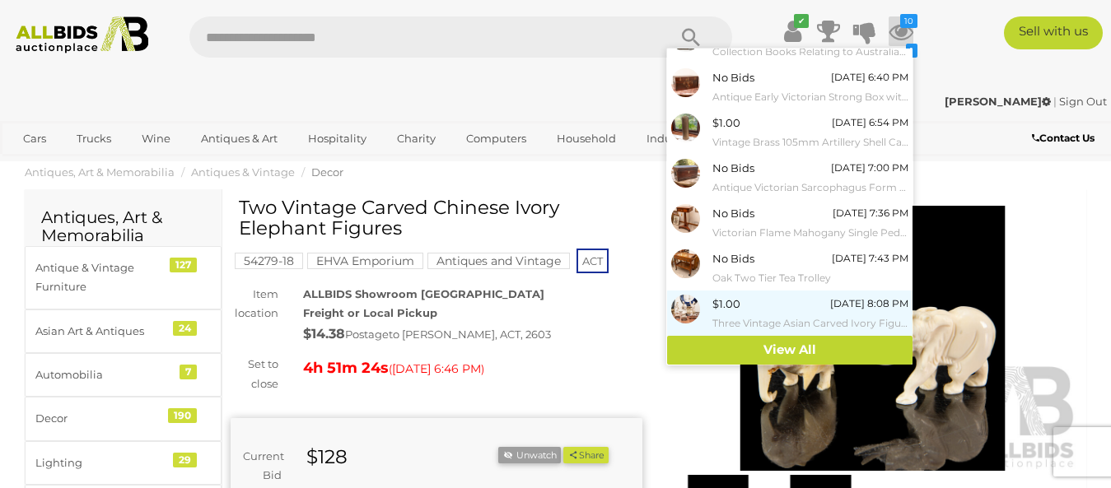
click at [682, 303] on img at bounding box center [685, 309] width 29 height 29
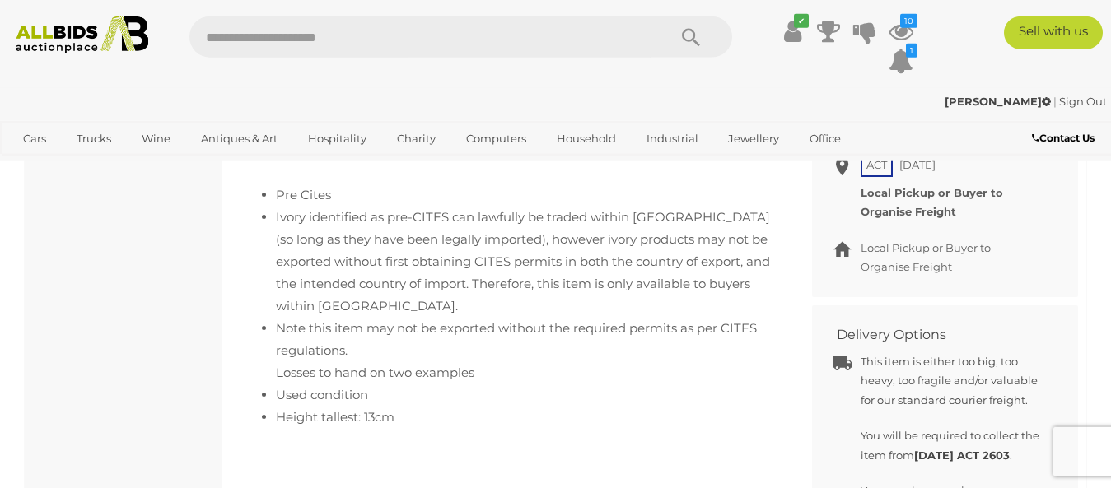
scroll to position [840, 0]
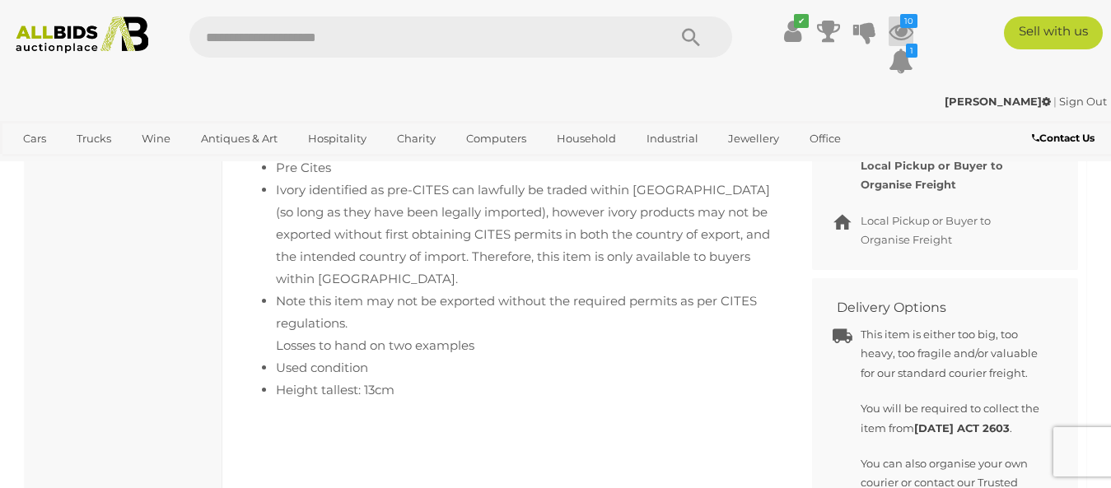
click at [907, 21] on icon "10" at bounding box center [908, 21] width 17 height 14
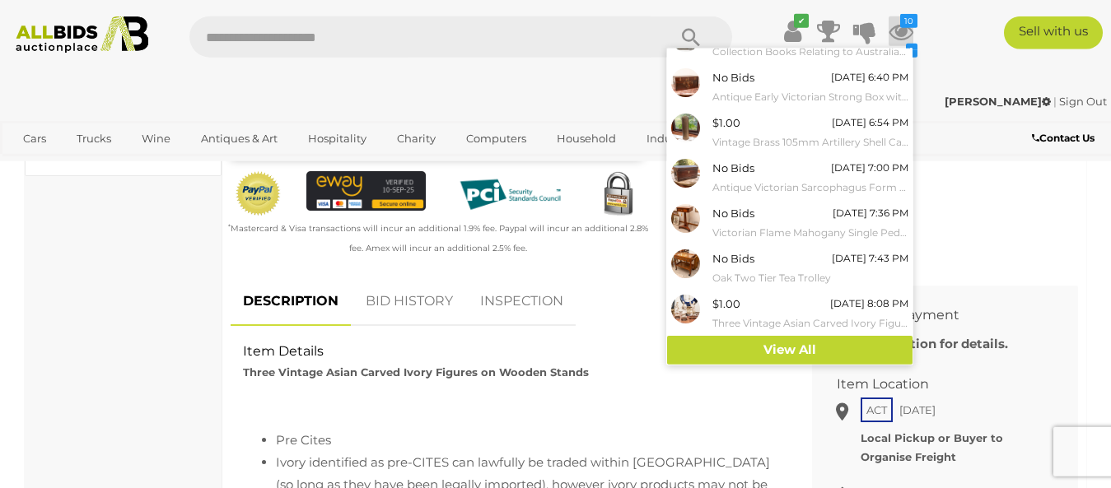
scroll to position [625, 0]
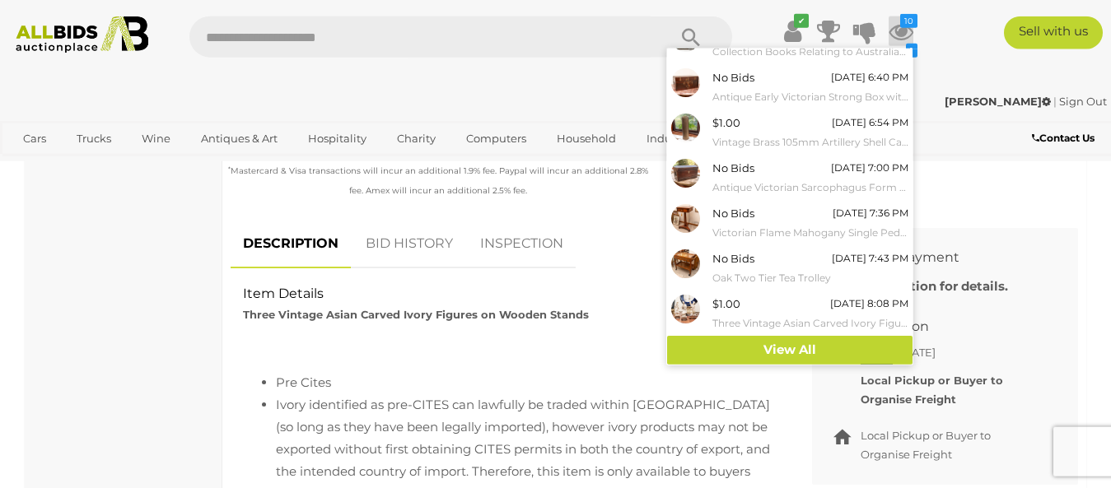
click at [516, 252] on link "INSPECTION" at bounding box center [522, 244] width 108 height 49
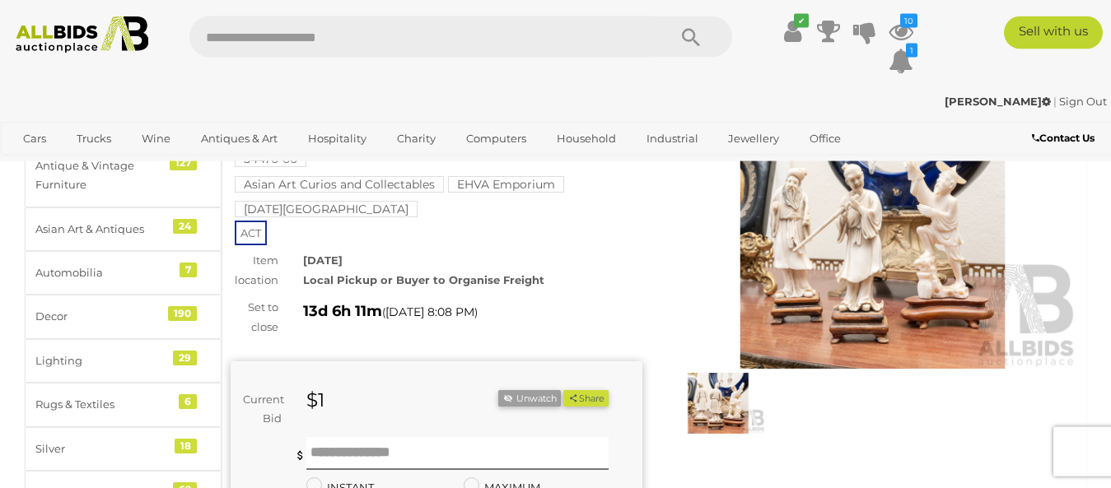
scroll to position [0, 0]
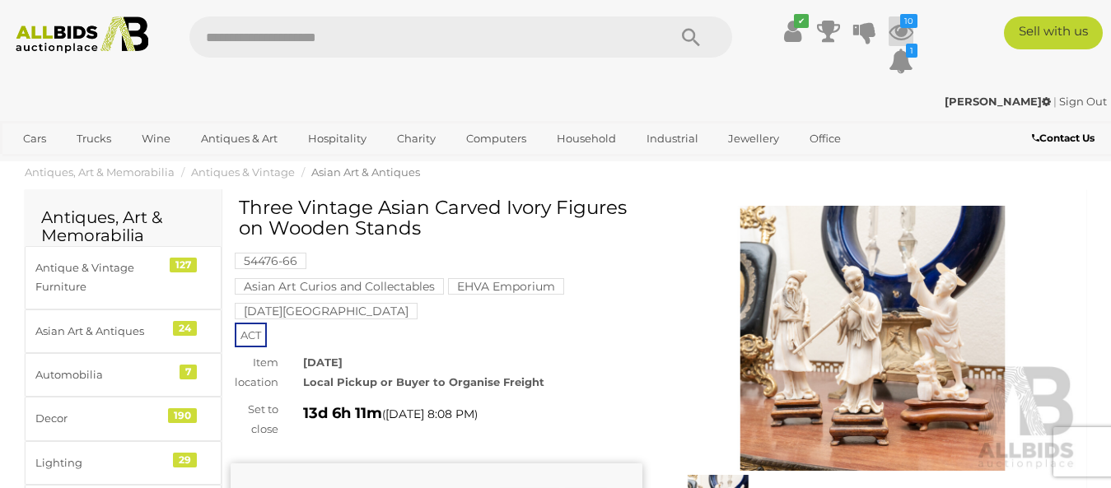
click at [908, 16] on icon "10" at bounding box center [908, 21] width 17 height 14
click at [908, 22] on icon "10" at bounding box center [908, 21] width 17 height 14
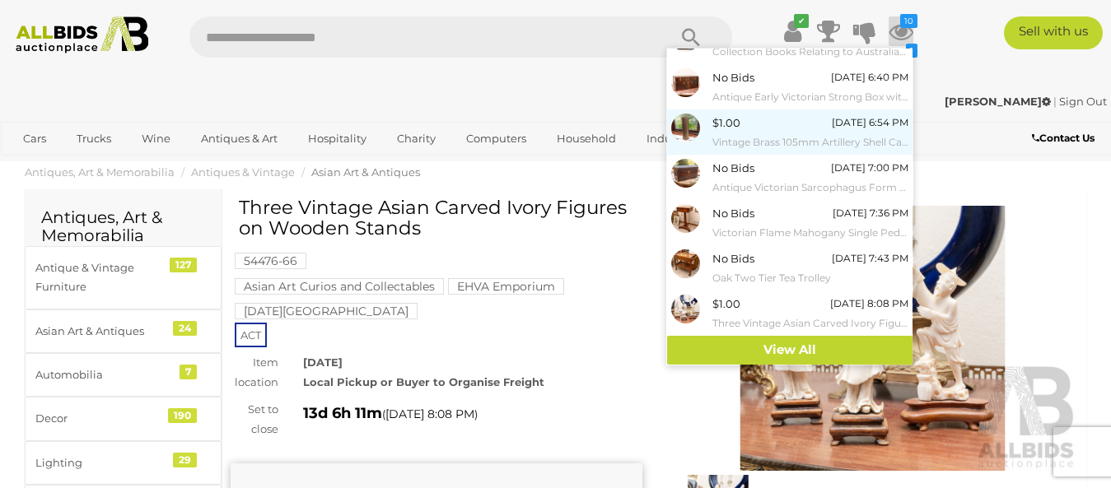
click at [745, 120] on div "$1.00 23/09/2025 6:54 PM Vintage Brass 105mm Artillery Shell Casing" at bounding box center [810, 132] width 196 height 37
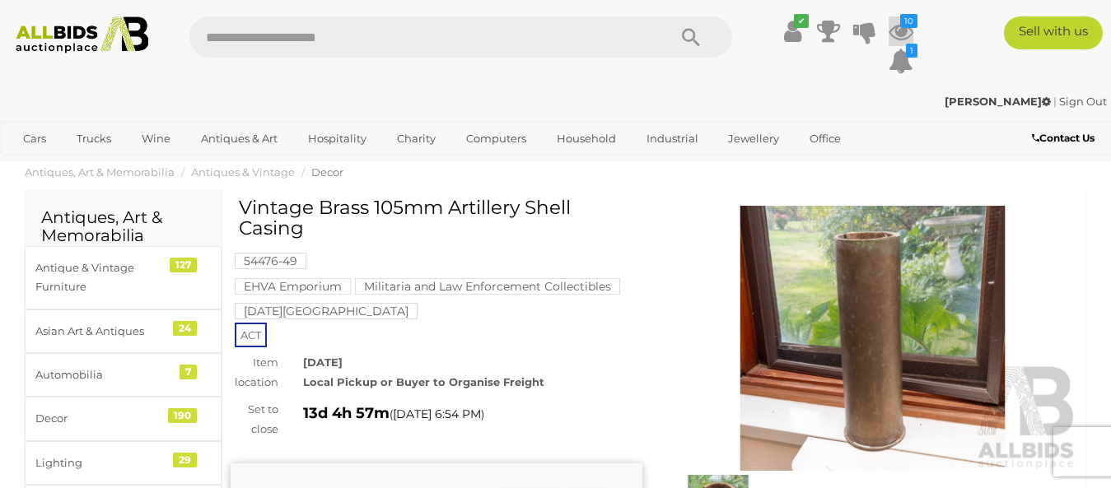
click at [911, 17] on icon "10" at bounding box center [908, 21] width 17 height 14
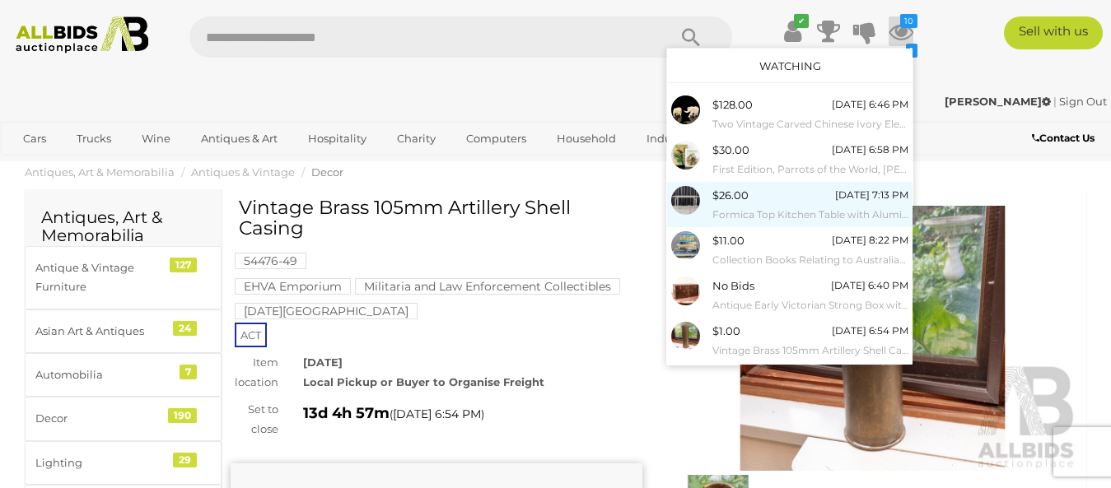
click at [736, 195] on span "$26.00" at bounding box center [730, 195] width 36 height 13
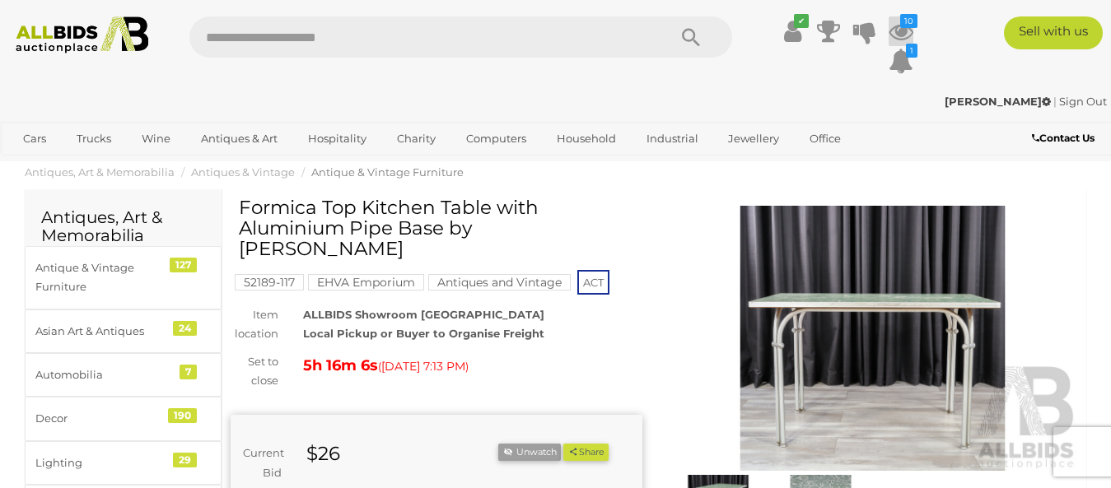
click at [908, 23] on icon "10" at bounding box center [908, 21] width 17 height 14
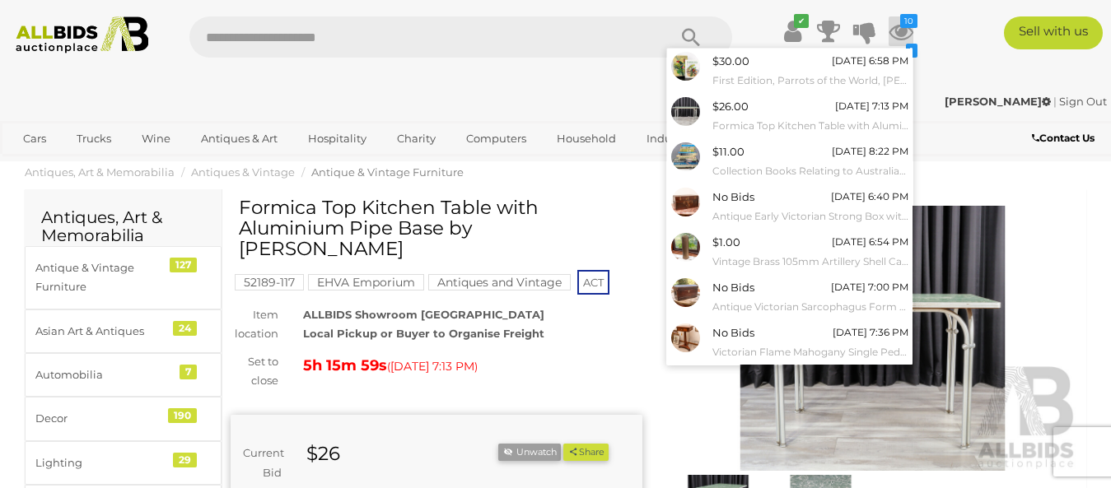
scroll to position [91, 0]
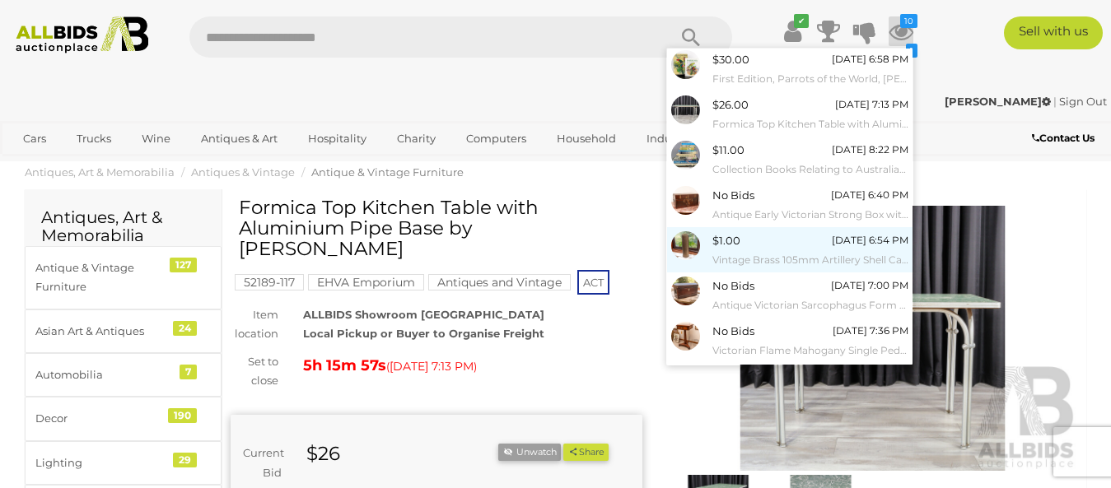
click at [692, 245] on img at bounding box center [685, 245] width 29 height 29
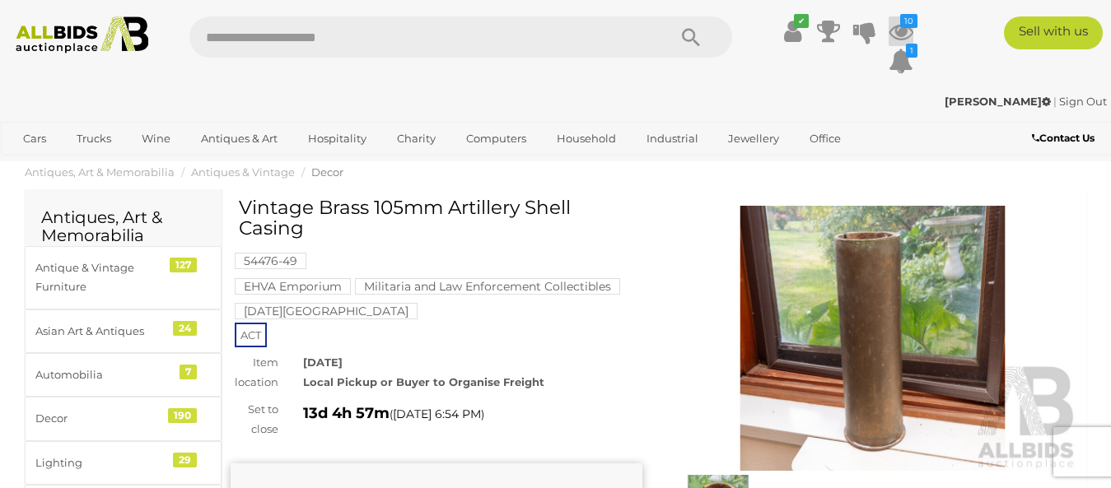
click at [910, 21] on icon "10" at bounding box center [908, 21] width 17 height 14
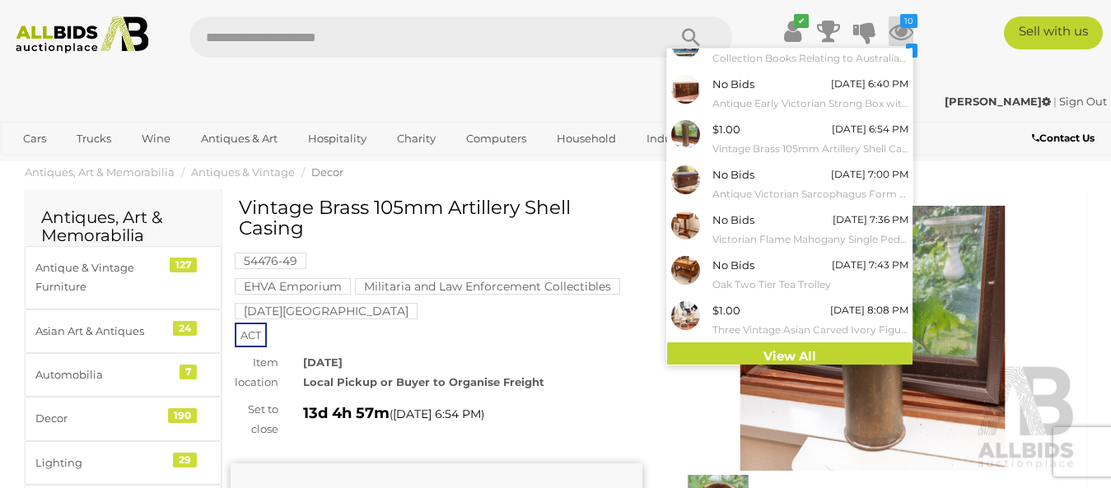
scroll to position [209, 0]
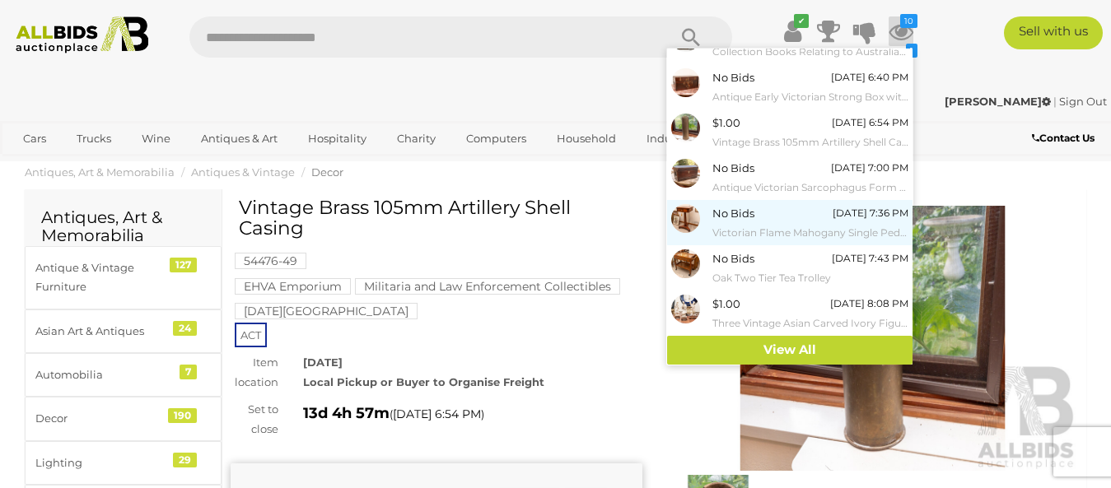
click at [680, 218] on img at bounding box center [685, 218] width 29 height 29
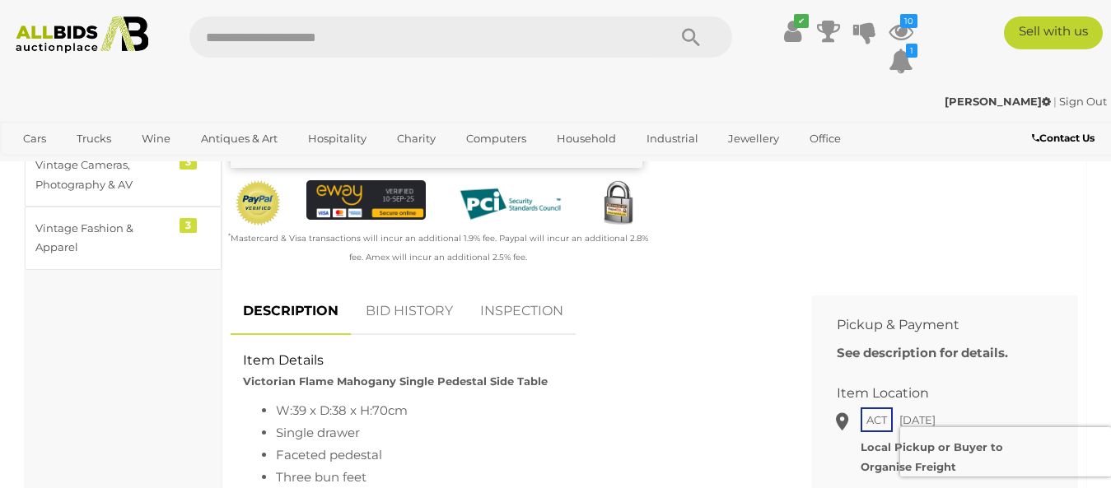
scroll to position [504, 0]
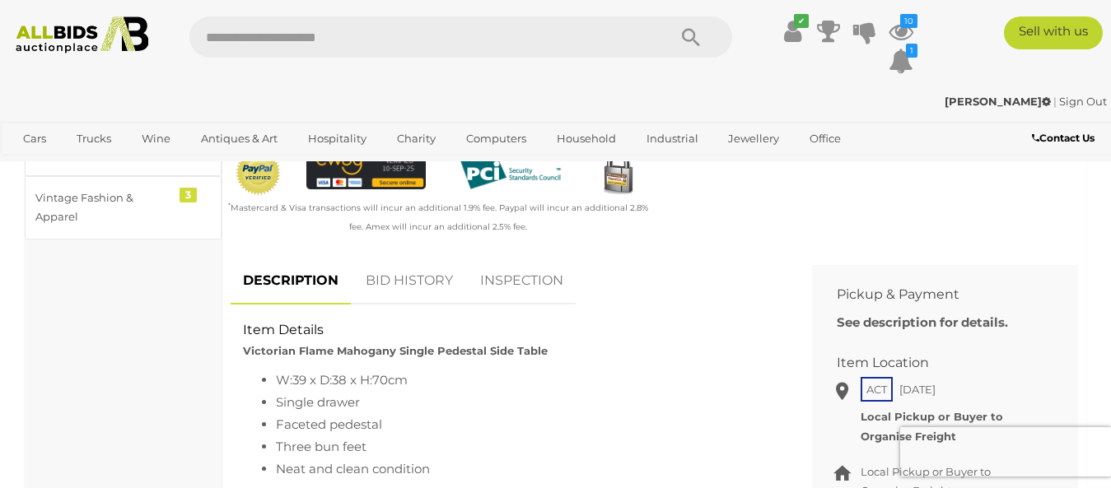
click at [409, 302] on link "BID HISTORY" at bounding box center [409, 281] width 112 height 49
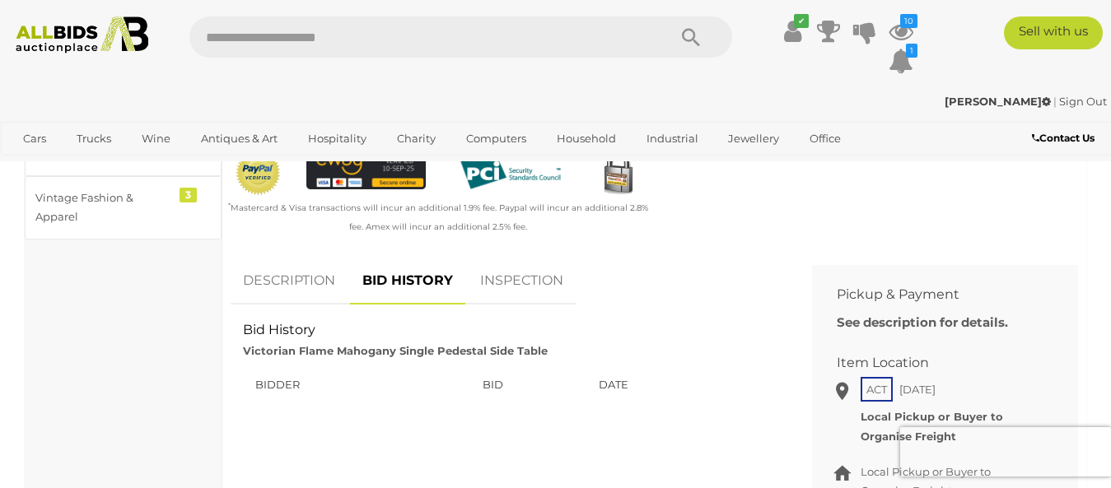
click at [526, 301] on link "INSPECTION" at bounding box center [522, 281] width 108 height 49
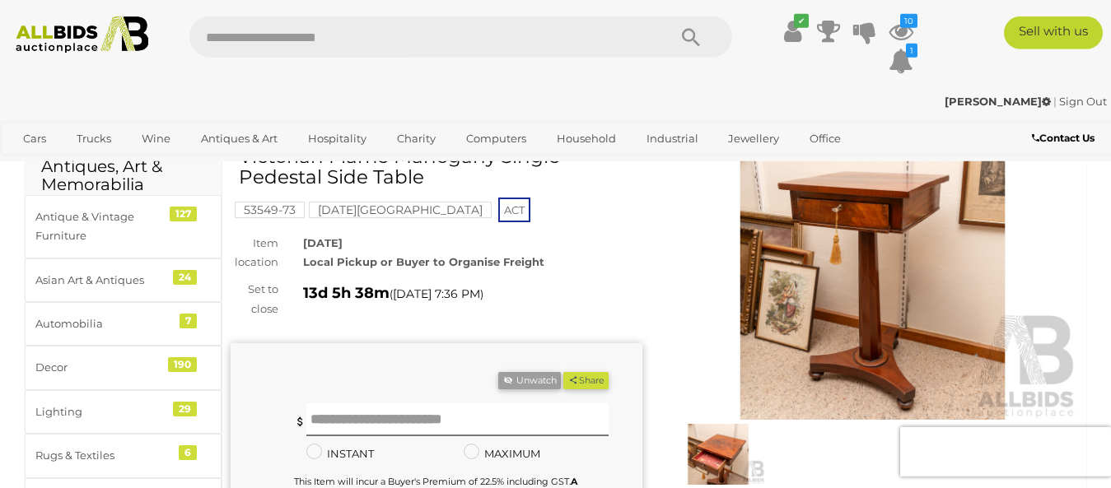
scroll to position [0, 0]
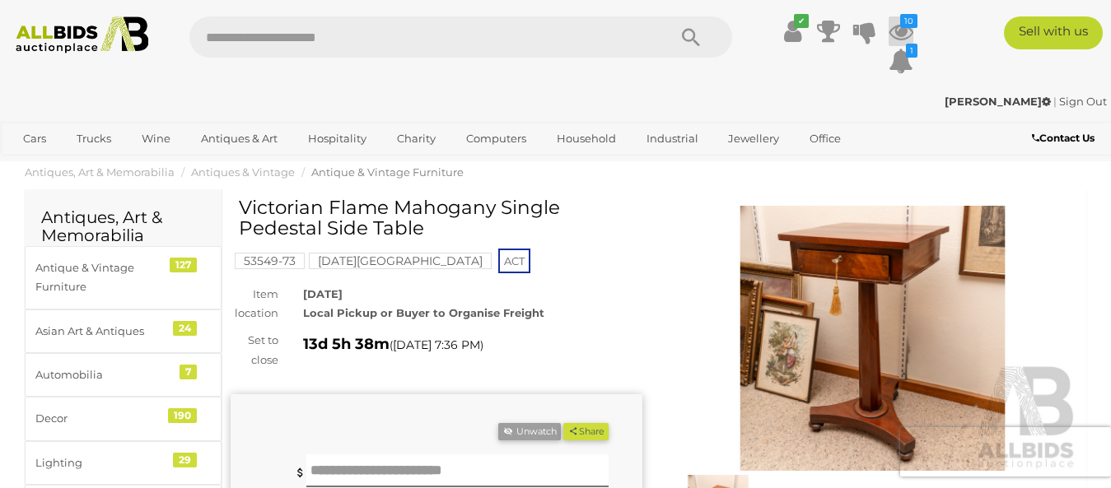
click at [910, 25] on icon "10" at bounding box center [908, 21] width 17 height 14
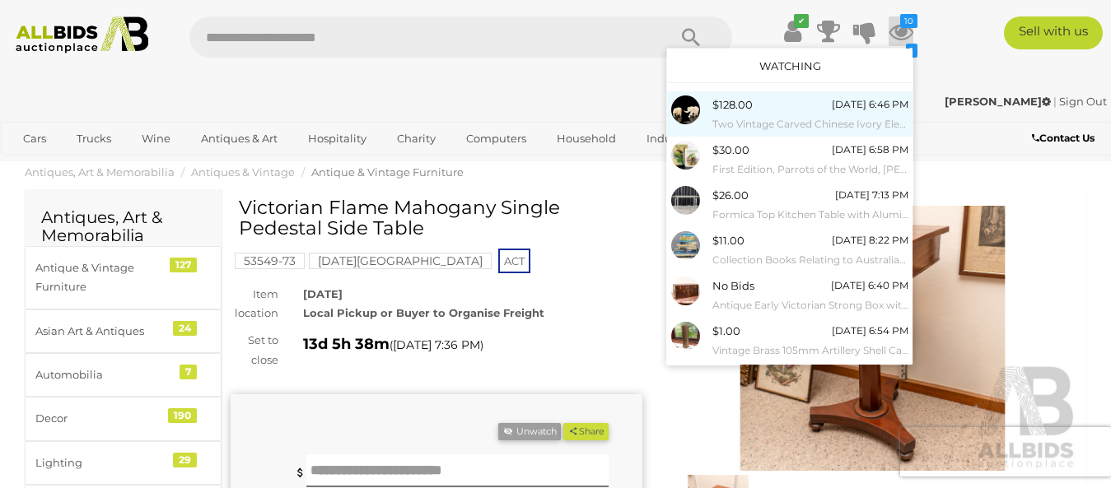
click at [735, 112] on div "$128.00" at bounding box center [732, 105] width 40 height 19
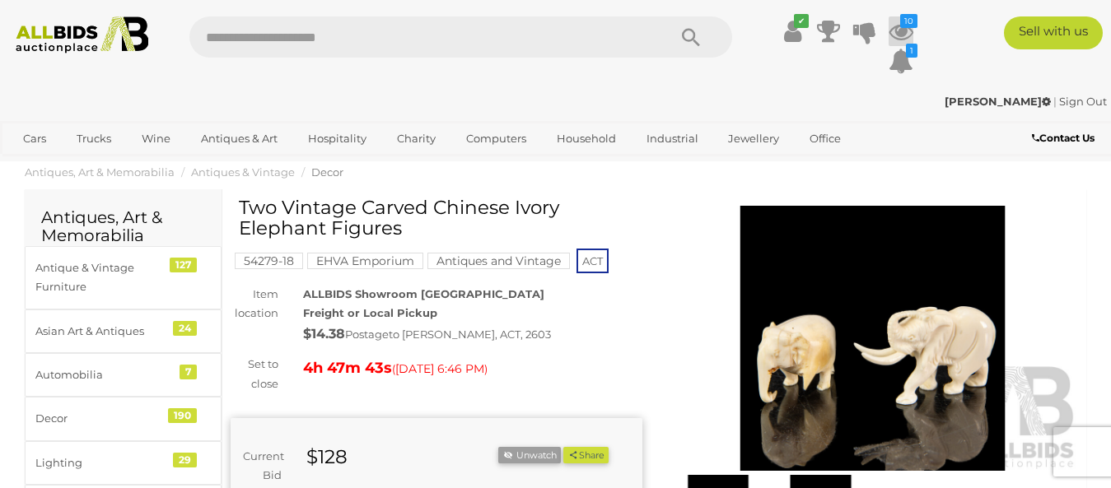
click at [908, 22] on icon "10" at bounding box center [908, 21] width 17 height 14
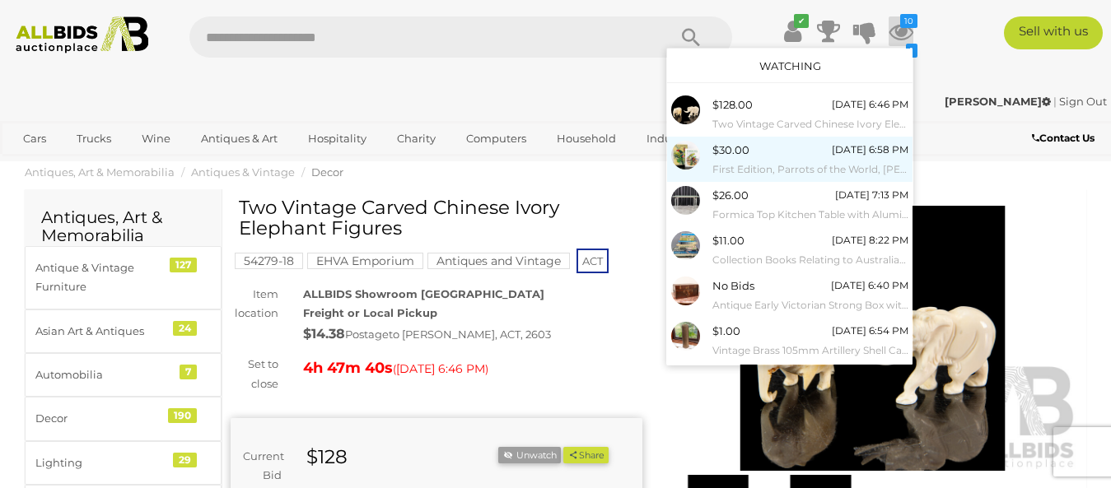
click at [687, 153] on img at bounding box center [685, 155] width 29 height 29
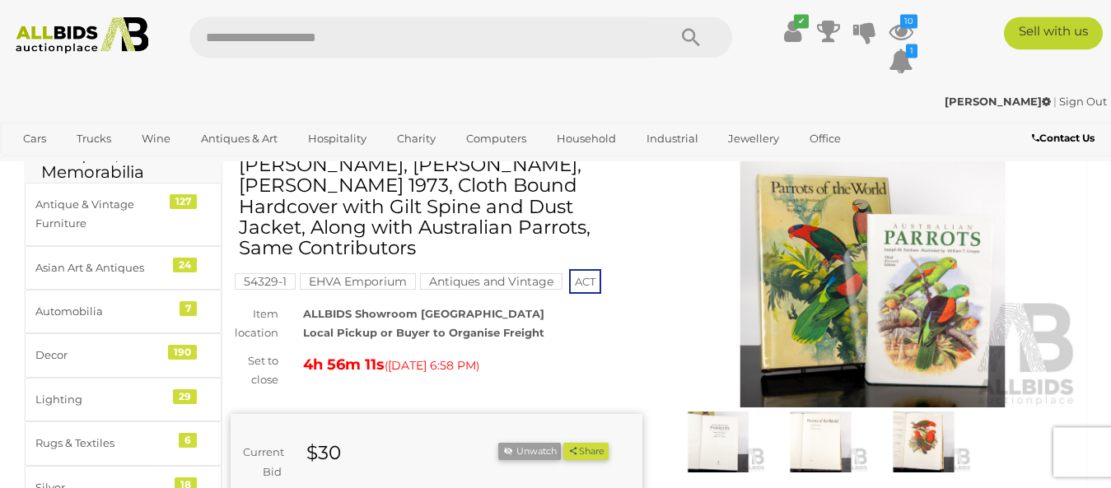
scroll to position [168, 0]
